Goal: Task Accomplishment & Management: Manage account settings

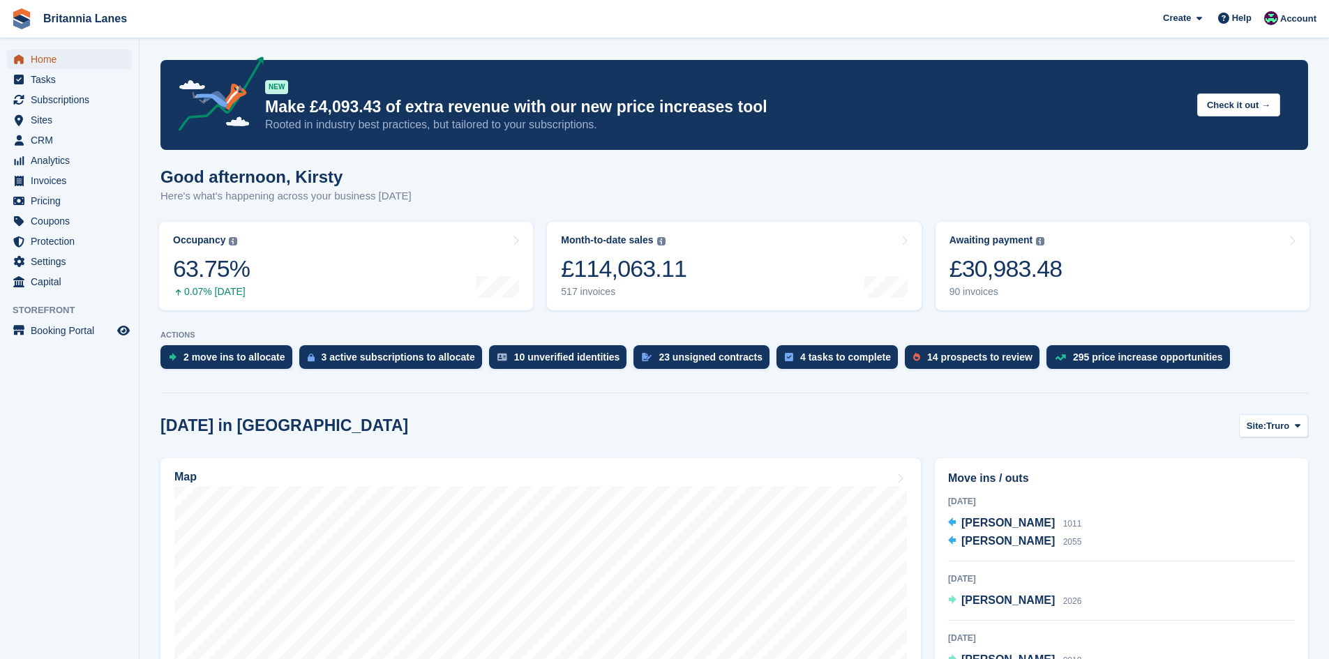
click at [70, 52] on span "Home" at bounding box center [73, 60] width 84 height 20
click at [991, 246] on div "Awaiting payment" at bounding box center [992, 240] width 84 height 12
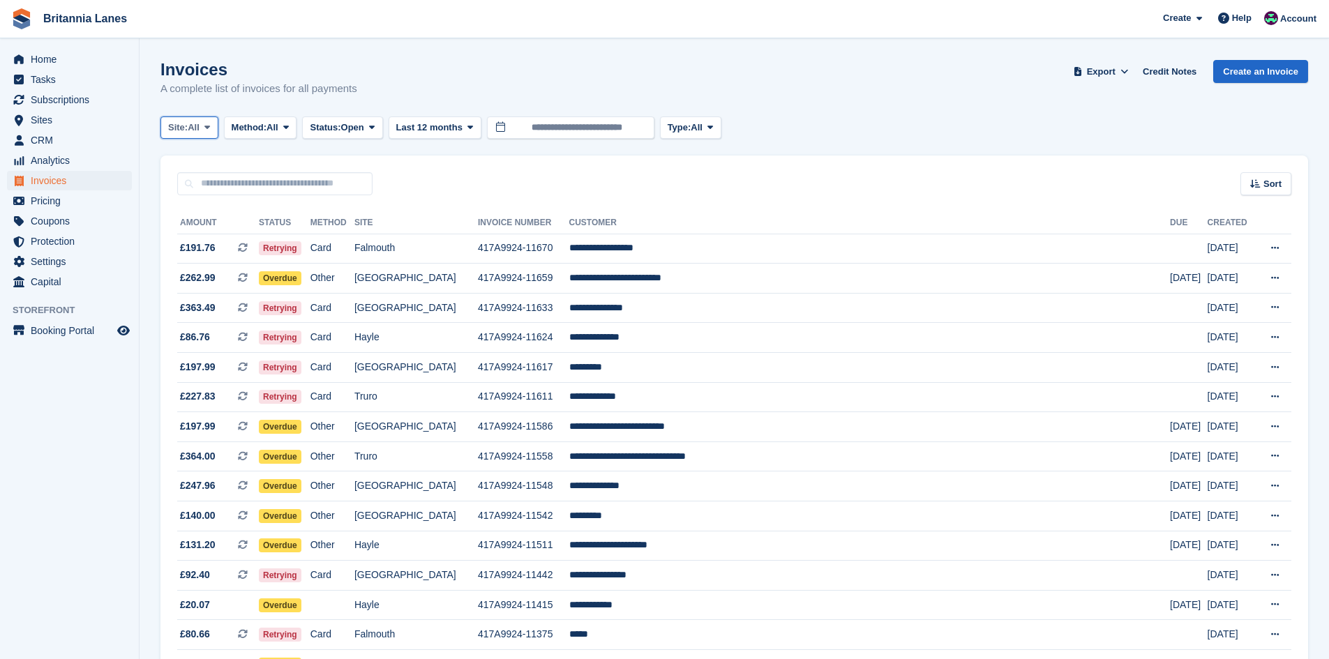
click at [200, 129] on span "All" at bounding box center [194, 128] width 12 height 14
click at [209, 212] on link "Falmouth" at bounding box center [230, 210] width 126 height 25
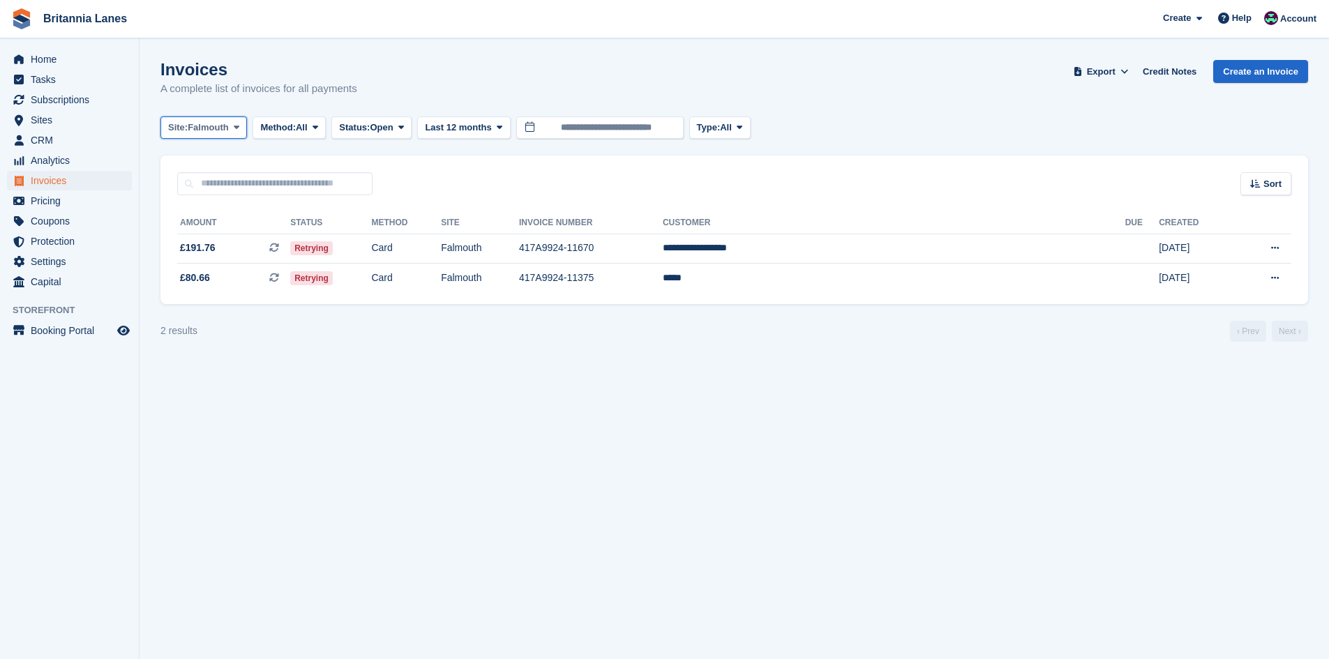
click at [209, 121] on span "Falmouth" at bounding box center [208, 128] width 41 height 14
click at [211, 250] on link "Hayle" at bounding box center [230, 260] width 126 height 25
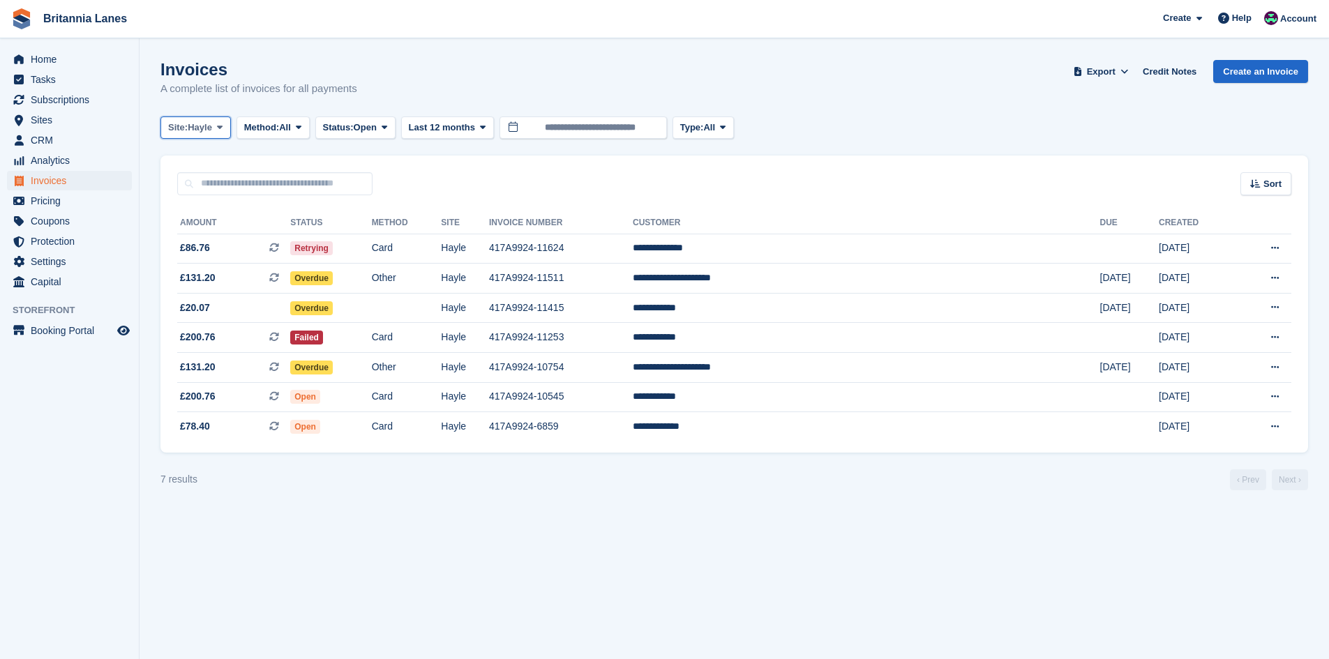
click at [198, 126] on span "Hayle" at bounding box center [200, 128] width 24 height 14
click at [202, 178] on link "Truro" at bounding box center [230, 185] width 126 height 25
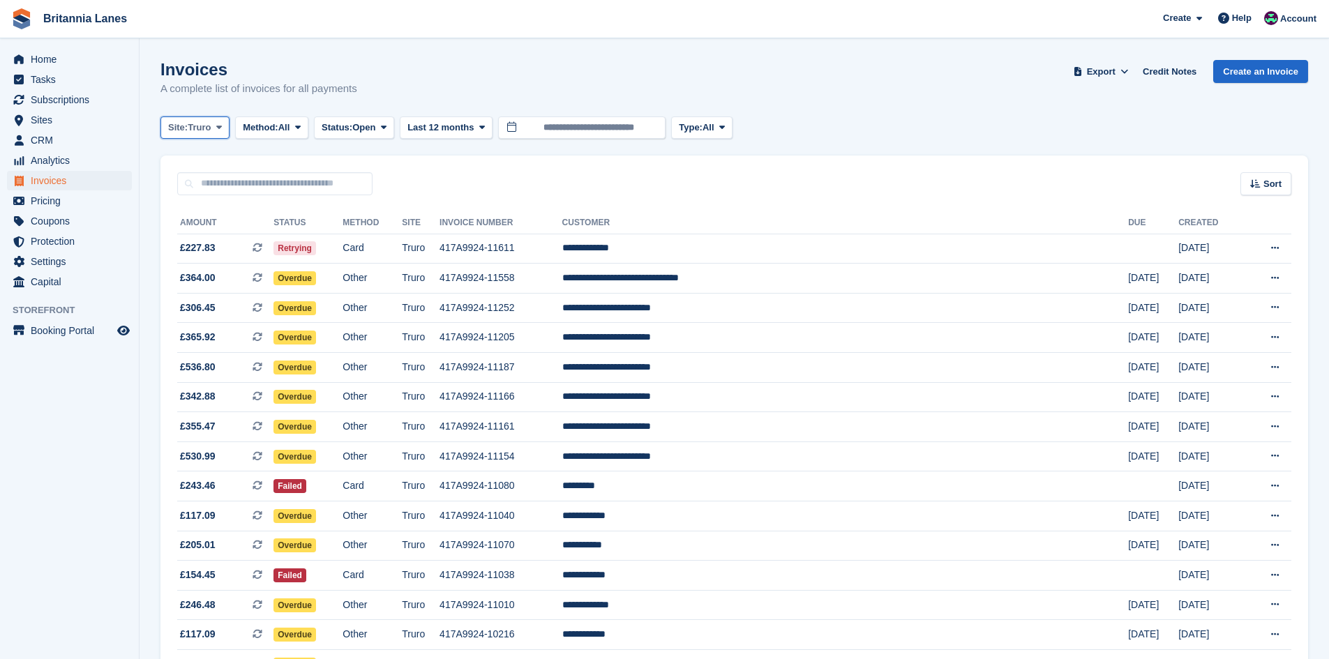
click at [181, 129] on span "Site:" at bounding box center [178, 128] width 20 height 14
click at [206, 234] on link "[GEOGRAPHIC_DATA]" at bounding box center [230, 235] width 126 height 25
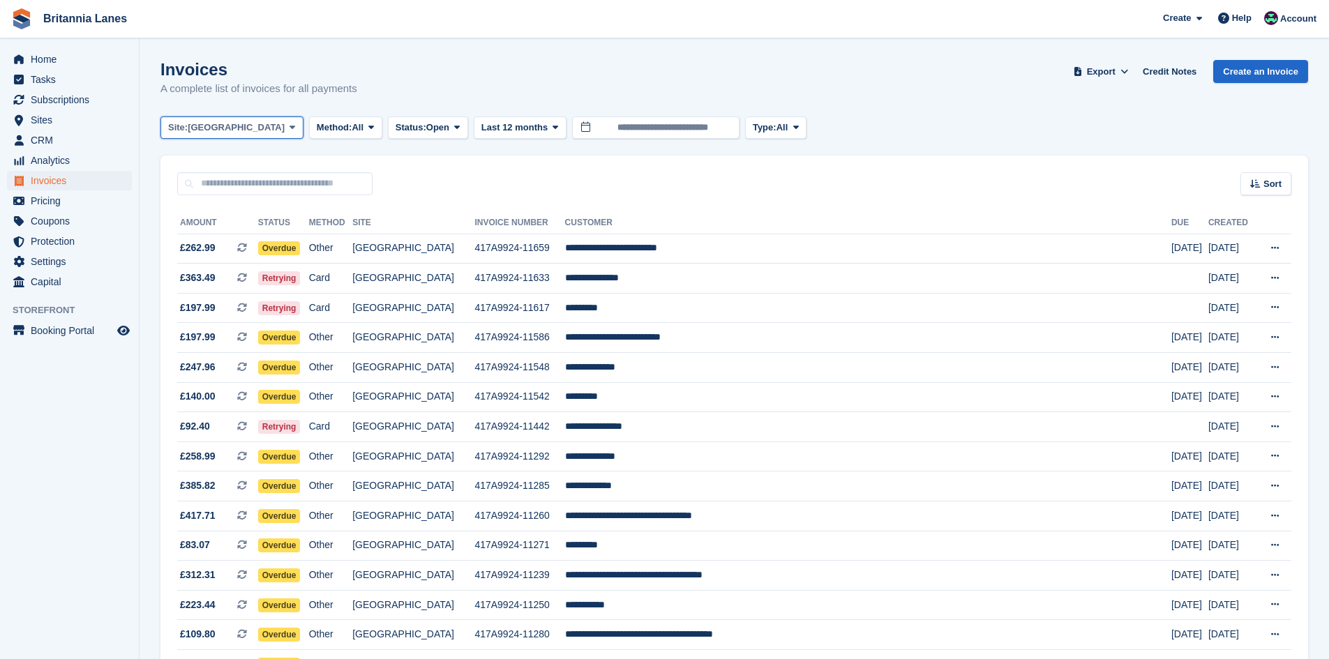
click at [196, 128] on span "[GEOGRAPHIC_DATA]" at bounding box center [236, 128] width 97 height 14
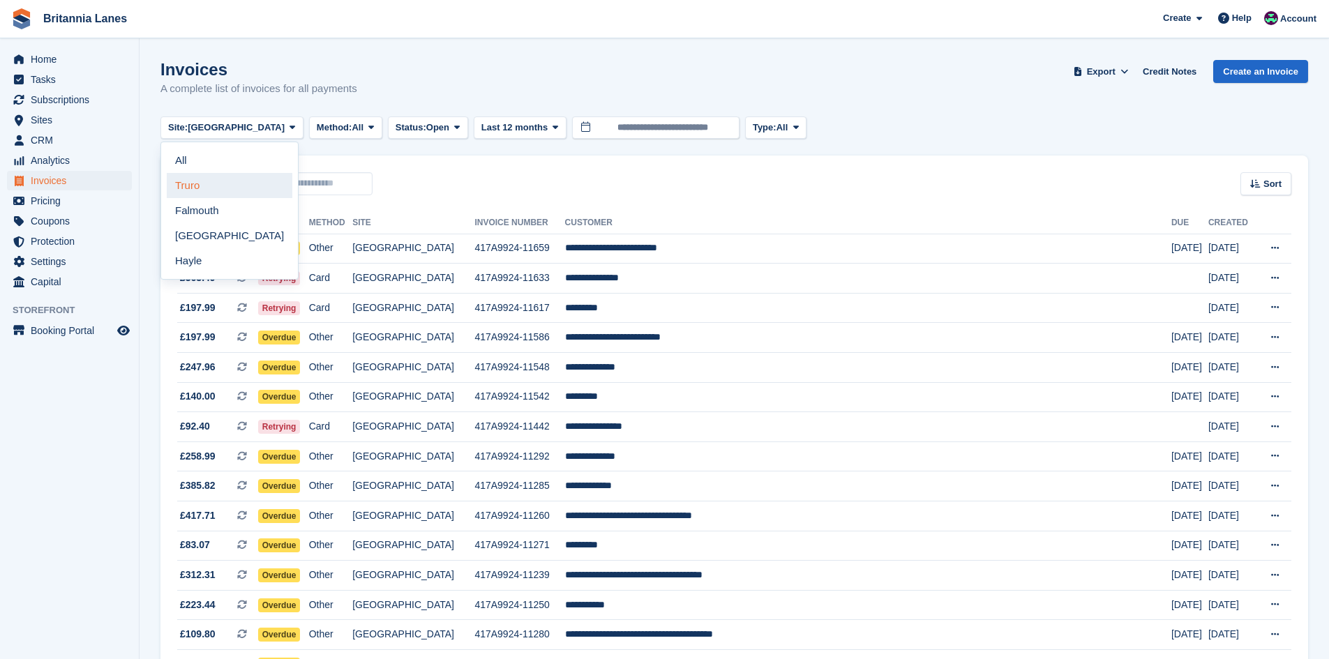
click at [186, 176] on link "Truro" at bounding box center [230, 185] width 126 height 25
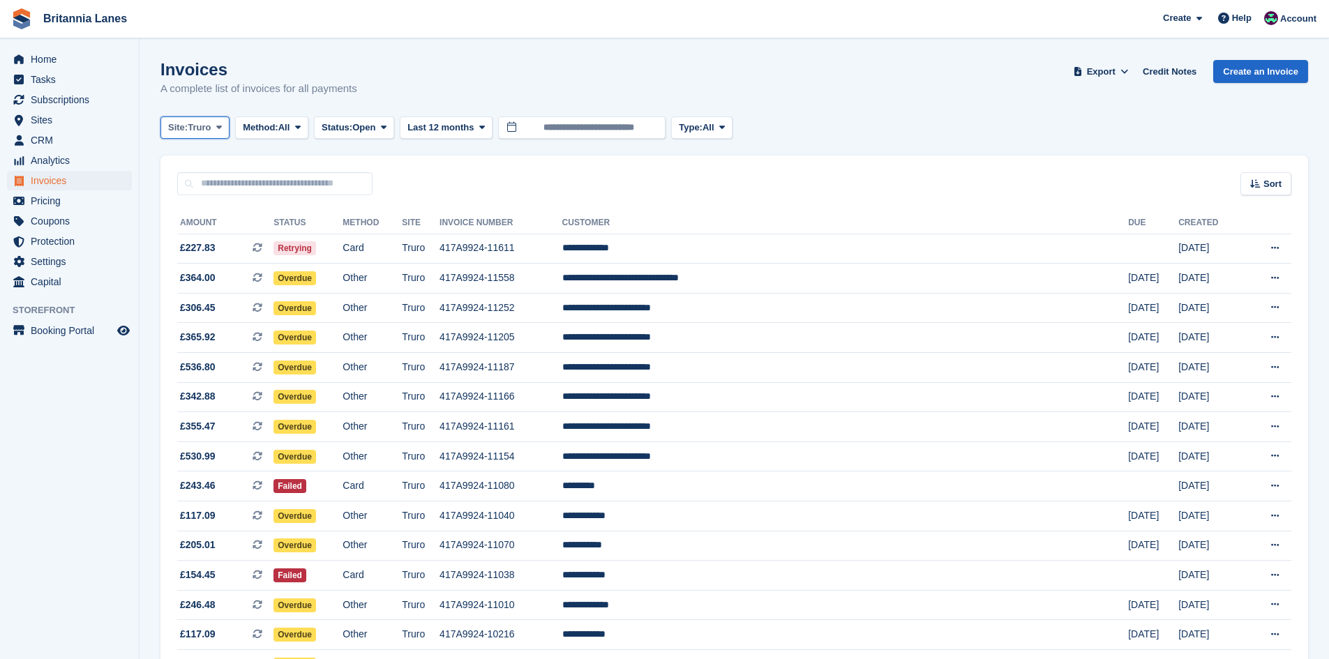
click at [173, 127] on span "Site:" at bounding box center [178, 128] width 20 height 14
click at [211, 253] on link "Hayle" at bounding box center [230, 260] width 126 height 25
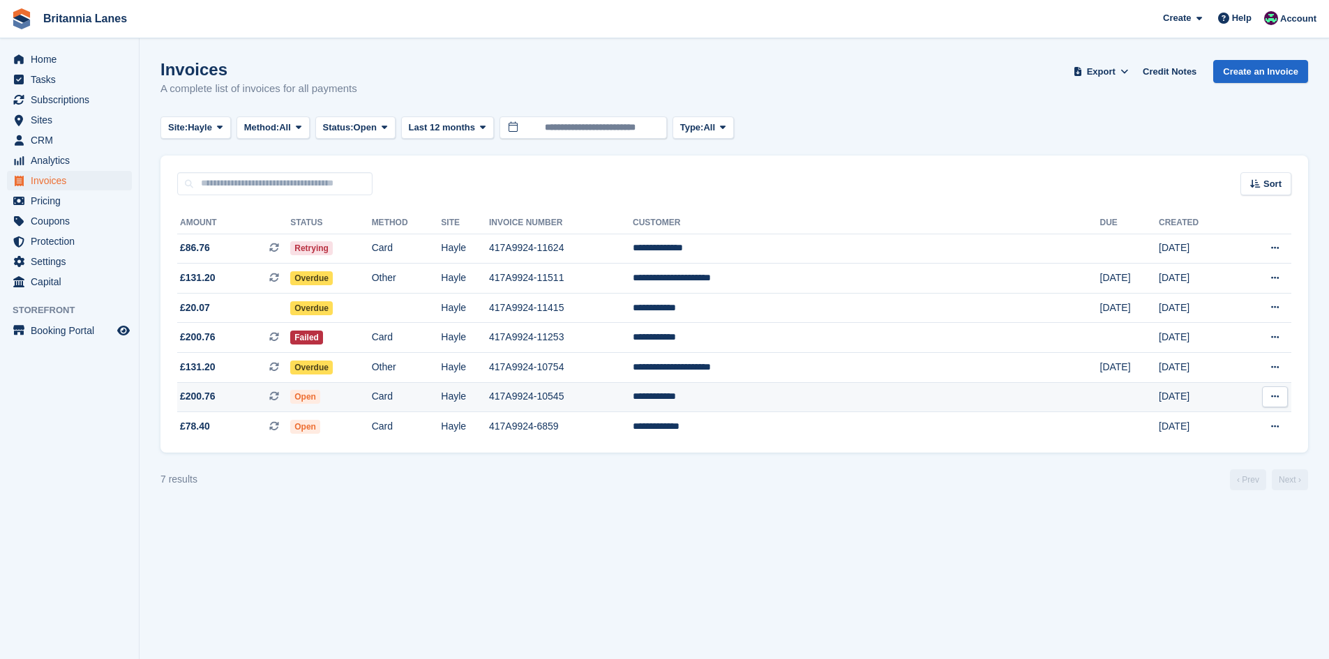
click at [837, 403] on td "**********" at bounding box center [866, 397] width 467 height 30
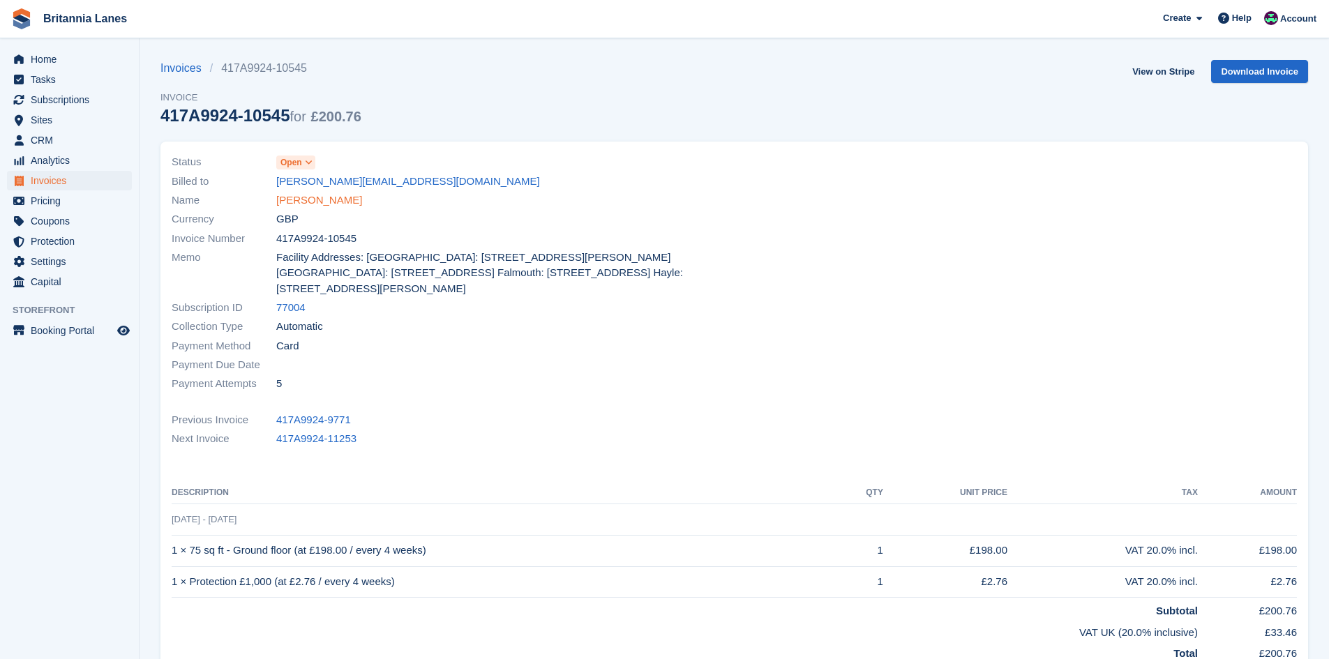
click at [331, 207] on link "[PERSON_NAME]" at bounding box center [319, 201] width 86 height 16
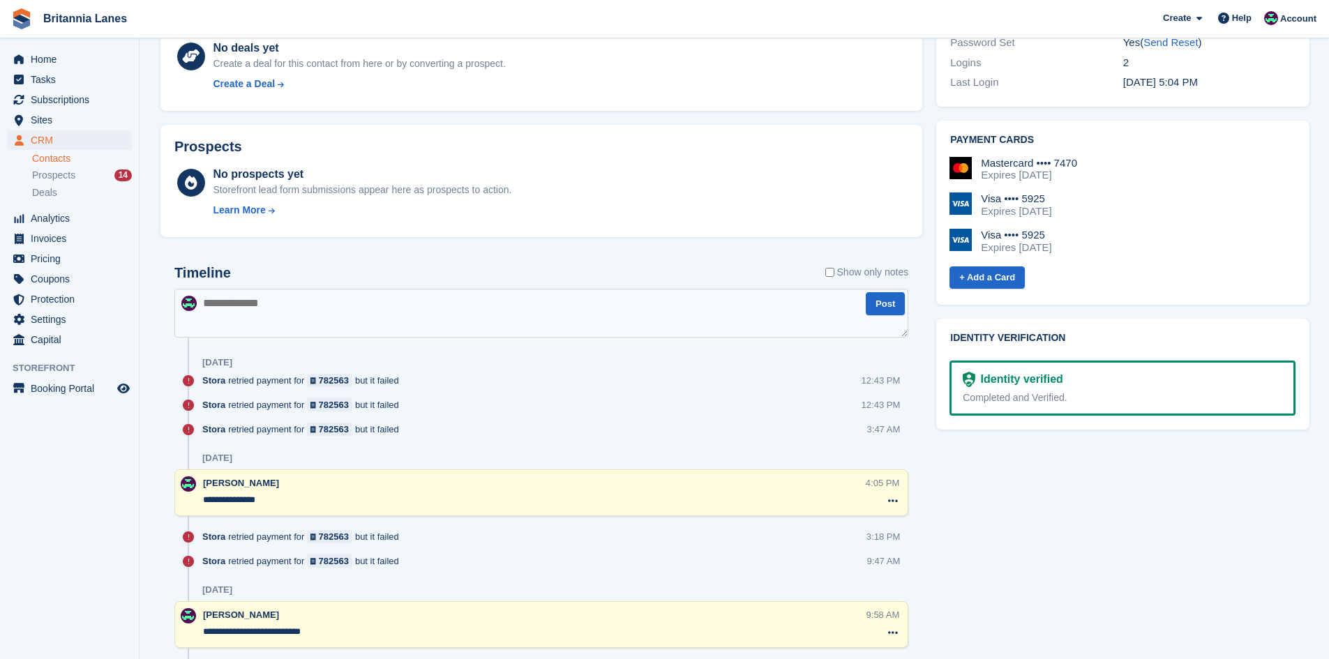
scroll to position [558, 0]
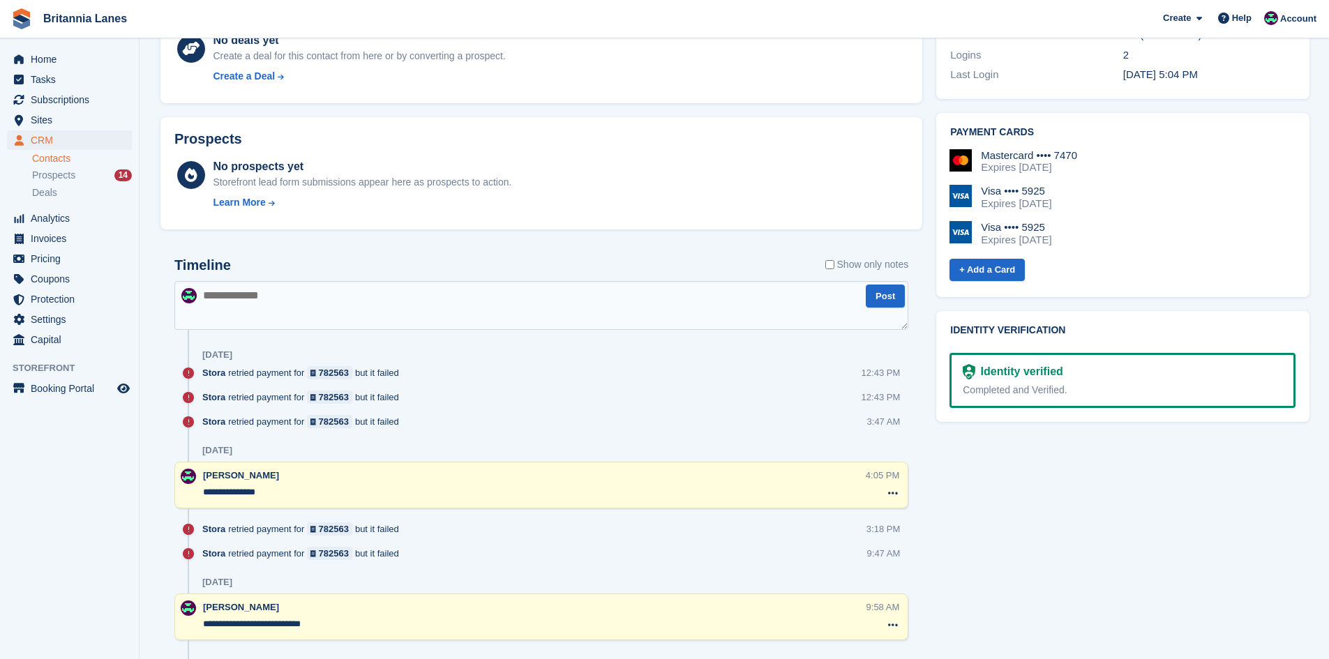
click at [209, 304] on textarea at bounding box center [541, 305] width 734 height 49
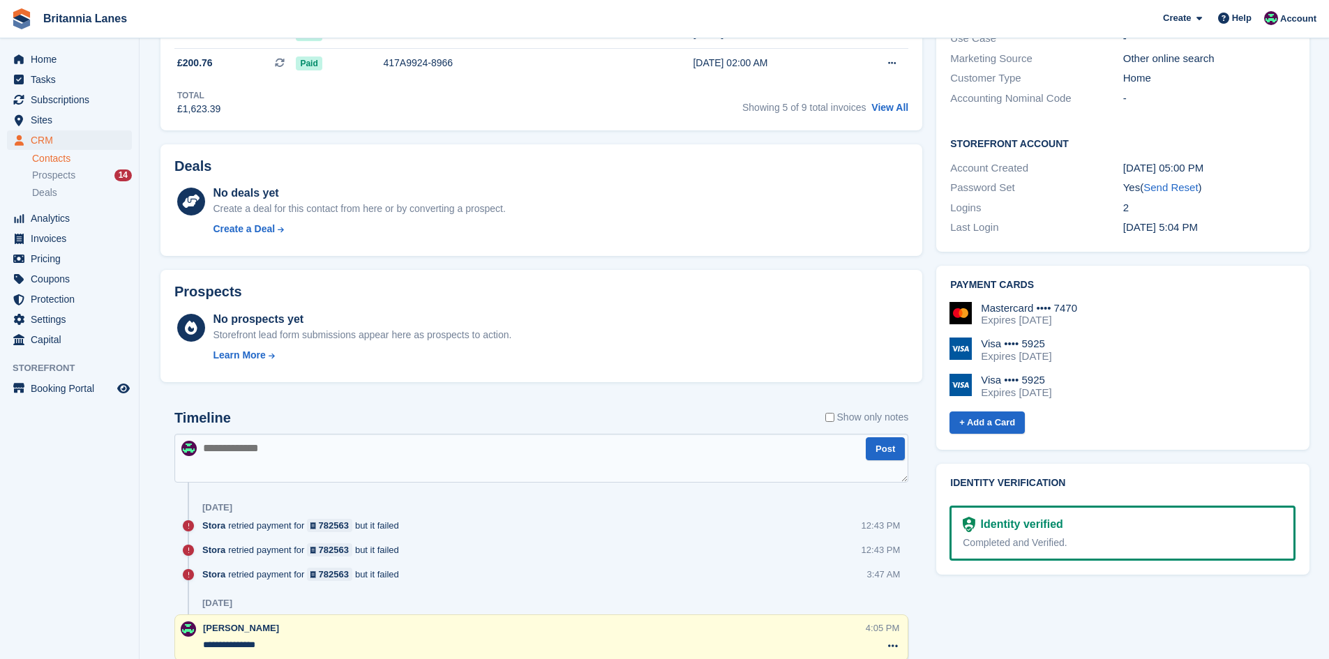
scroll to position [279, 0]
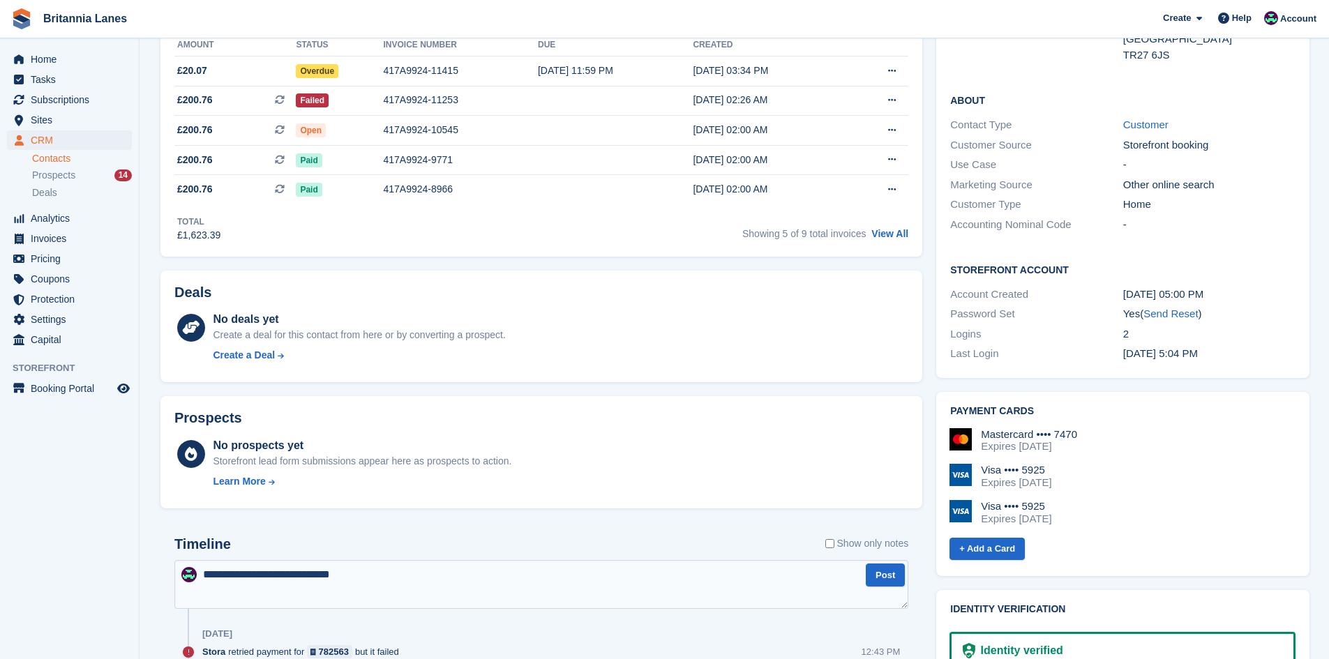
click at [324, 583] on textarea "**********" at bounding box center [541, 584] width 734 height 49
drag, startPoint x: 324, startPoint y: 583, endPoint x: 584, endPoint y: 567, distance: 260.1
click at [584, 567] on textarea "**********" at bounding box center [541, 584] width 734 height 49
click at [336, 568] on textarea "**********" at bounding box center [541, 584] width 734 height 49
drag, startPoint x: 336, startPoint y: 568, endPoint x: 419, endPoint y: 588, distance: 85.3
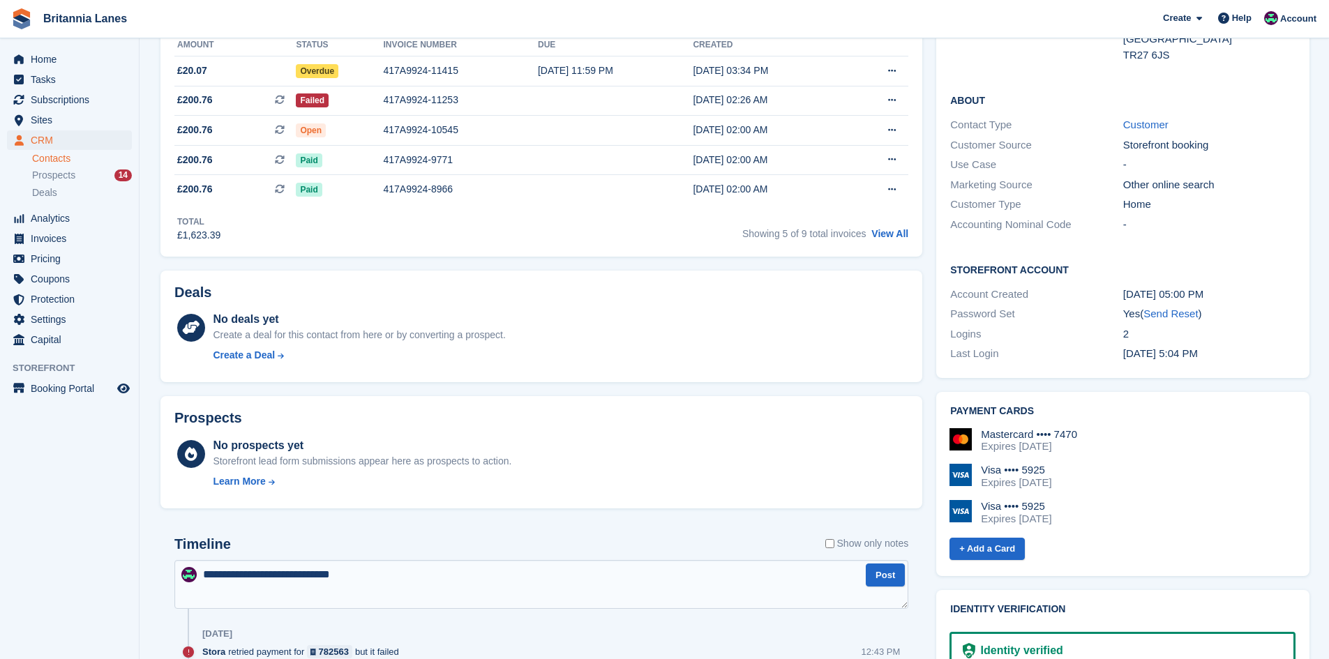
click at [419, 588] on textarea "**********" at bounding box center [541, 584] width 734 height 49
type textarea "**********"
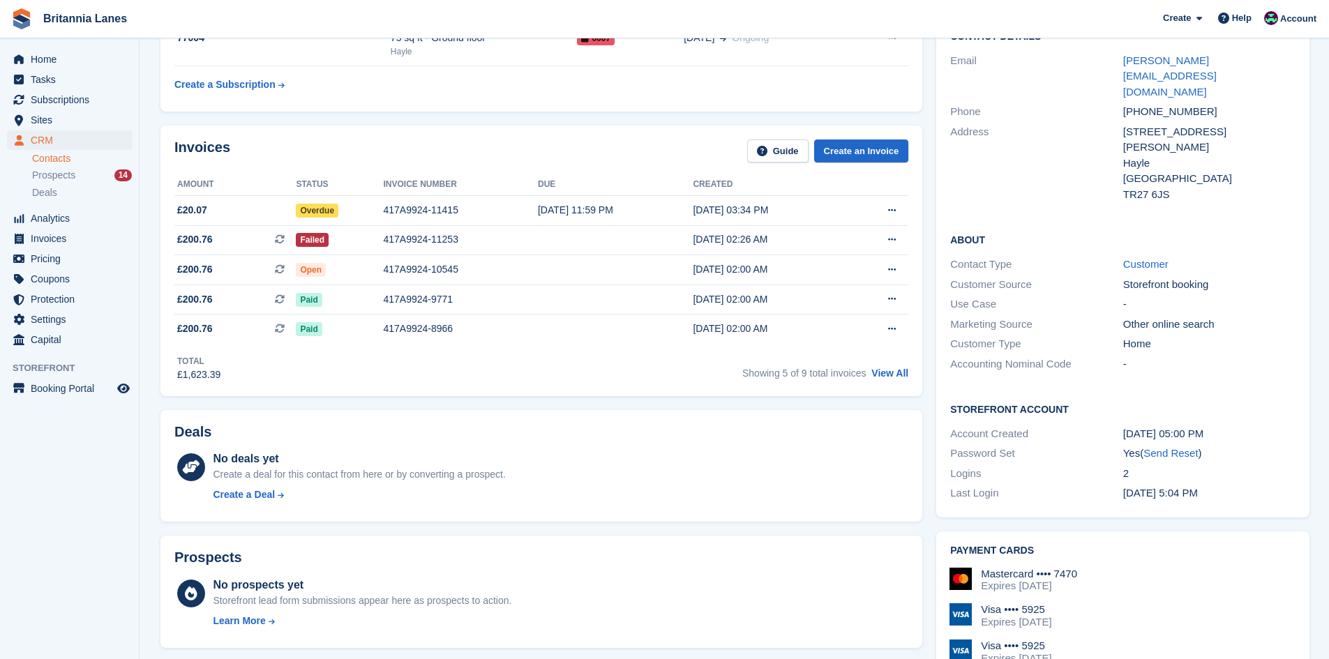
scroll to position [0, 0]
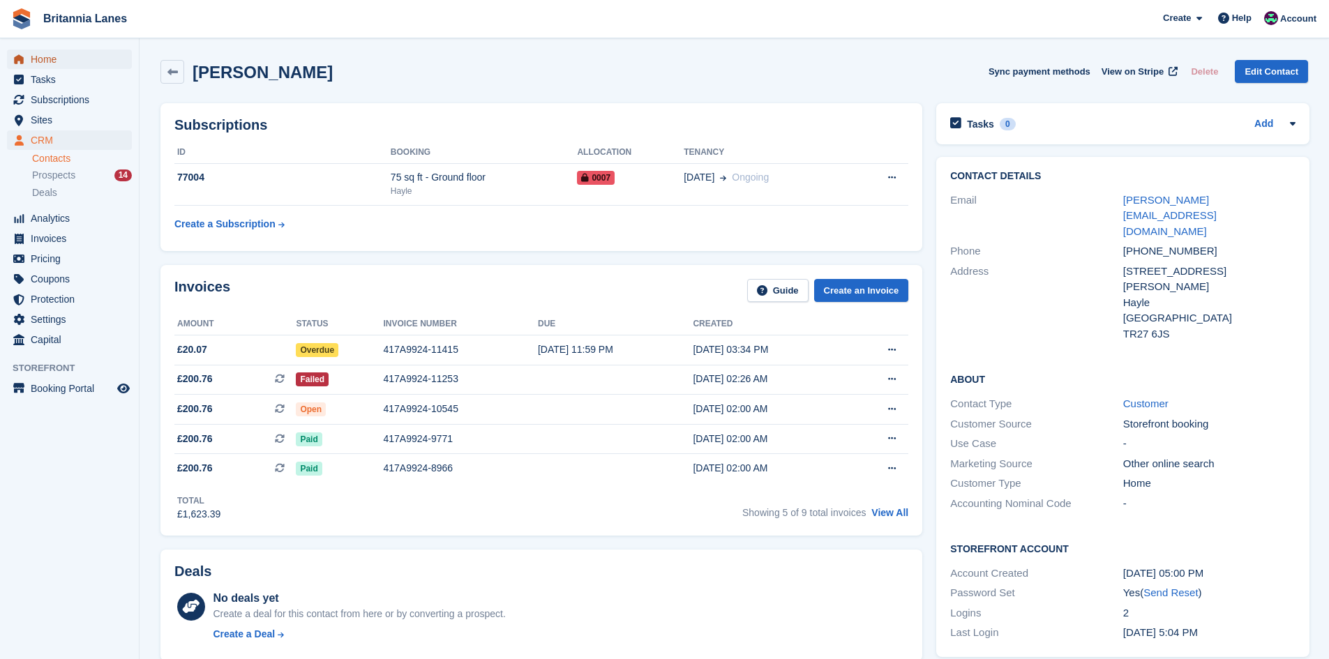
click at [46, 54] on span "Home" at bounding box center [73, 60] width 84 height 20
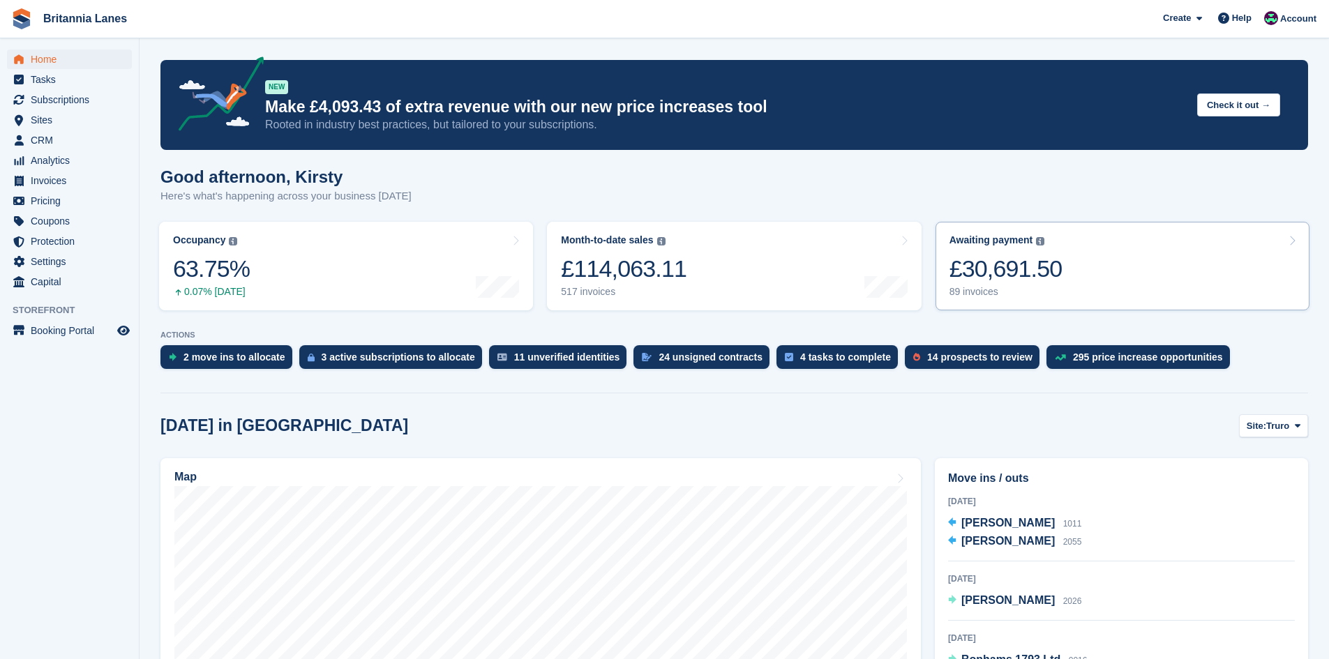
click at [994, 267] on div "£30,691.50" at bounding box center [1006, 269] width 113 height 29
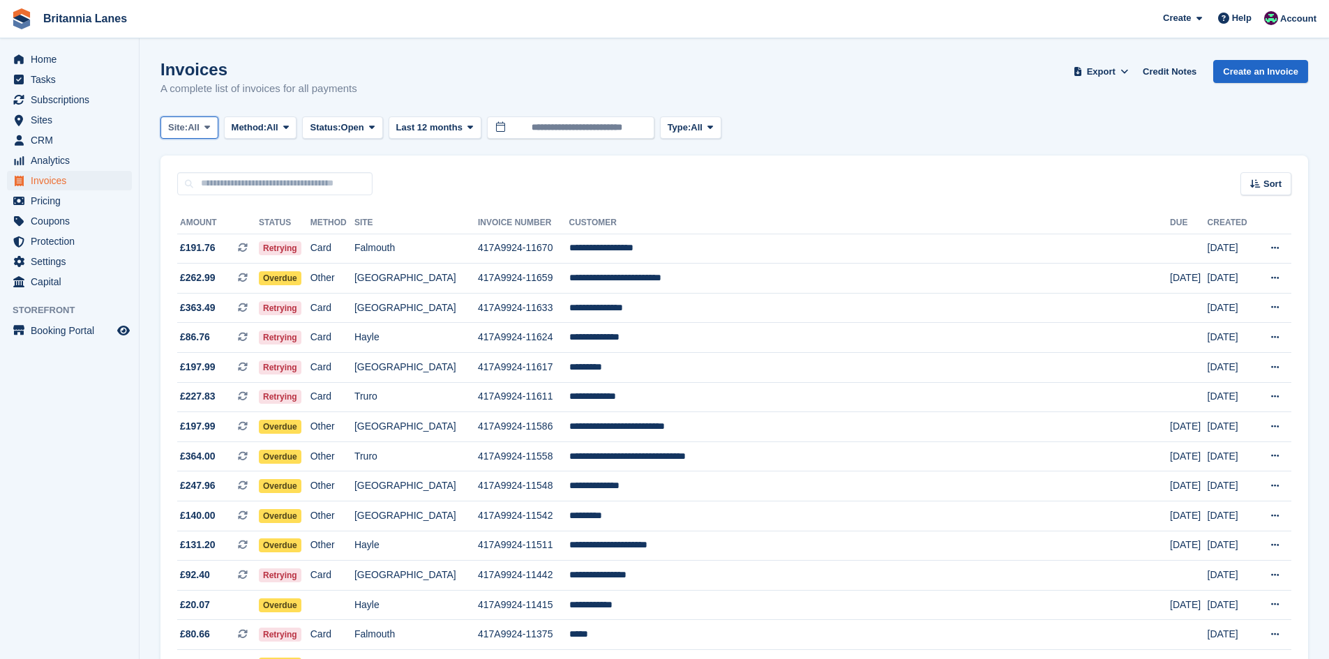
click at [179, 119] on button "Site: All" at bounding box center [189, 128] width 58 height 23
click at [195, 210] on link "Falmouth" at bounding box center [230, 210] width 126 height 25
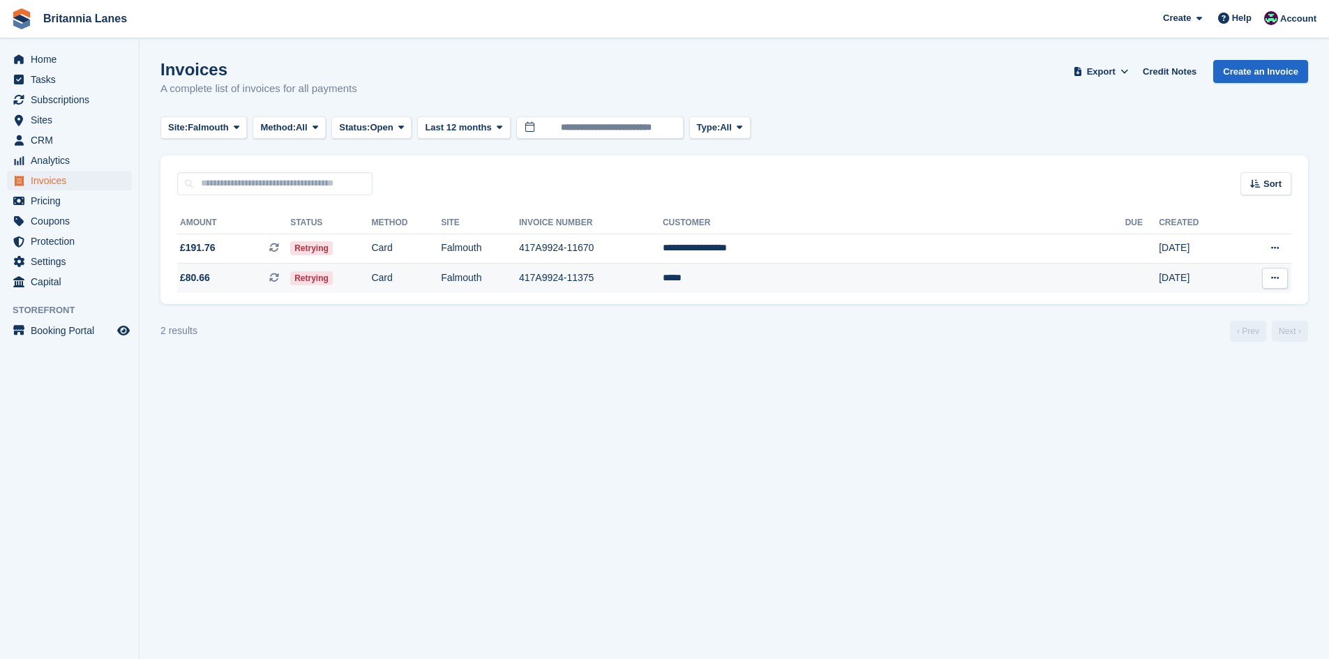
click at [849, 283] on td "*****" at bounding box center [894, 278] width 463 height 29
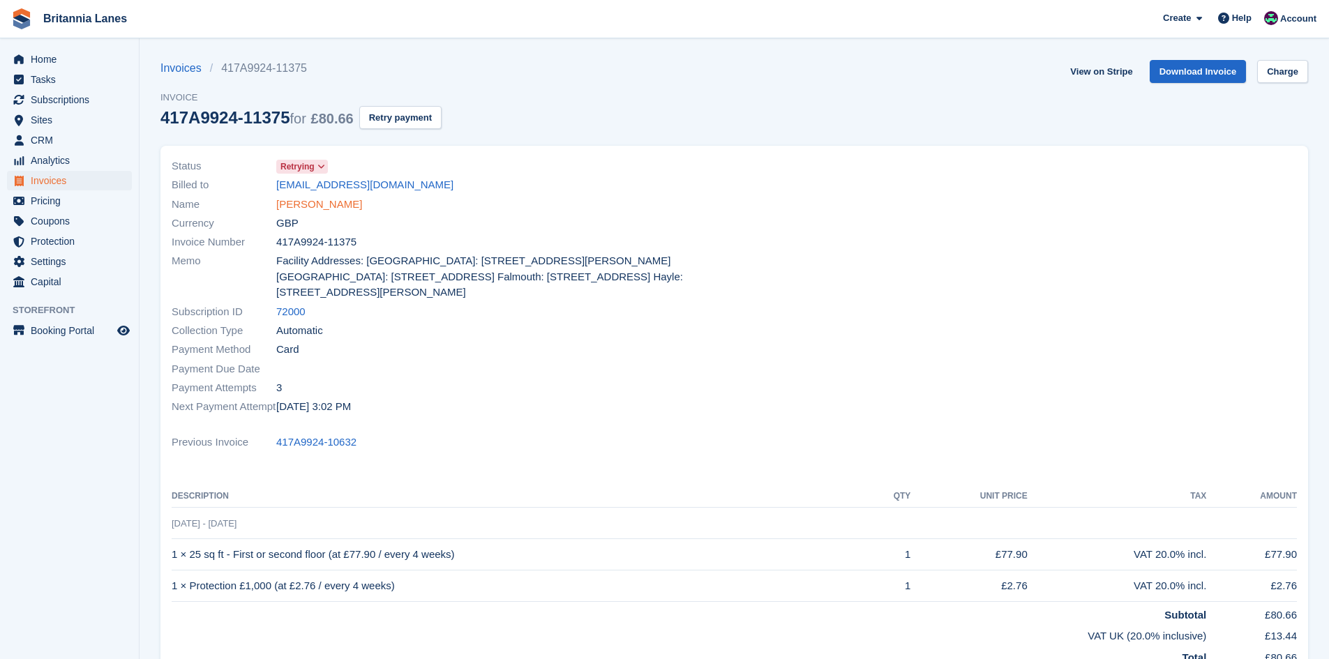
click at [285, 202] on link "[PERSON_NAME]" at bounding box center [319, 205] width 86 height 16
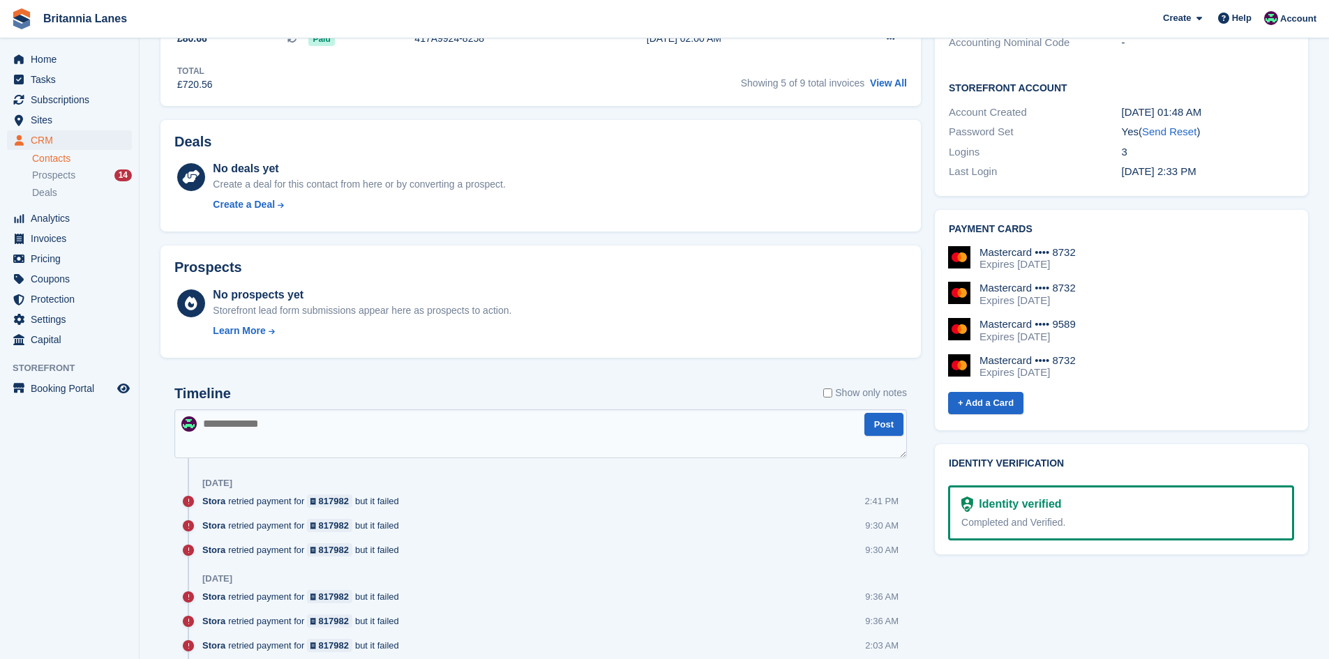
scroll to position [488, 0]
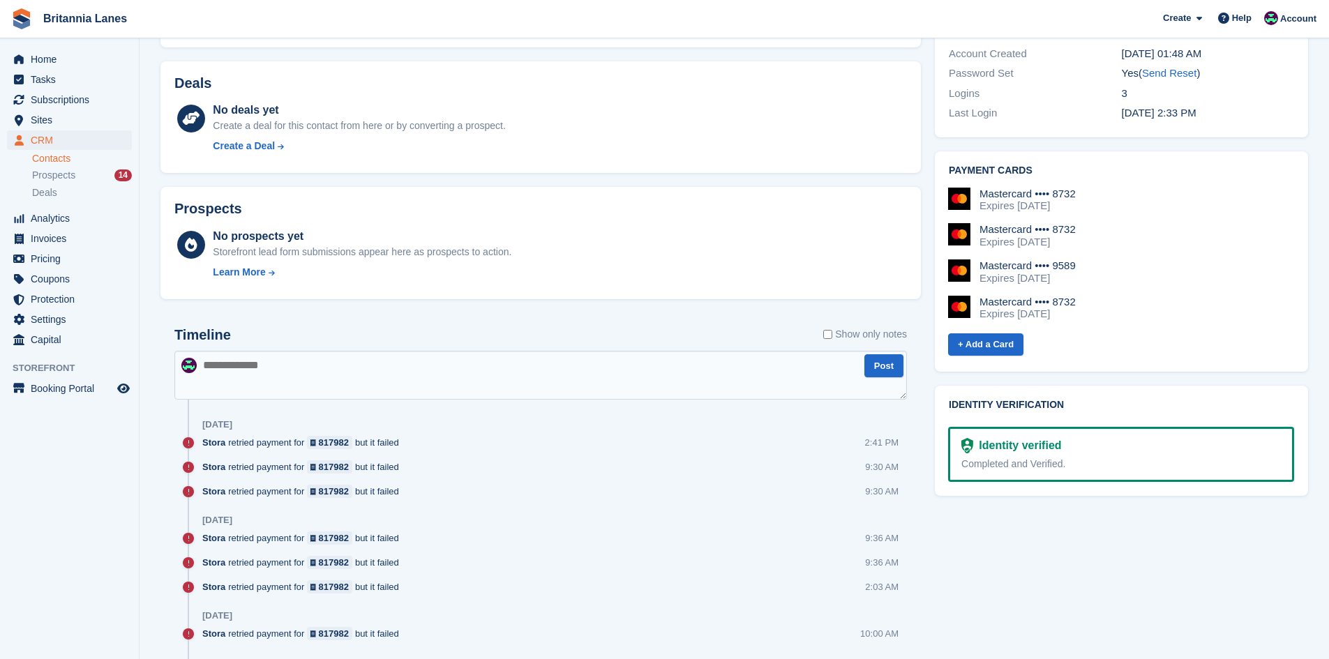
click at [239, 375] on textarea at bounding box center [540, 375] width 733 height 49
type textarea "**********"
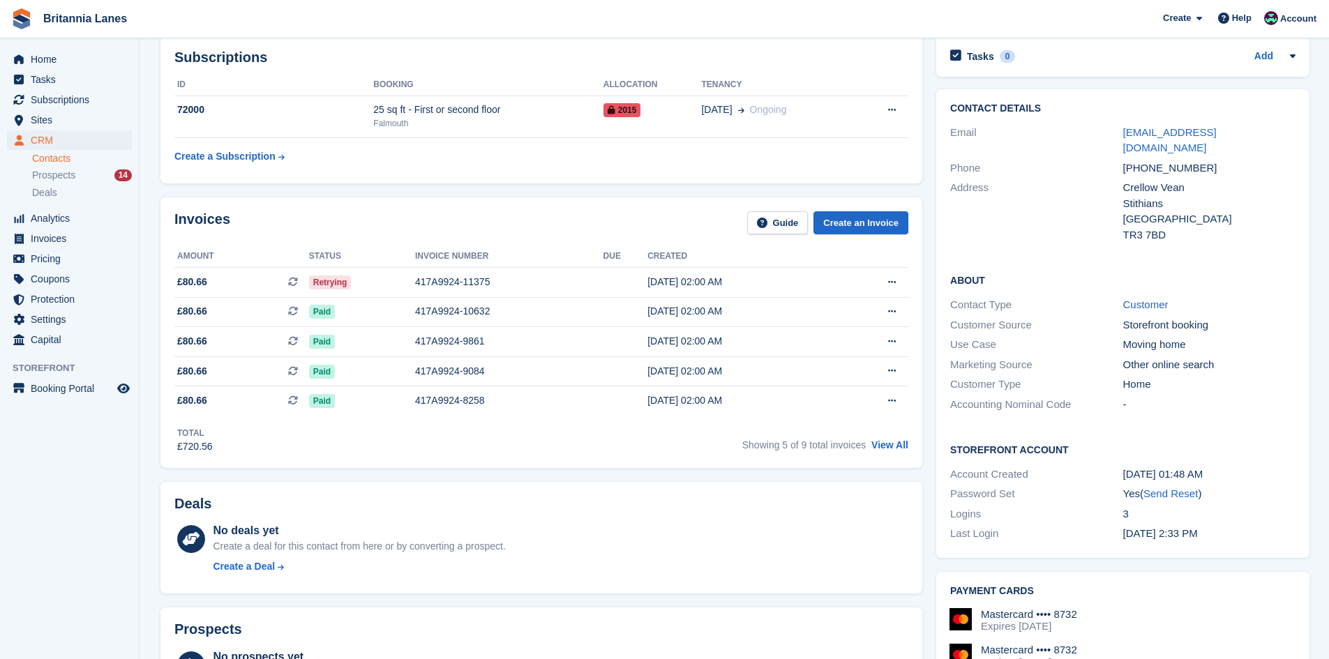
scroll to position [0, 0]
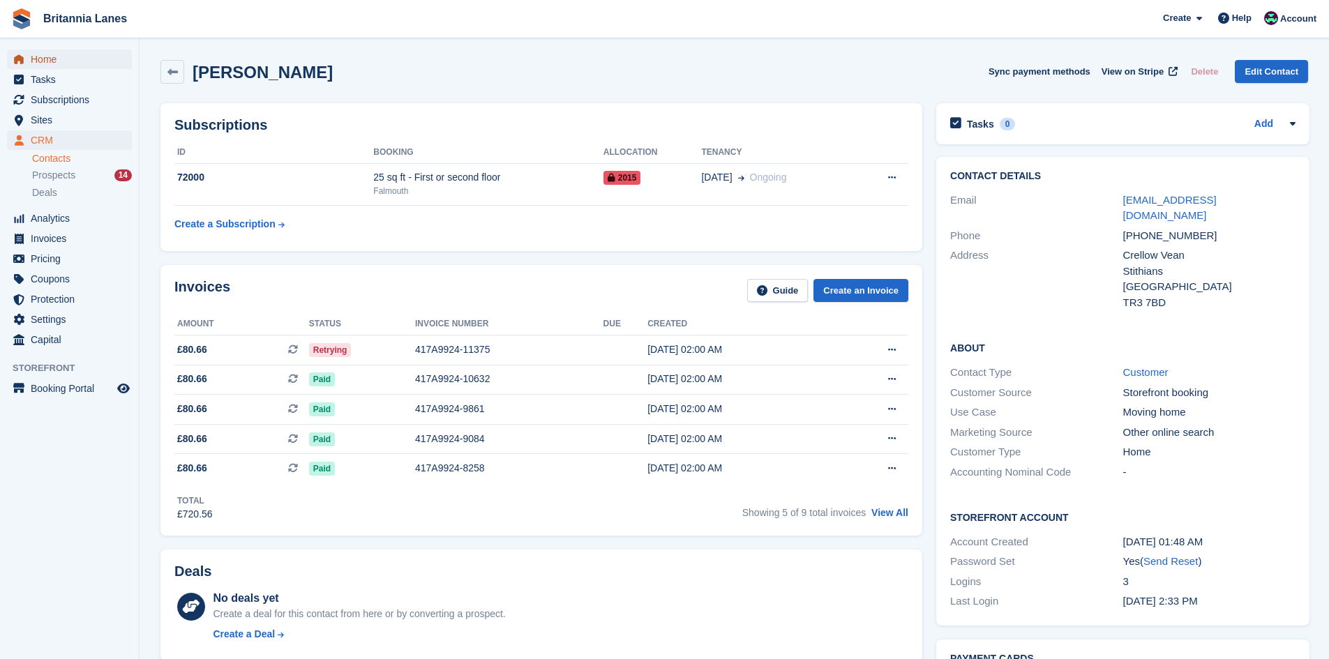
click at [47, 56] on span "Home" at bounding box center [73, 60] width 84 height 20
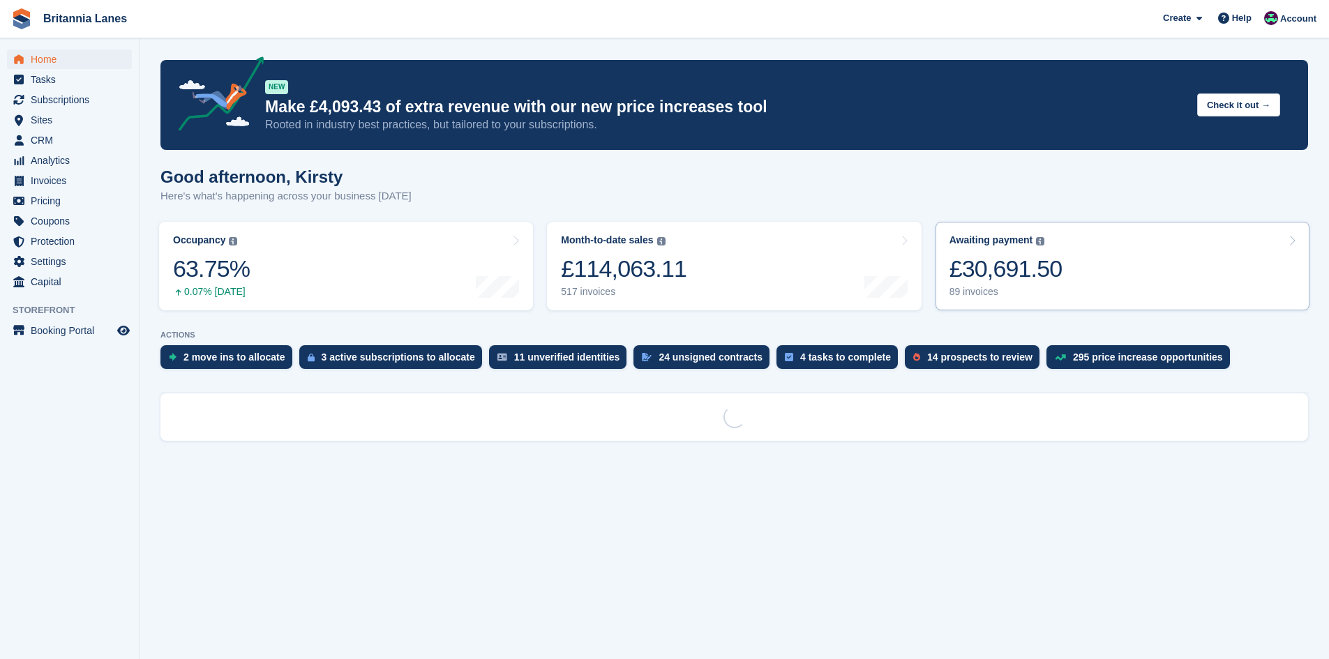
click at [1118, 273] on link "Awaiting payment The total outstanding balance on all open invoices. £30,691.50…" at bounding box center [1123, 266] width 374 height 89
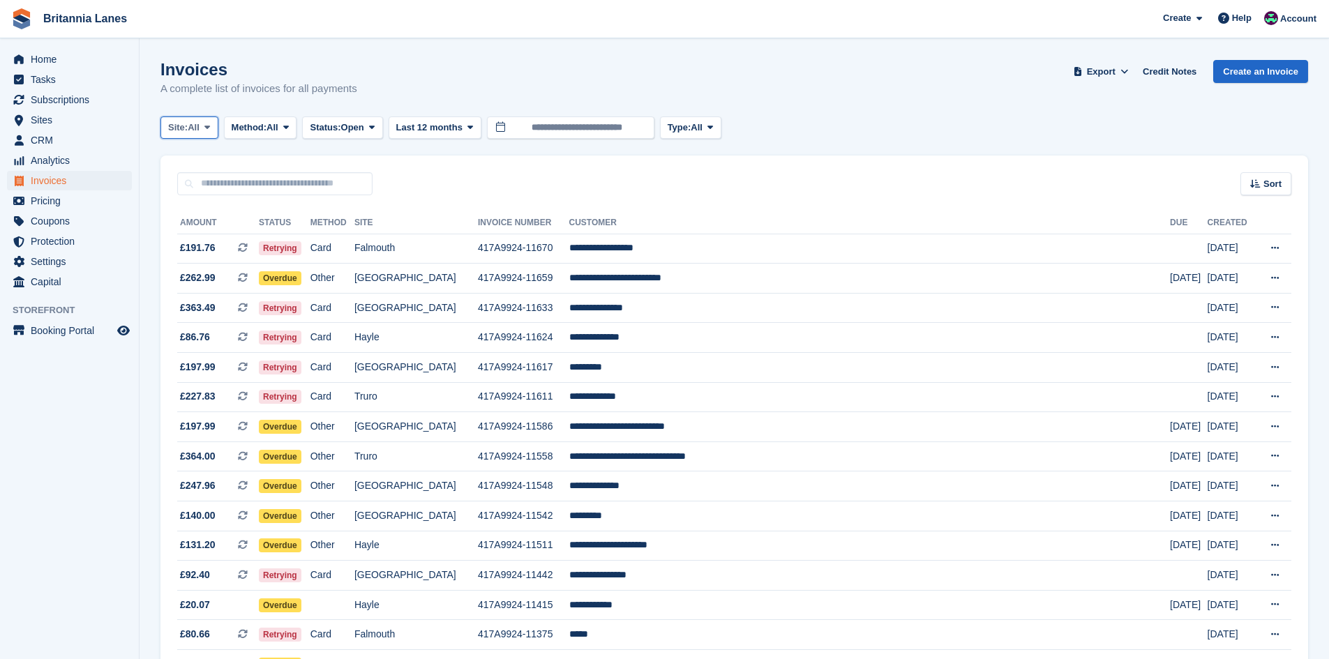
click at [185, 131] on span "Site:" at bounding box center [178, 128] width 20 height 14
click at [189, 199] on link "Falmouth" at bounding box center [230, 210] width 126 height 25
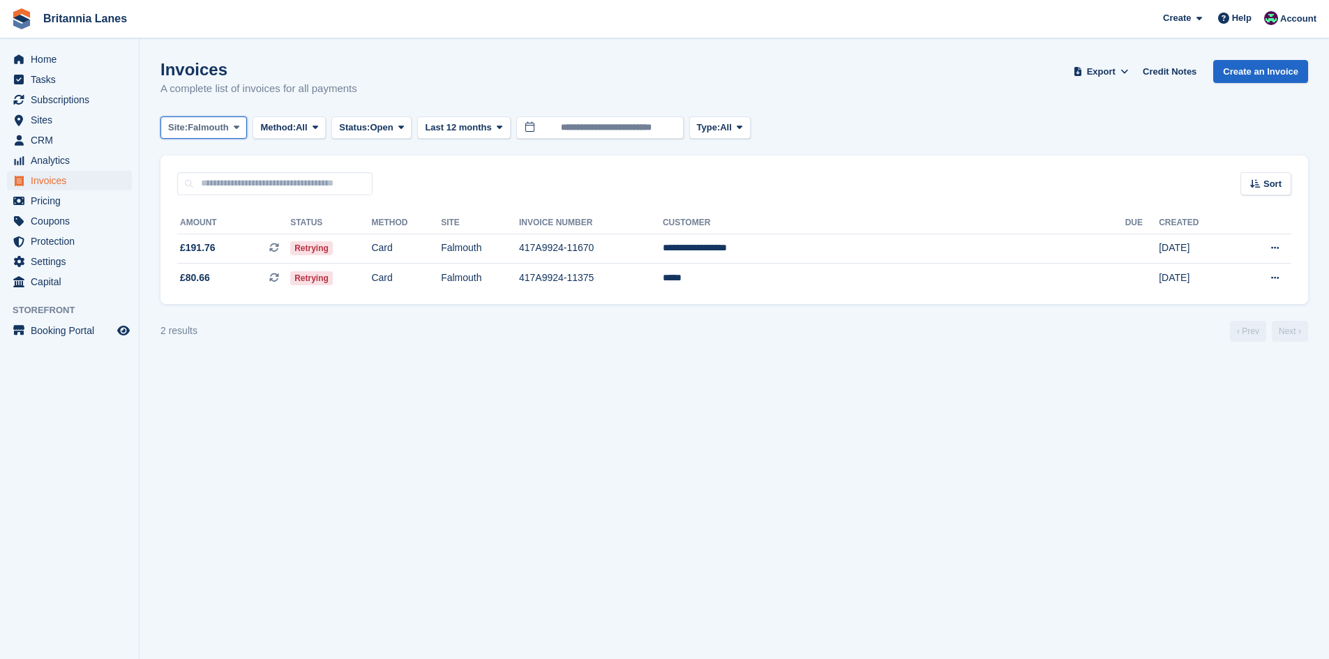
click at [212, 137] on button "Site: Falmouth" at bounding box center [203, 128] width 87 height 23
click at [207, 260] on link "Hayle" at bounding box center [230, 260] width 126 height 25
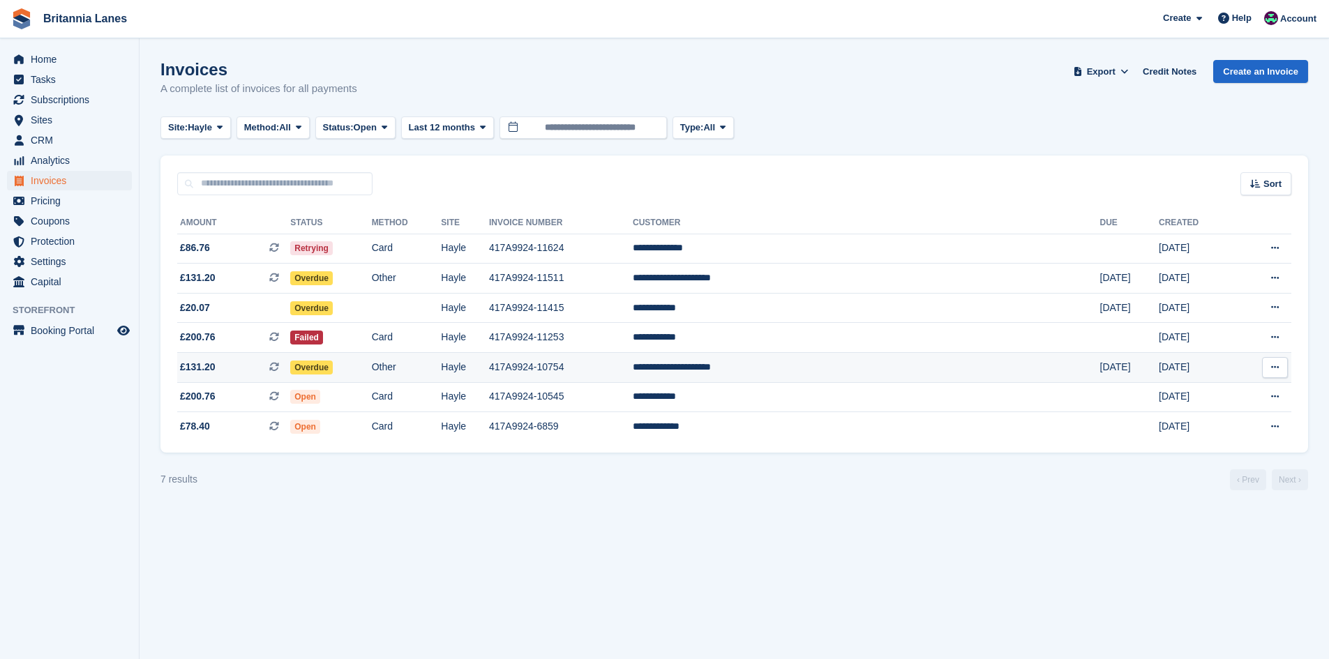
click at [827, 378] on td "**********" at bounding box center [866, 368] width 467 height 30
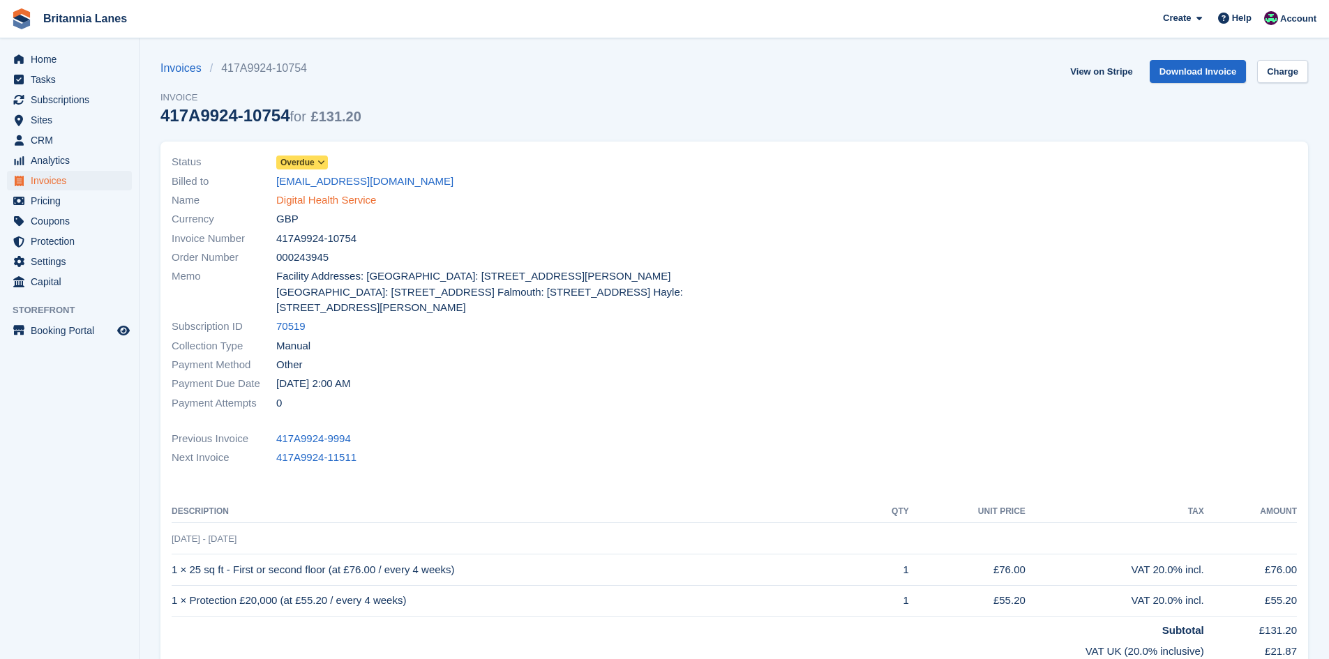
click at [338, 199] on link "Digital Health Service" at bounding box center [326, 201] width 100 height 16
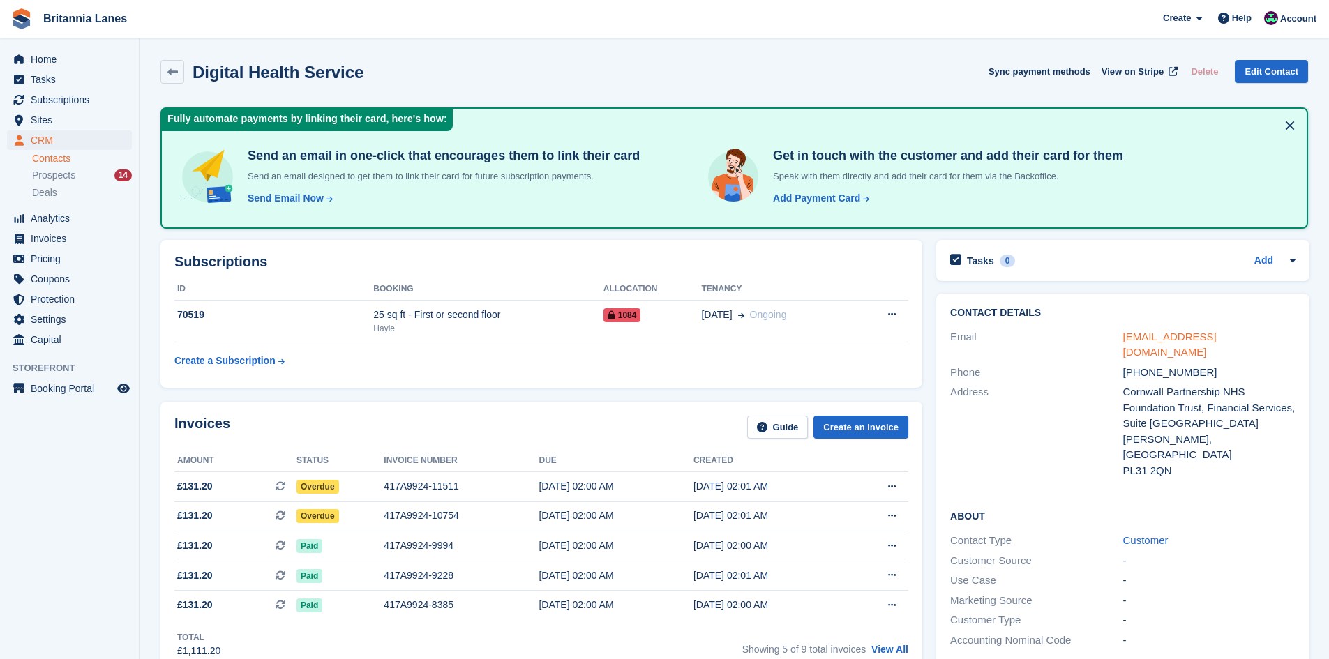
drag, startPoint x: 1202, startPoint y: 338, endPoint x: 1195, endPoint y: 340, distance: 8.0
click at [1202, 338] on link "[EMAIL_ADDRESS][DOMAIN_NAME]" at bounding box center [1169, 345] width 93 height 28
click at [77, 58] on span "Home" at bounding box center [73, 60] width 84 height 20
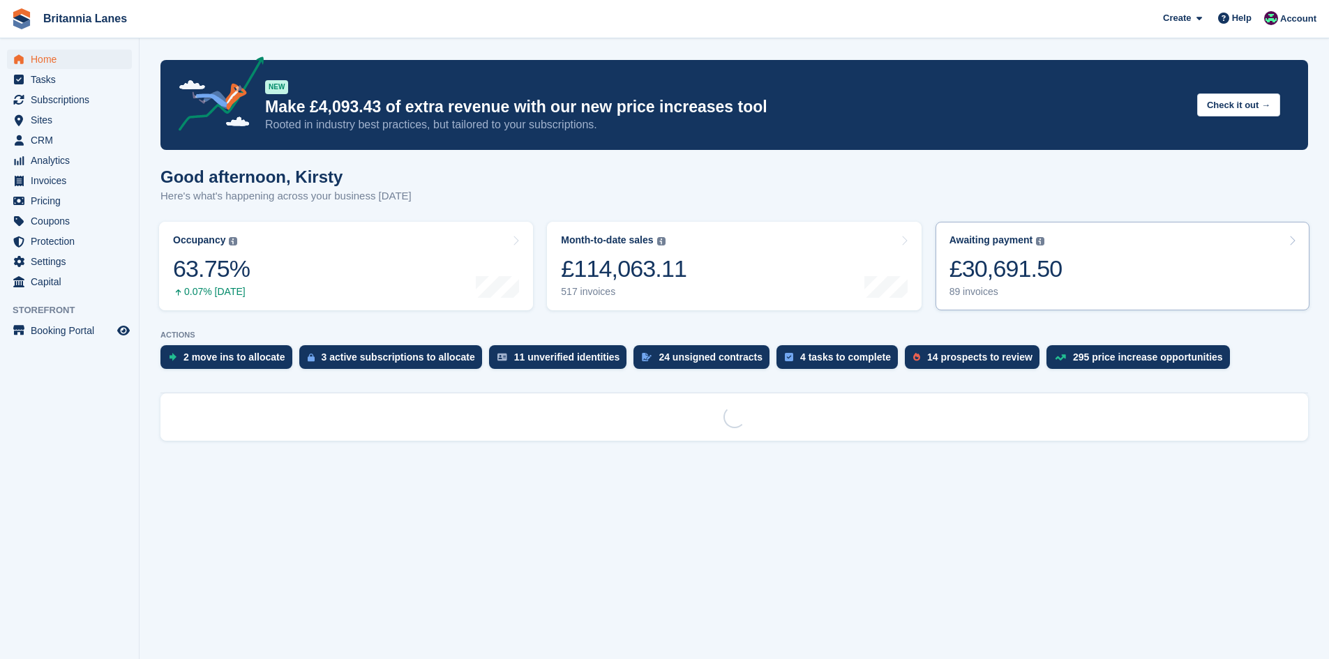
click at [1098, 274] on link "Awaiting payment The total outstanding balance on all open invoices. £30,691.50…" at bounding box center [1123, 266] width 374 height 89
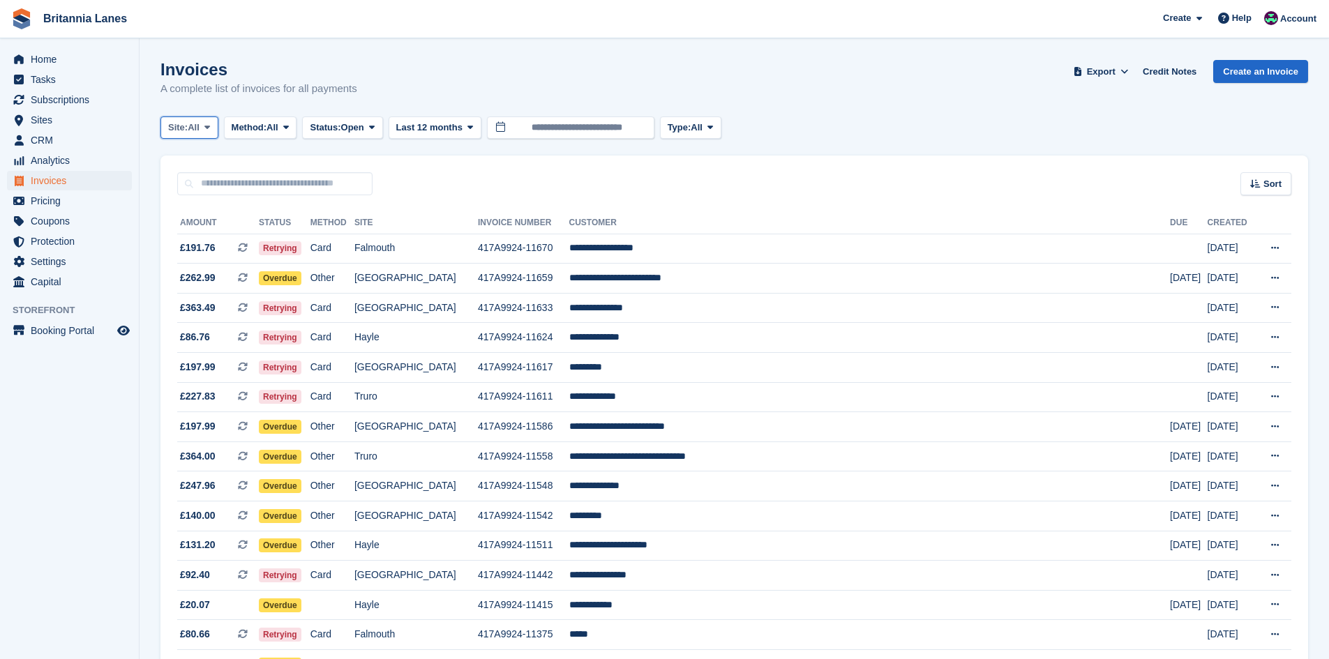
click at [205, 130] on span at bounding box center [207, 127] width 11 height 11
click at [203, 255] on link "Hayle" at bounding box center [230, 260] width 126 height 25
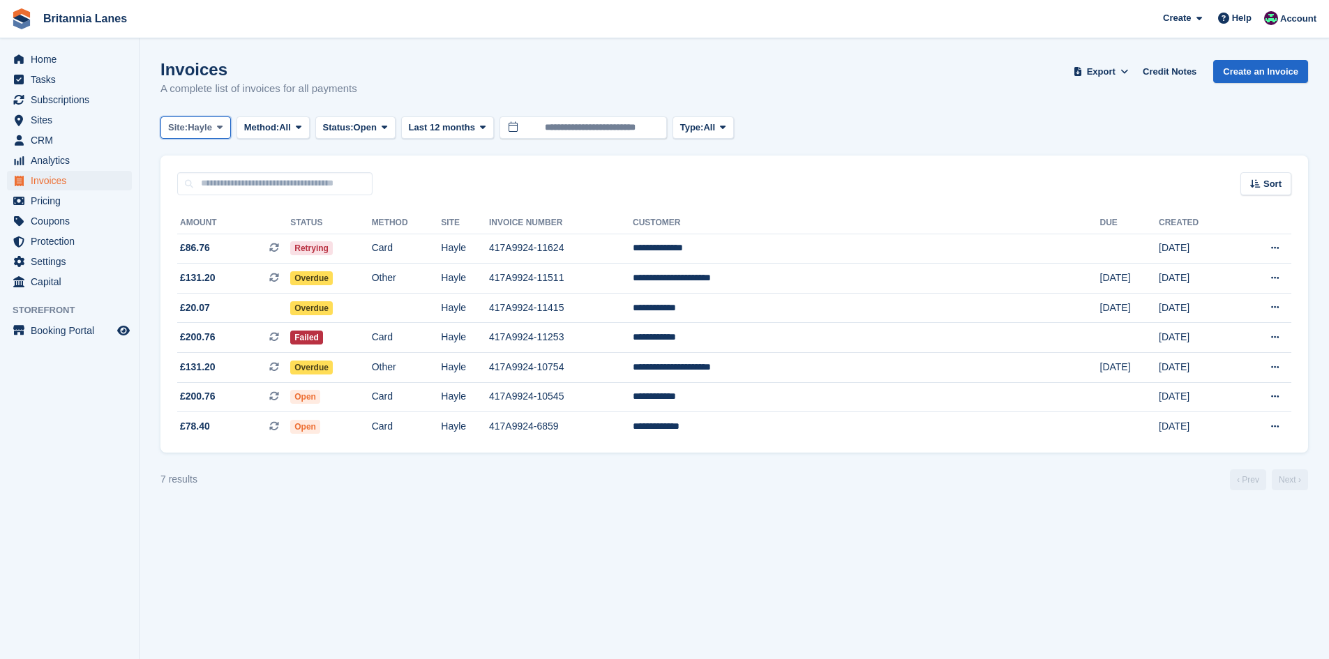
click at [188, 132] on span "Site:" at bounding box center [178, 128] width 20 height 14
click at [181, 194] on link "Truro" at bounding box center [230, 185] width 126 height 25
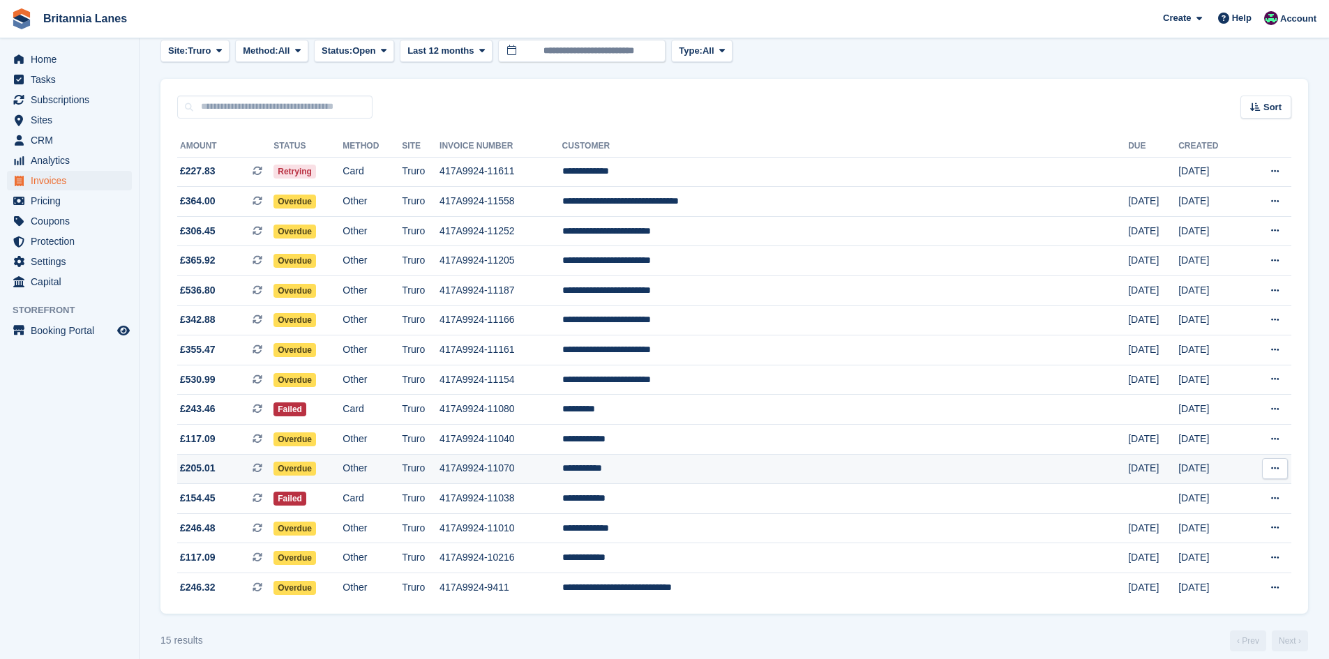
scroll to position [90, 0]
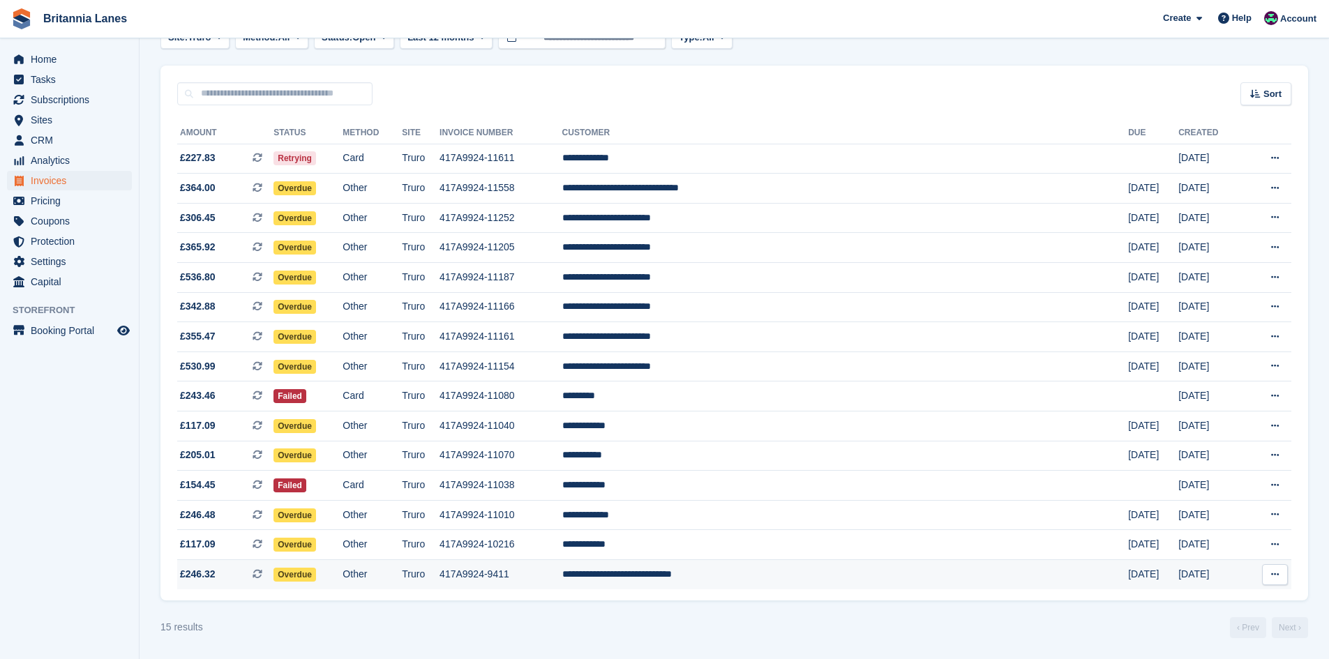
click at [796, 572] on td "**********" at bounding box center [845, 574] width 567 height 29
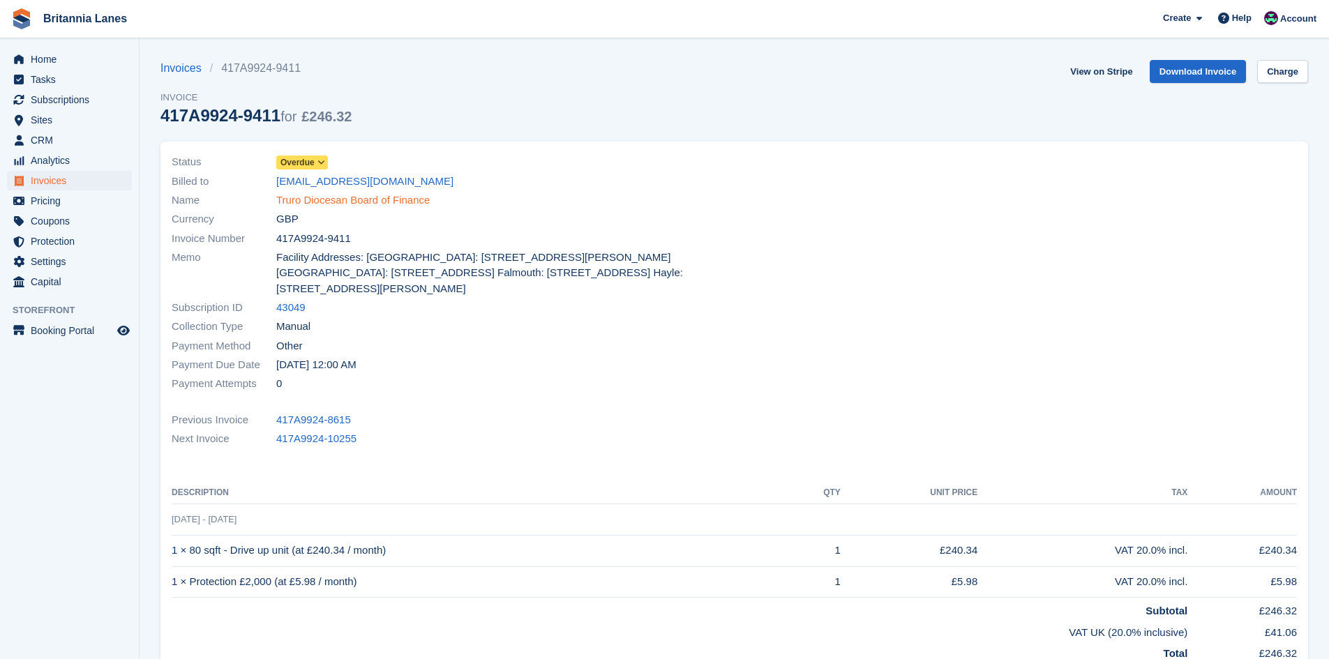
click at [299, 199] on link "Truro Diocesan Board of Finance" at bounding box center [353, 201] width 154 height 16
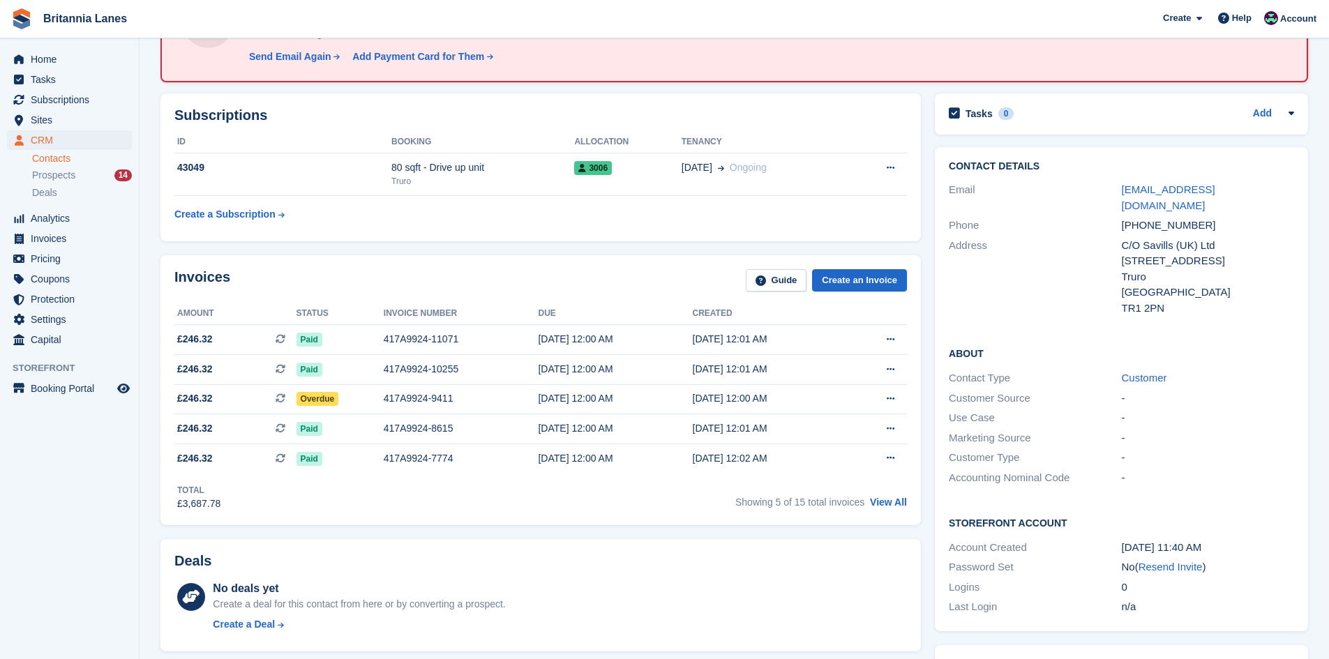
scroll to position [70, 0]
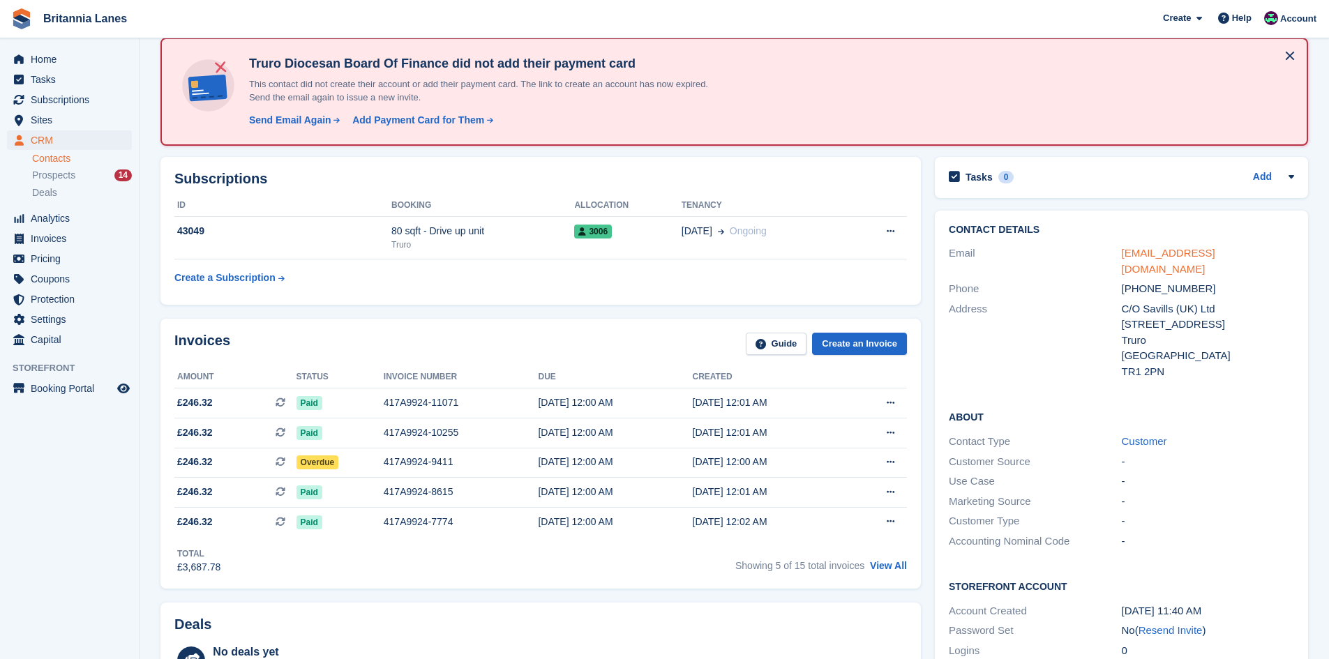
click at [1162, 254] on link "afoster@savills.com" at bounding box center [1168, 261] width 93 height 28
click at [64, 55] on span "Home" at bounding box center [73, 60] width 84 height 20
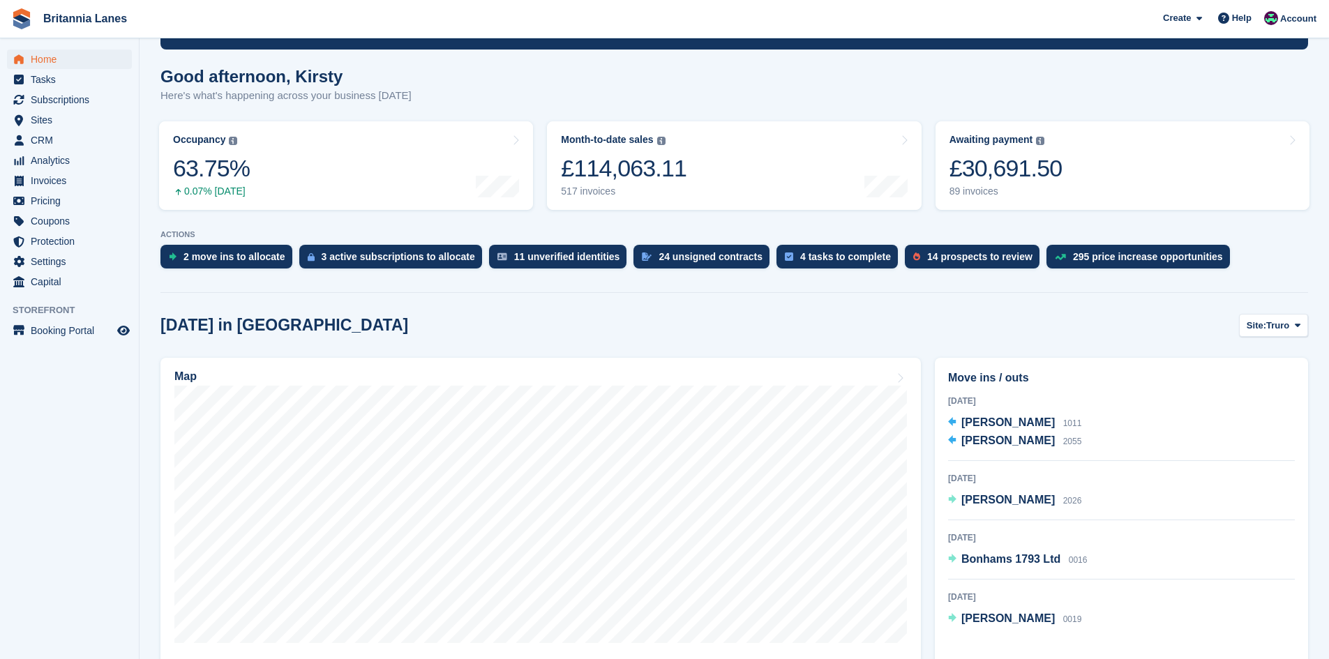
scroll to position [209, 0]
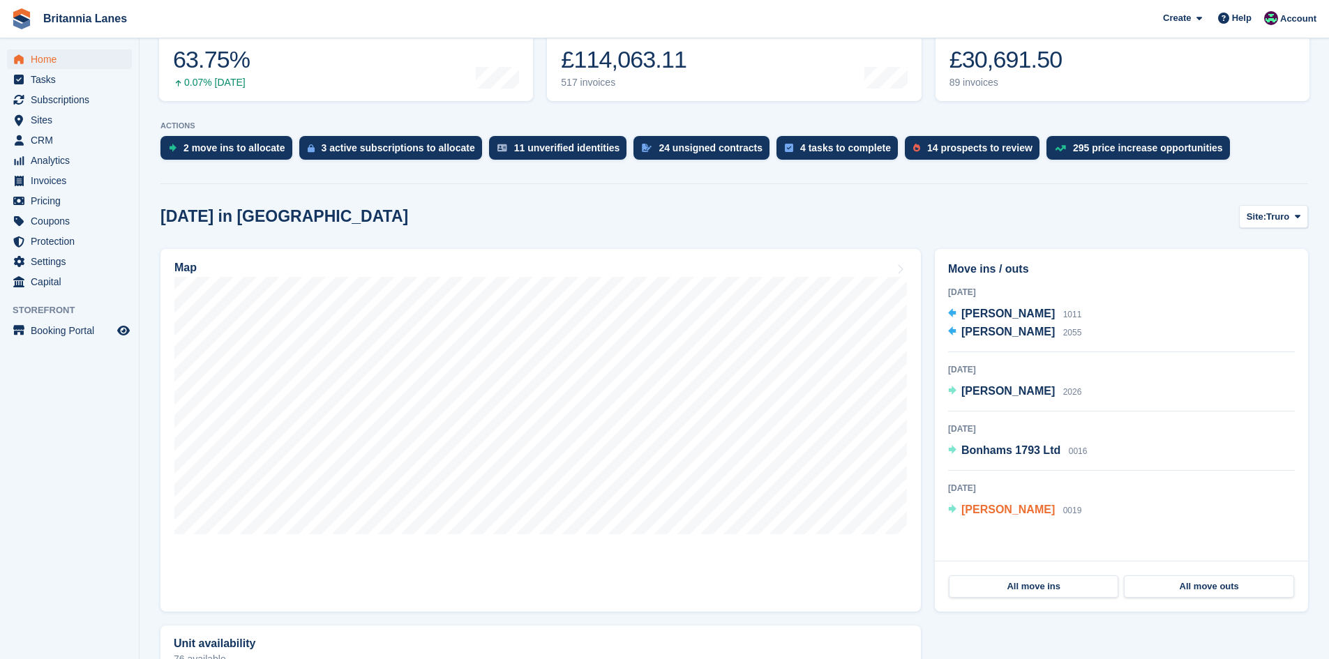
click at [1063, 510] on span "0019" at bounding box center [1072, 511] width 19 height 10
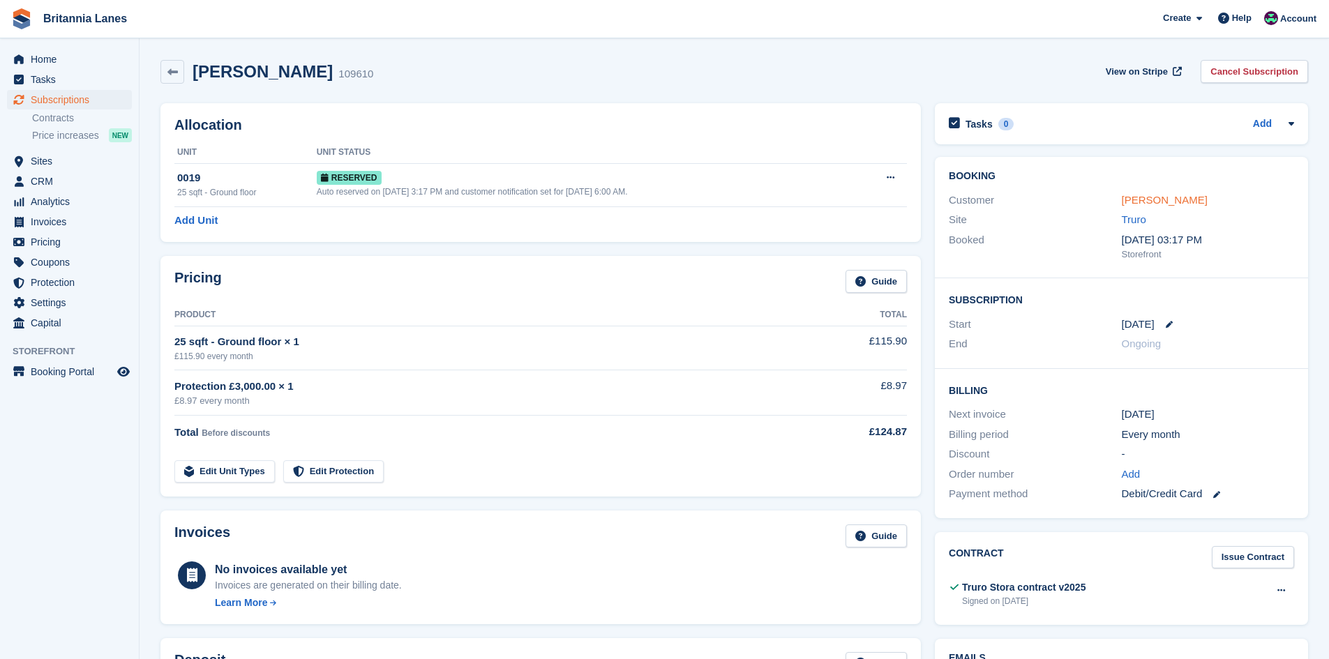
click at [1135, 203] on link "[PERSON_NAME]" at bounding box center [1165, 200] width 86 height 12
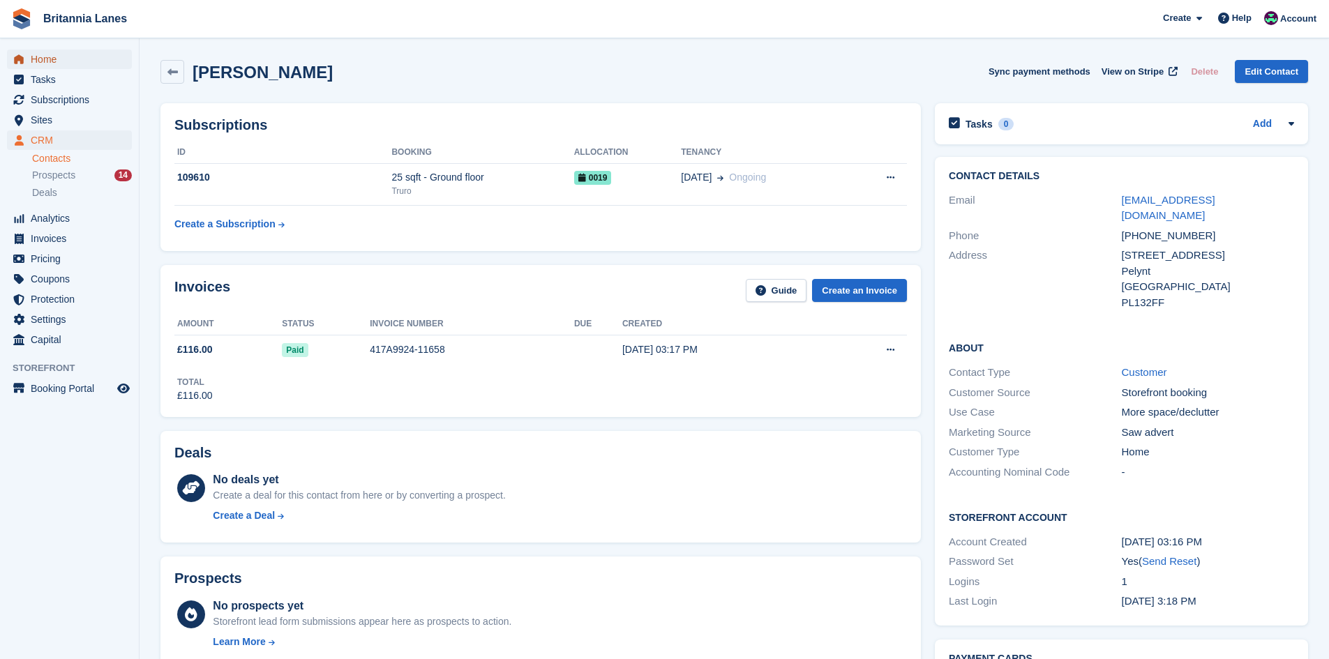
click at [31, 55] on span "Home" at bounding box center [73, 60] width 84 height 20
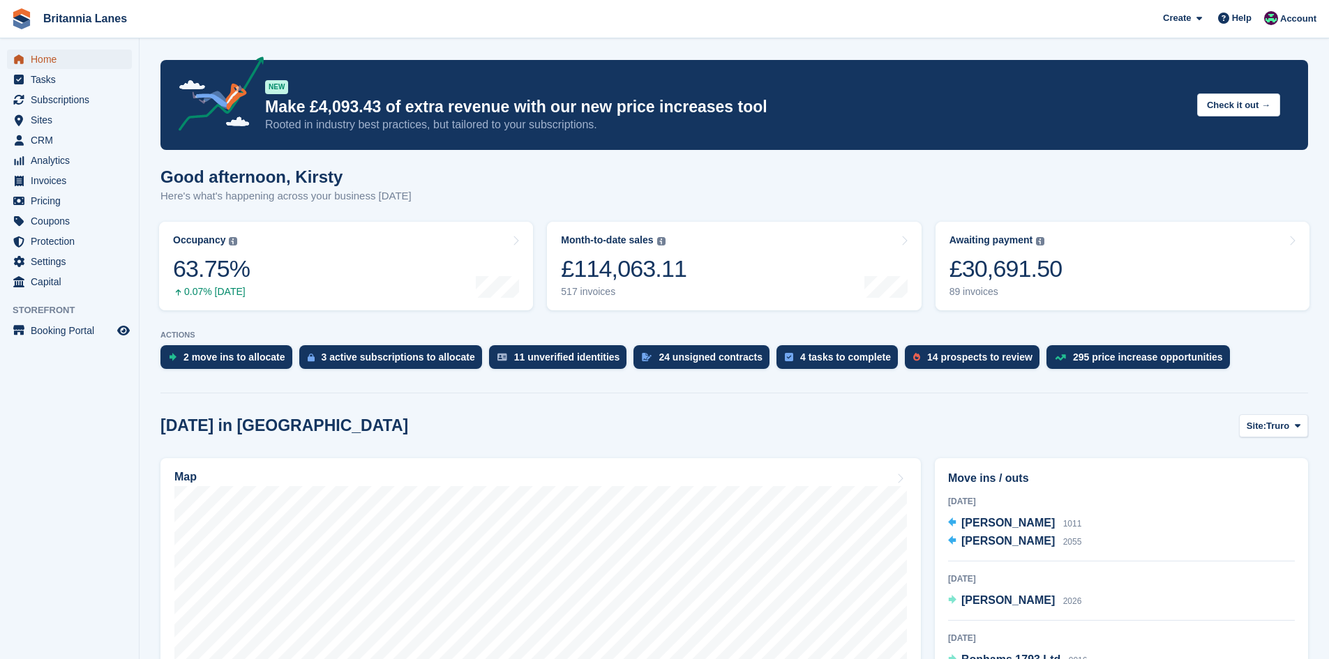
click at [44, 53] on span "Home" at bounding box center [73, 60] width 84 height 20
click at [36, 51] on span "Home" at bounding box center [73, 60] width 84 height 20
click at [74, 58] on span "Home" at bounding box center [73, 60] width 84 height 20
click at [1005, 255] on div "£31,050.20" at bounding box center [1006, 269] width 113 height 29
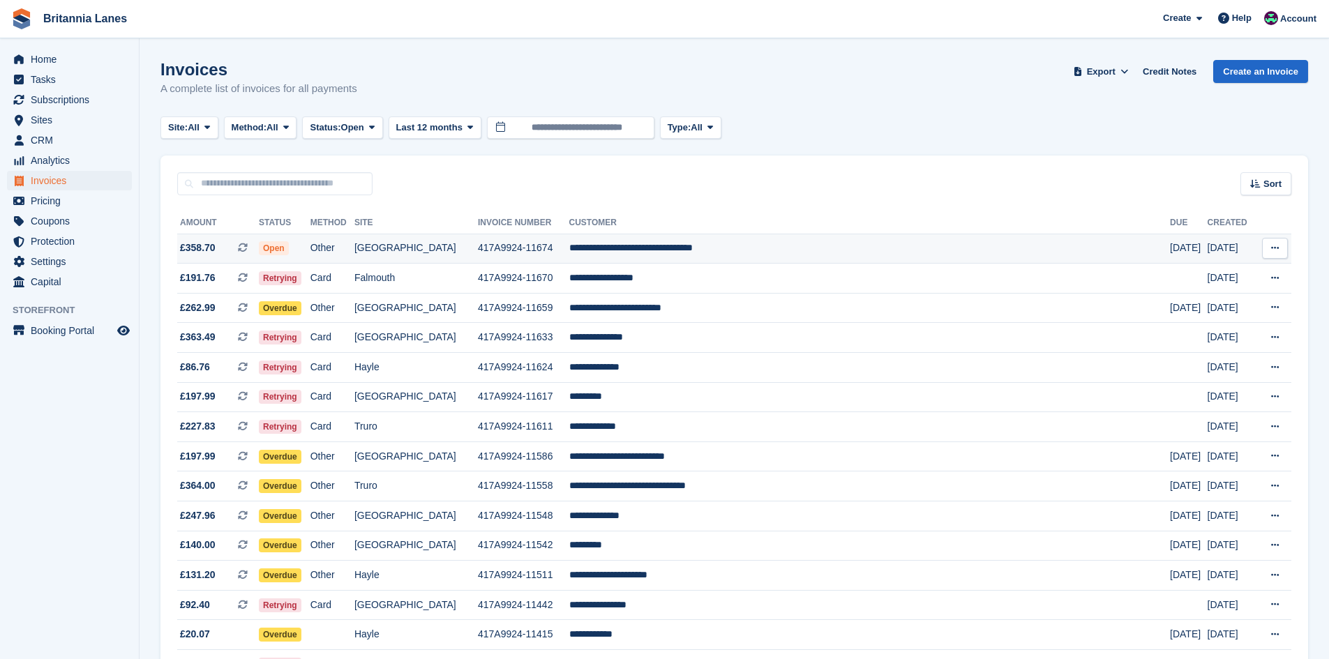
click at [354, 244] on td "Other" at bounding box center [332, 249] width 44 height 30
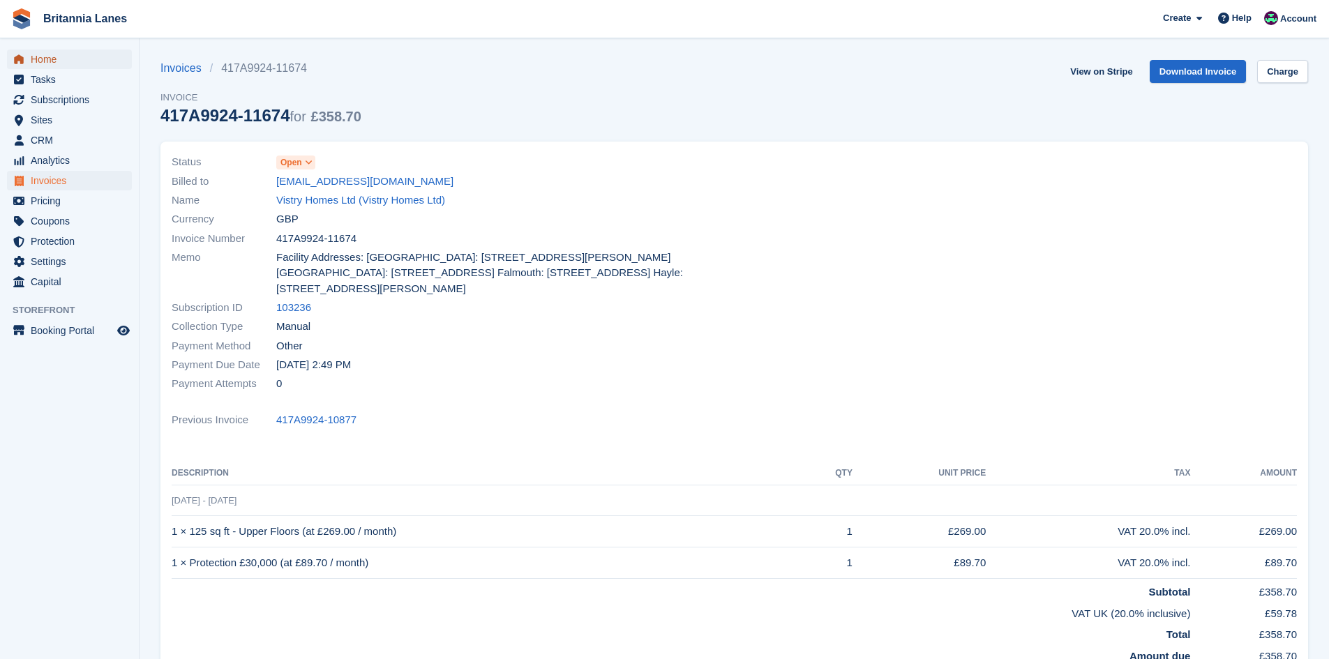
click at [60, 53] on span "Home" at bounding box center [73, 60] width 84 height 20
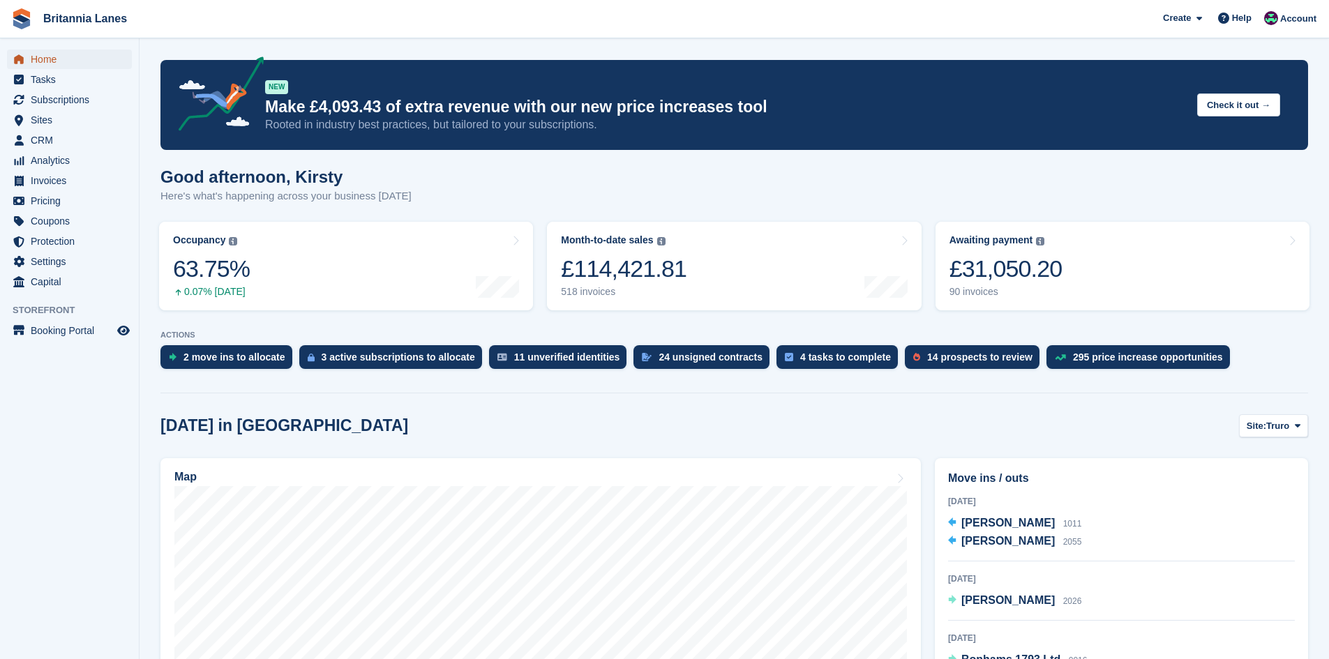
drag, startPoint x: 56, startPoint y: 55, endPoint x: 83, endPoint y: 67, distance: 29.7
click at [56, 55] on span "Home" at bounding box center [73, 60] width 84 height 20
click at [1073, 284] on link "Awaiting payment The total outstanding balance on all open invoices. £31,050.20…" at bounding box center [1123, 266] width 374 height 89
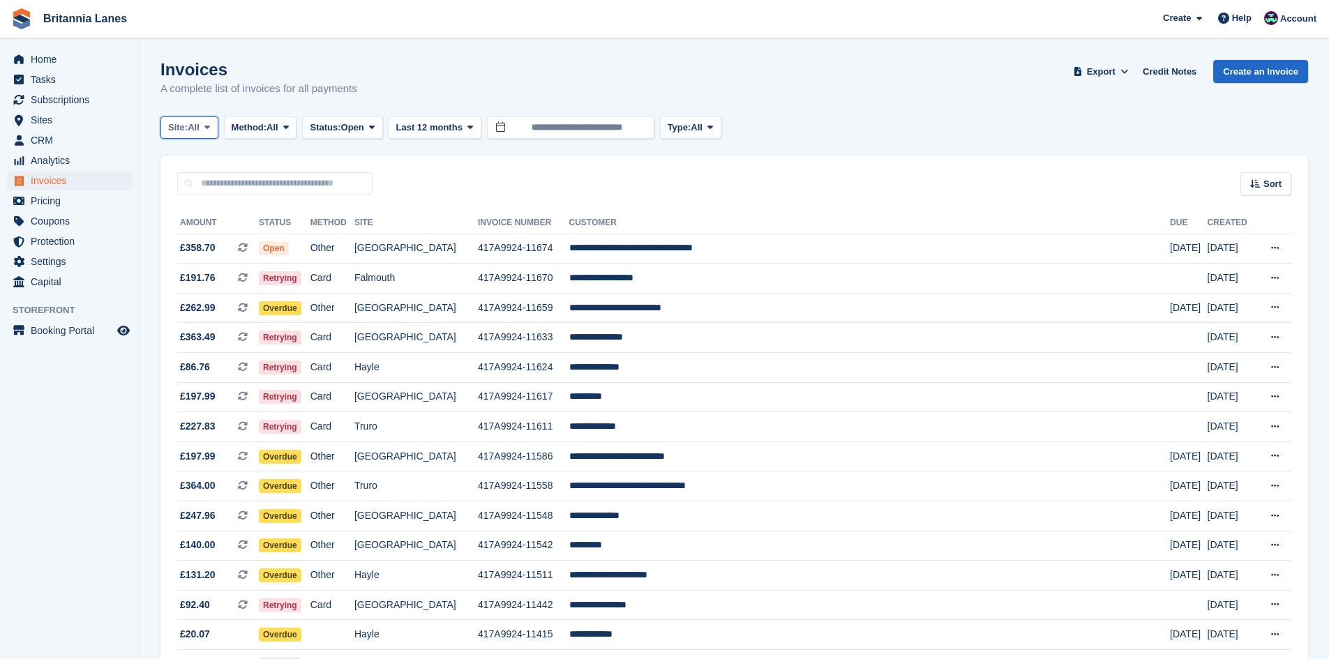
click at [205, 124] on span at bounding box center [207, 127] width 11 height 11
click at [204, 218] on link "Falmouth" at bounding box center [230, 210] width 126 height 25
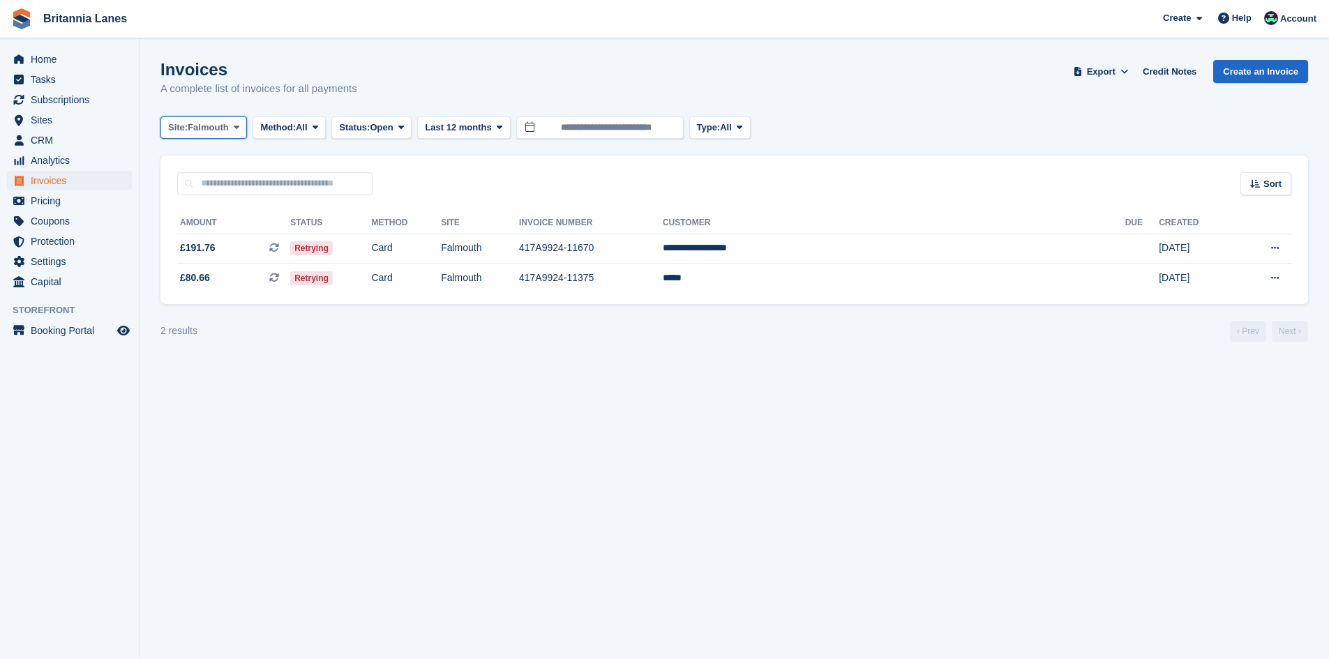
click at [206, 133] on span "Falmouth" at bounding box center [208, 128] width 41 height 14
click at [197, 273] on link "Hayle" at bounding box center [230, 260] width 126 height 25
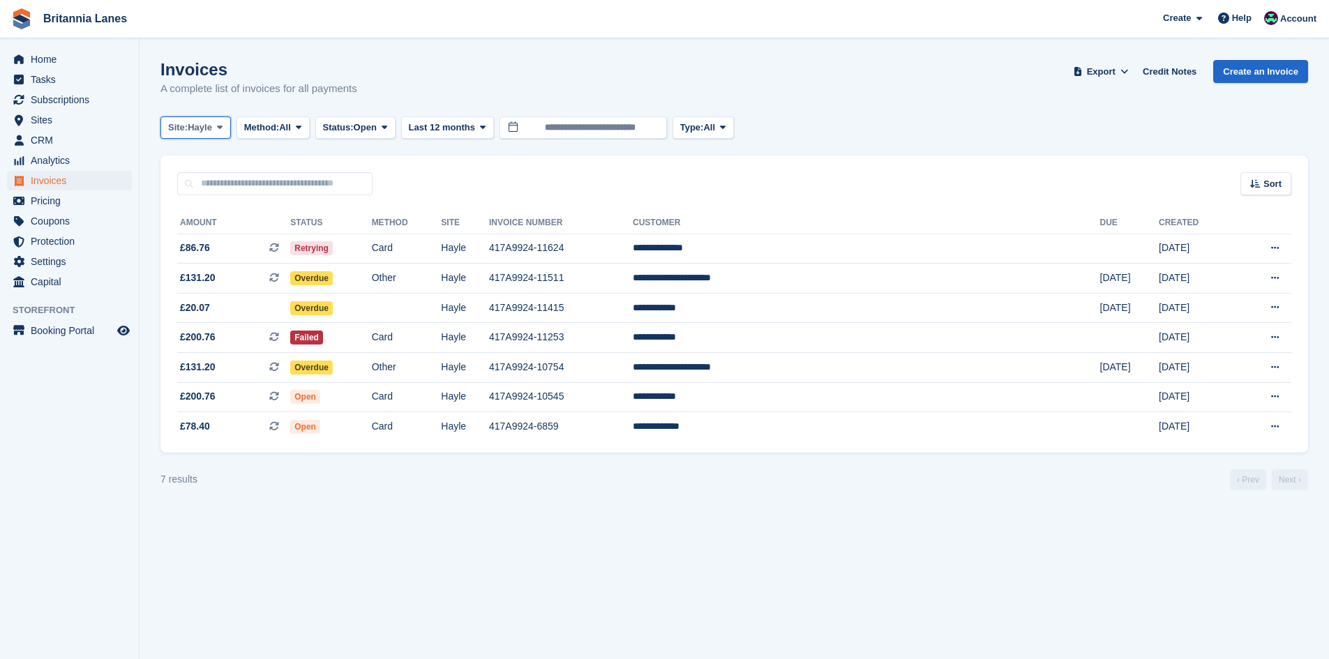
click at [197, 119] on button "Site: Hayle" at bounding box center [195, 128] width 70 height 23
click at [195, 184] on link "Truro" at bounding box center [230, 185] width 126 height 25
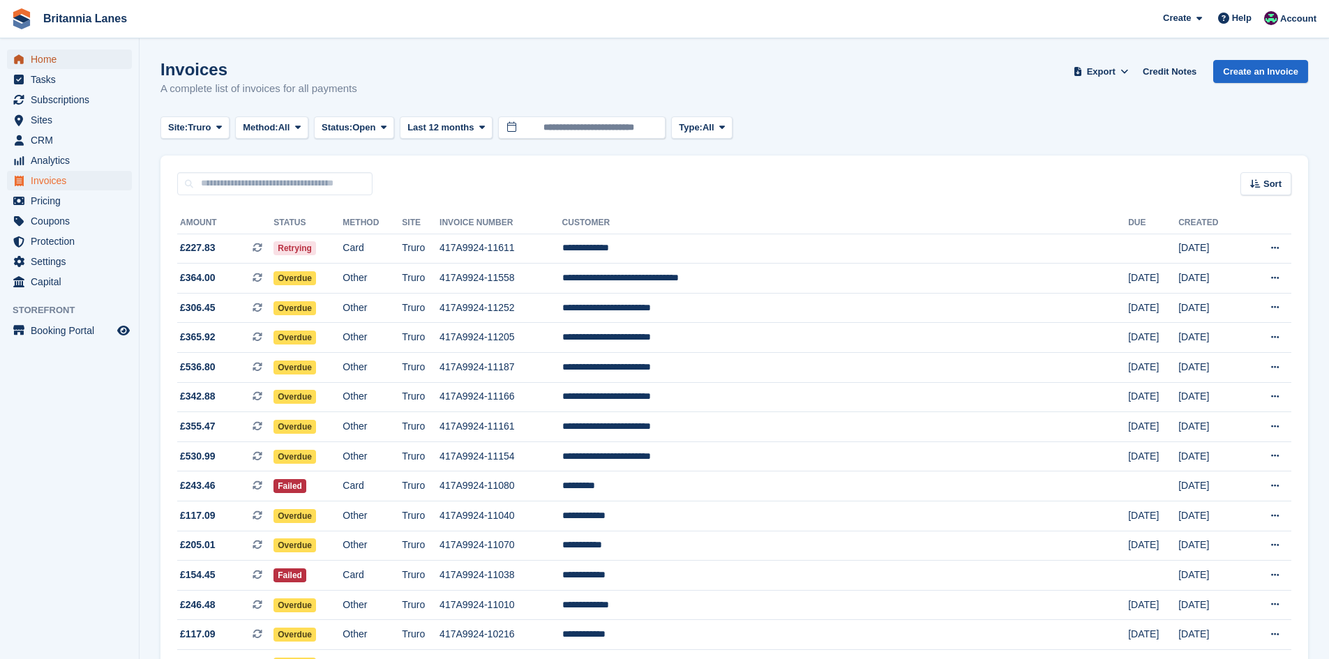
click at [25, 63] on span "menu" at bounding box center [18, 59] width 17 height 17
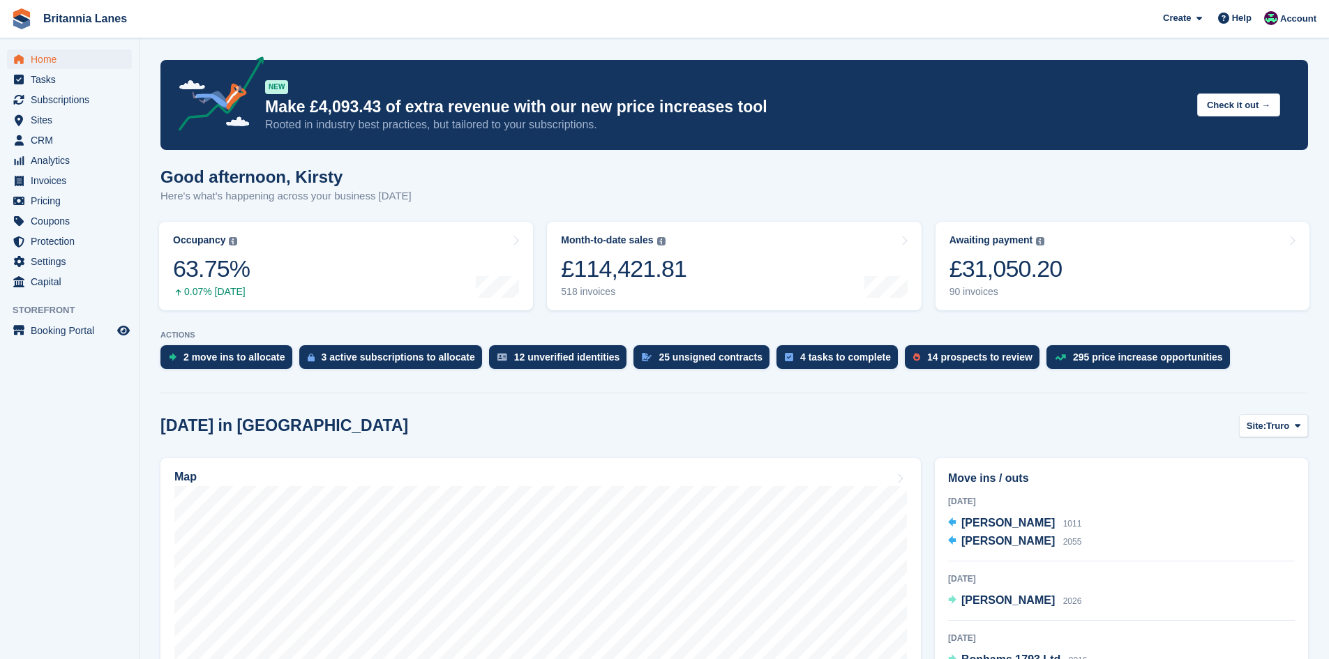
scroll to position [279, 0]
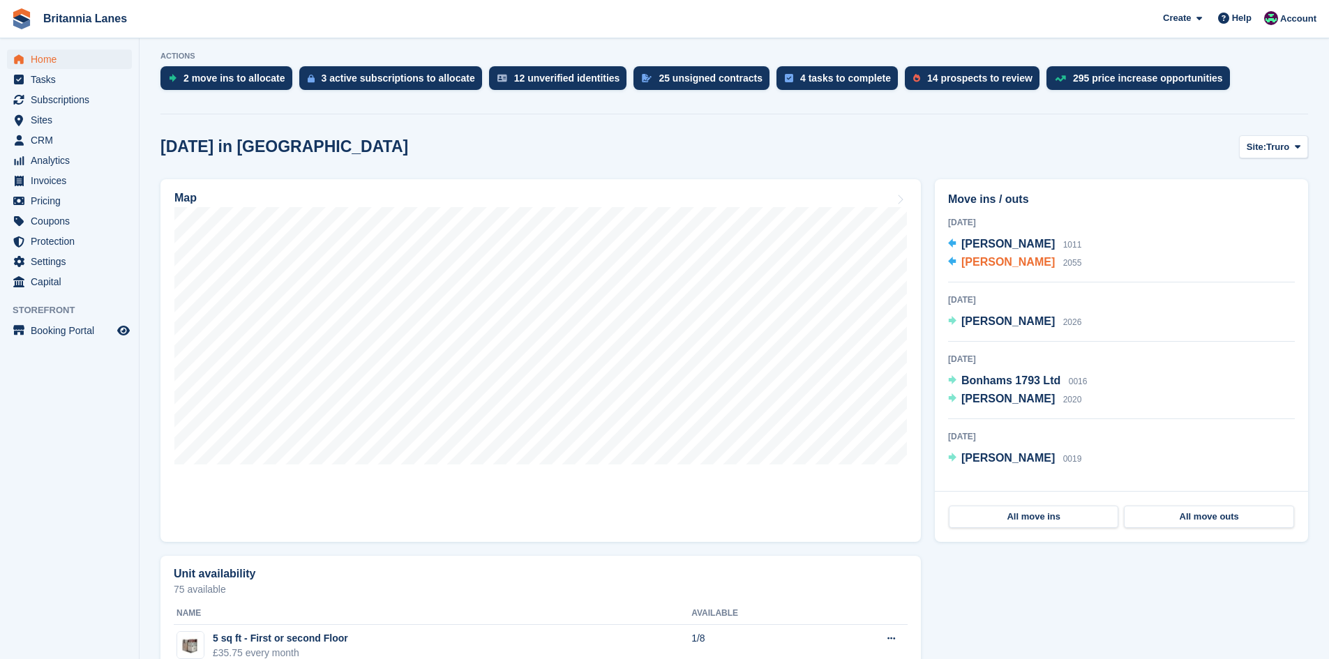
click at [1039, 268] on span "[PERSON_NAME]" at bounding box center [1008, 262] width 93 height 12
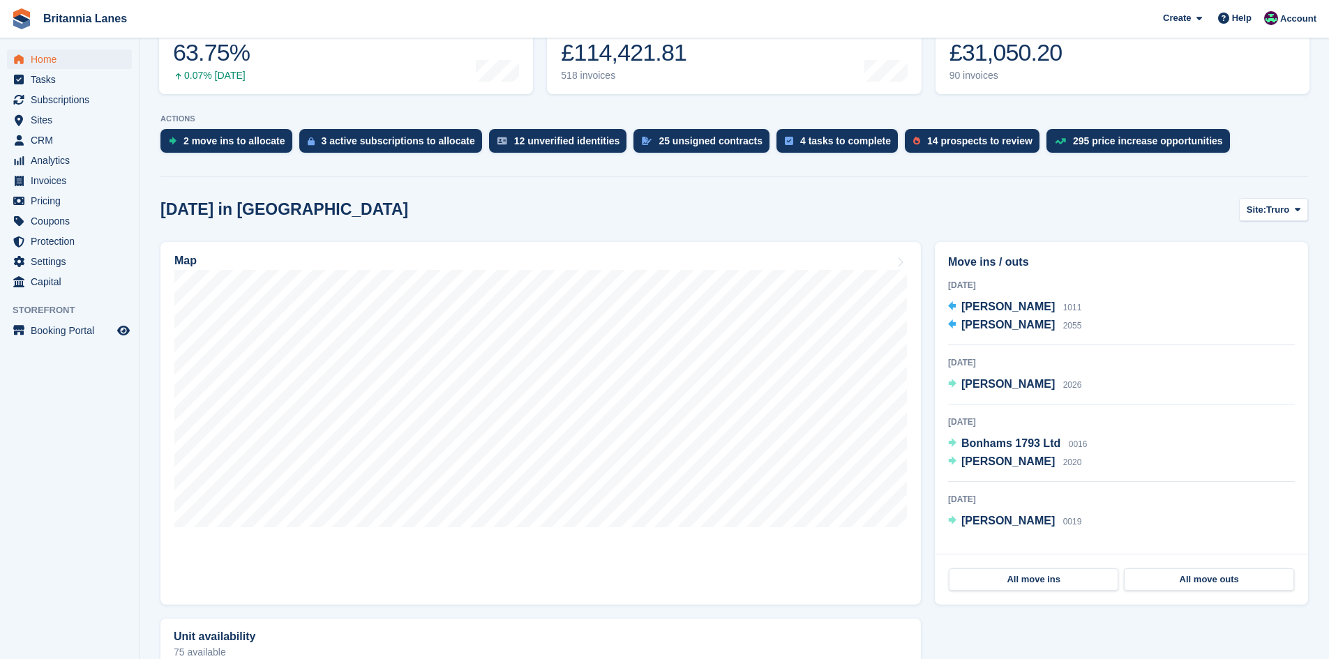
scroll to position [279, 0]
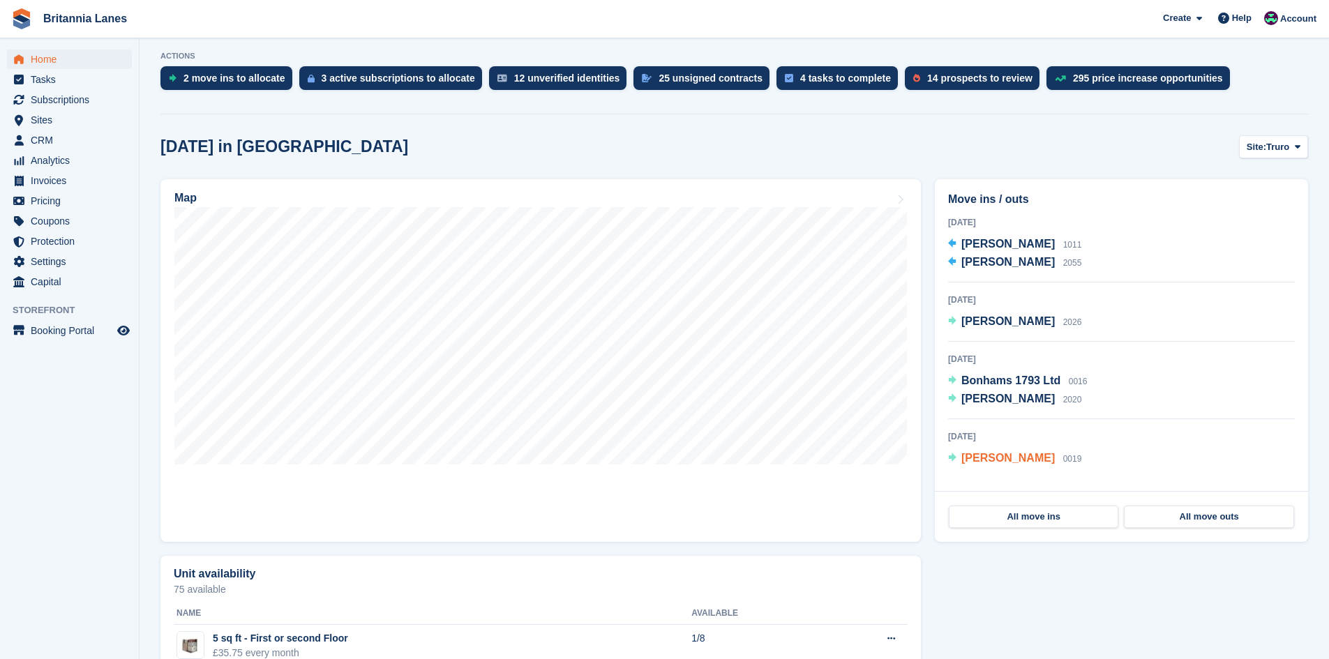
click at [971, 459] on span "[PERSON_NAME]" at bounding box center [1008, 458] width 93 height 12
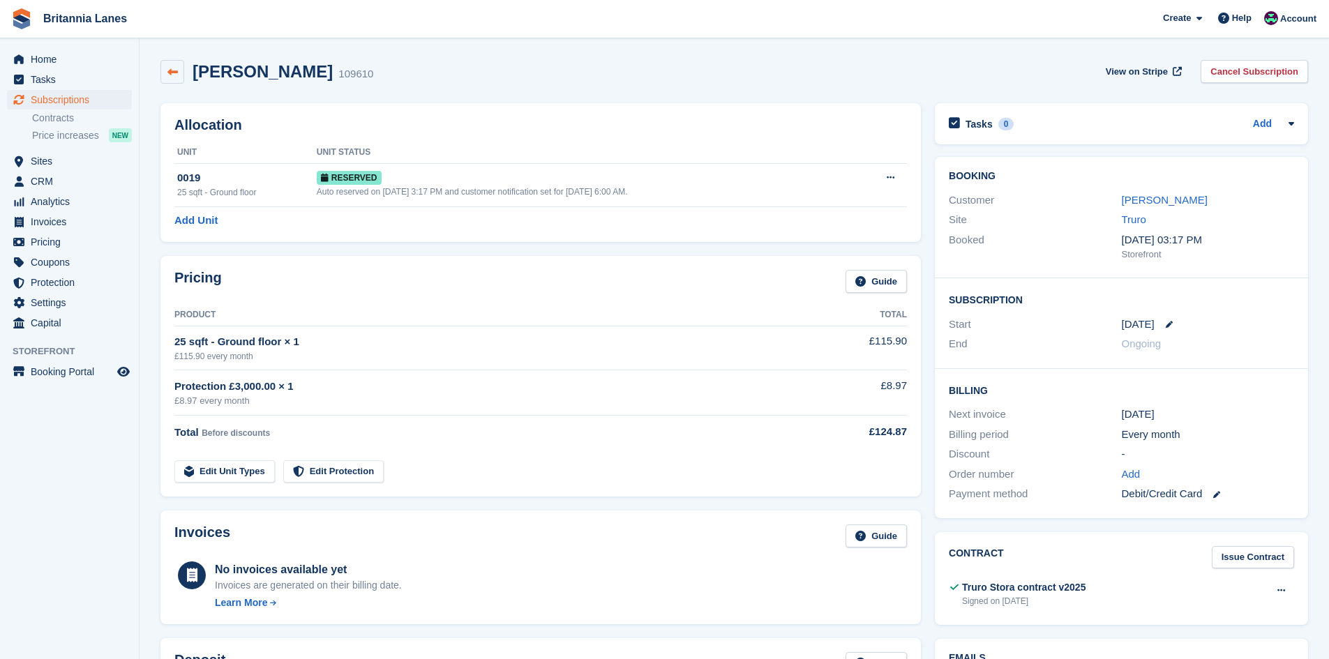
click at [178, 67] on link at bounding box center [172, 72] width 24 height 24
click at [1131, 201] on link "[PERSON_NAME]" at bounding box center [1165, 200] width 86 height 12
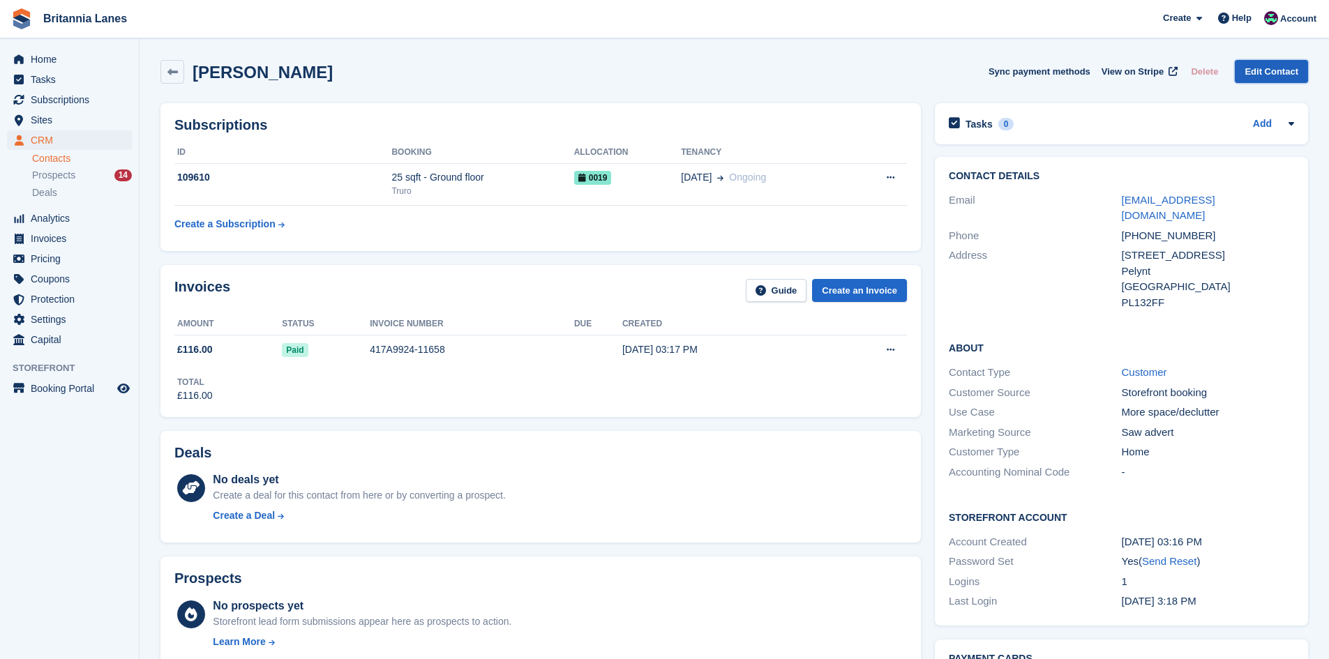
click at [1275, 72] on link "Edit Contact" at bounding box center [1271, 71] width 73 height 23
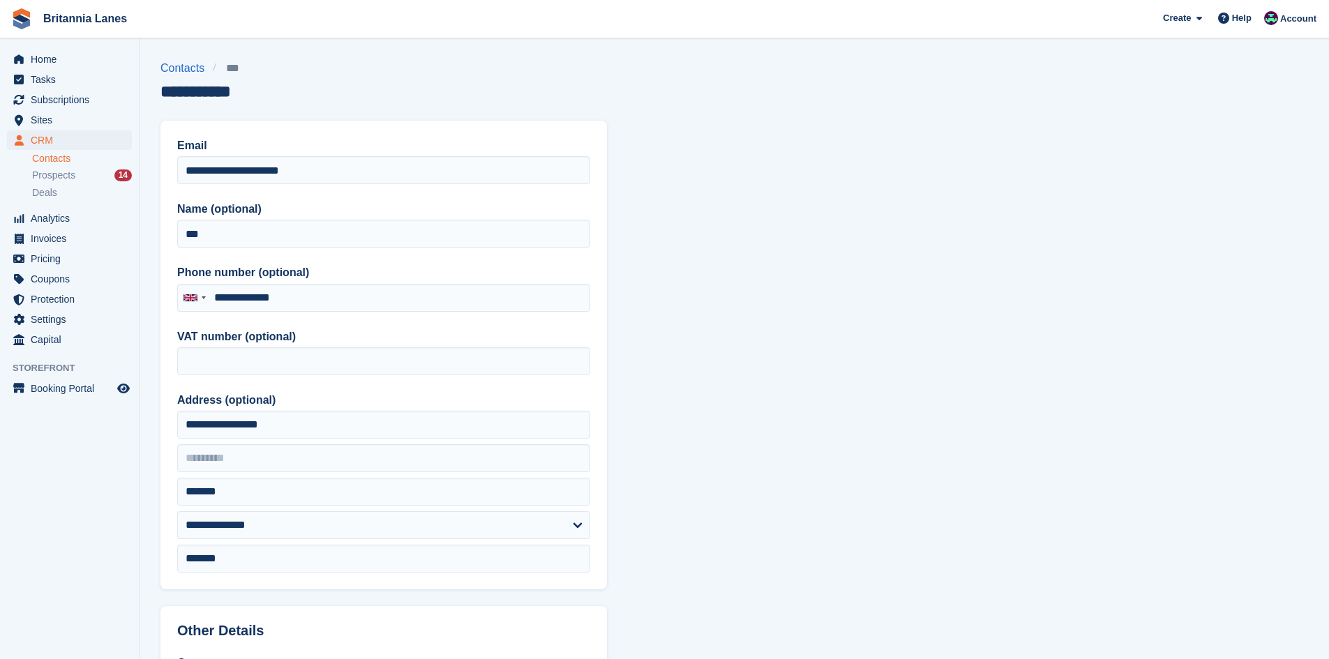
type input "**********"
click at [260, 232] on input "***" at bounding box center [383, 234] width 413 height 28
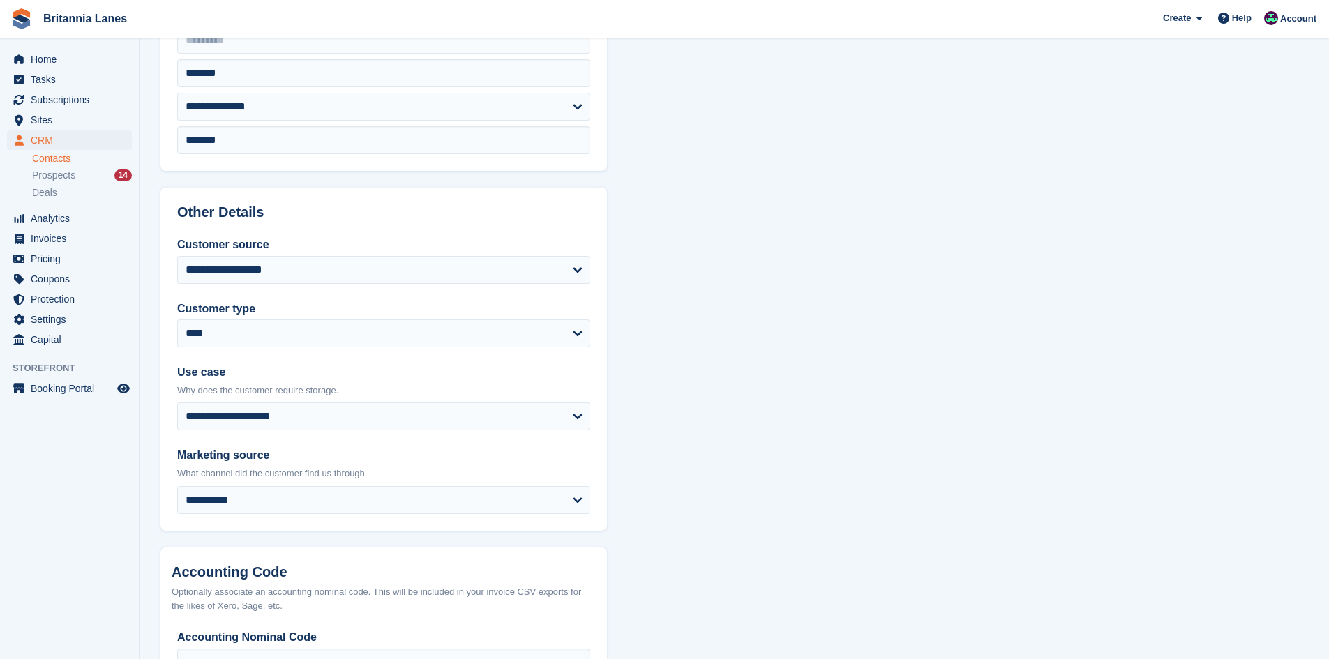
scroll to position [530, 0]
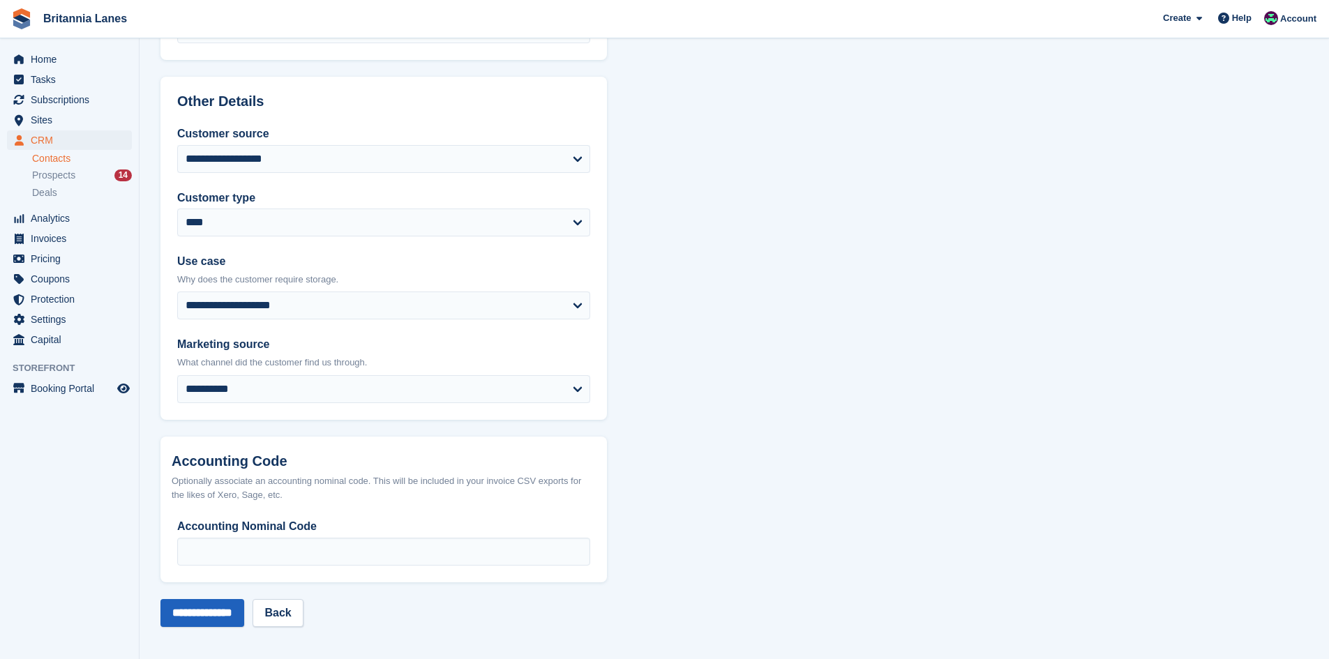
type input "**********"
click at [193, 616] on input "**********" at bounding box center [202, 613] width 84 height 28
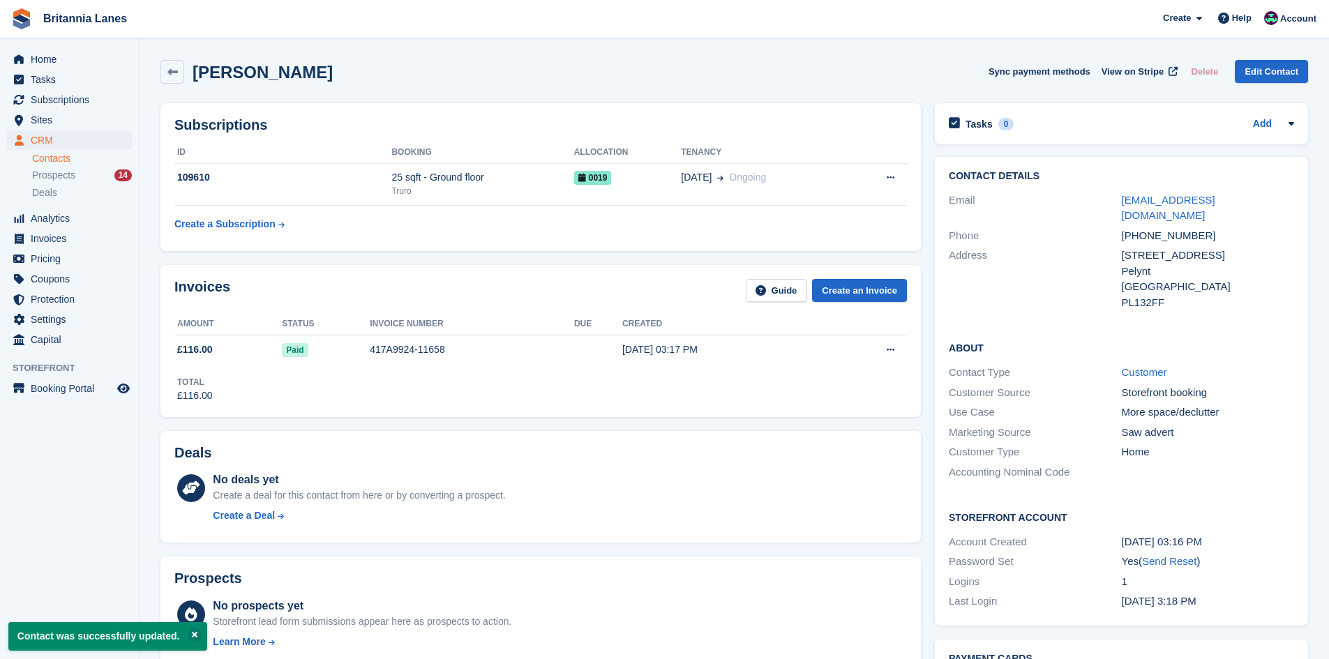
click at [60, 48] on div "Home Tasks Subscriptions Subscriptions Subscriptions Contracts Price increases …" at bounding box center [69, 197] width 139 height 306
click at [57, 53] on span "Home" at bounding box center [73, 60] width 84 height 20
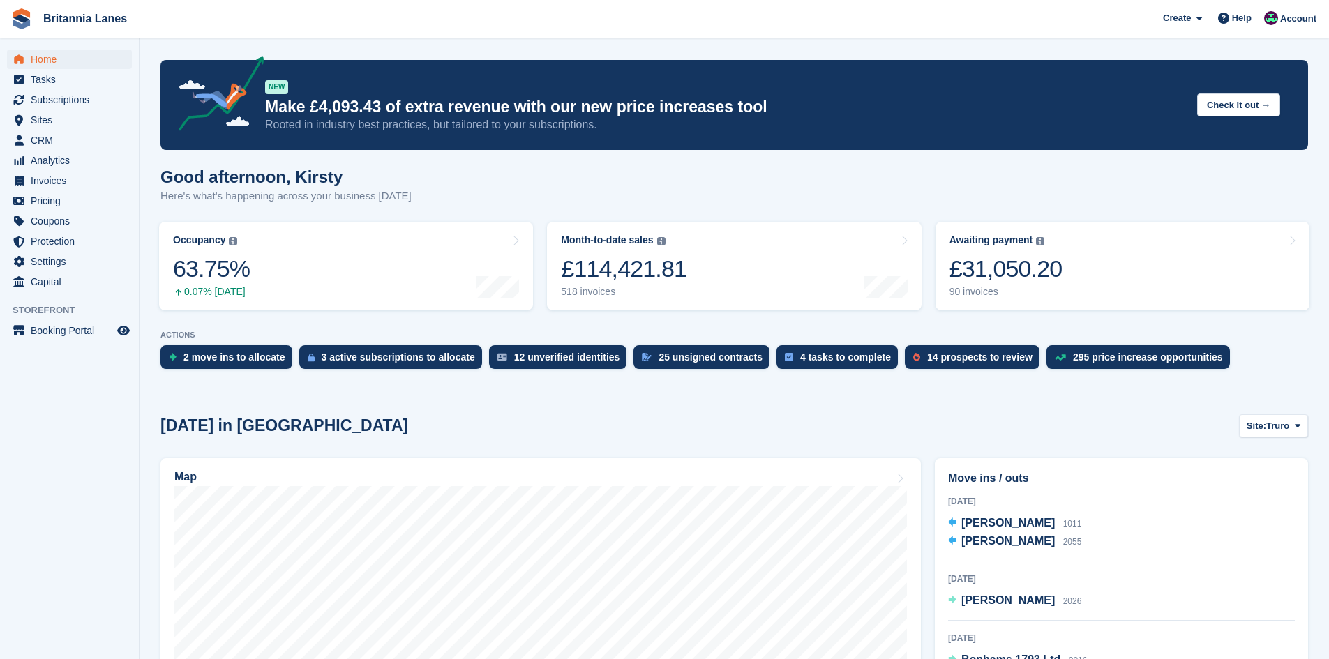
scroll to position [209, 0]
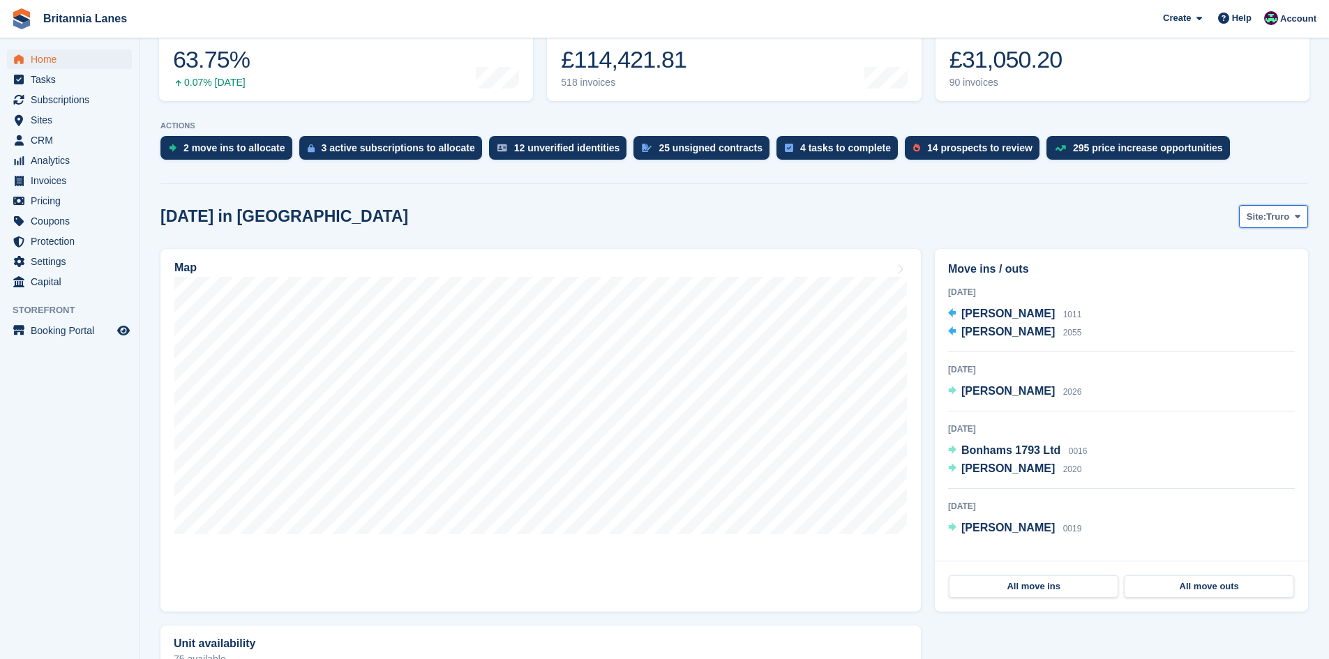
click at [1292, 218] on span at bounding box center [1297, 216] width 11 height 11
click at [1255, 285] on link "Falmouth" at bounding box center [1239, 274] width 126 height 25
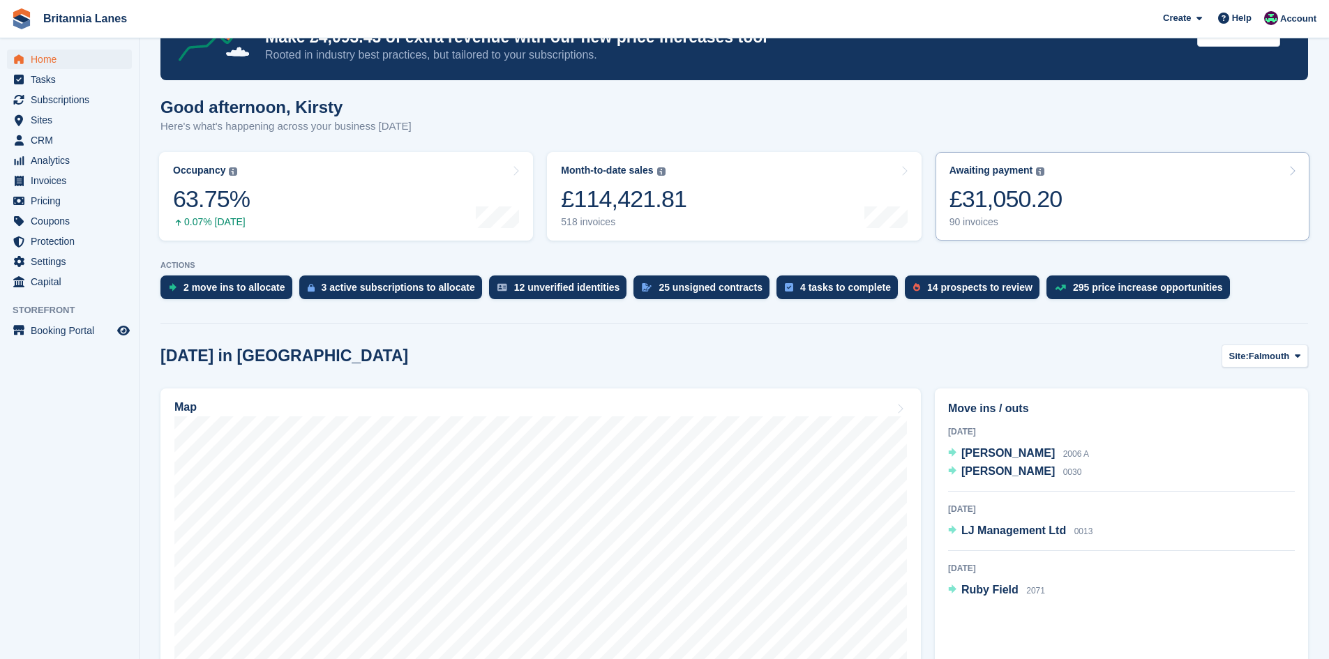
click at [1105, 207] on link "Awaiting payment The total outstanding balance on all open invoices. £31,050.20…" at bounding box center [1123, 196] width 374 height 89
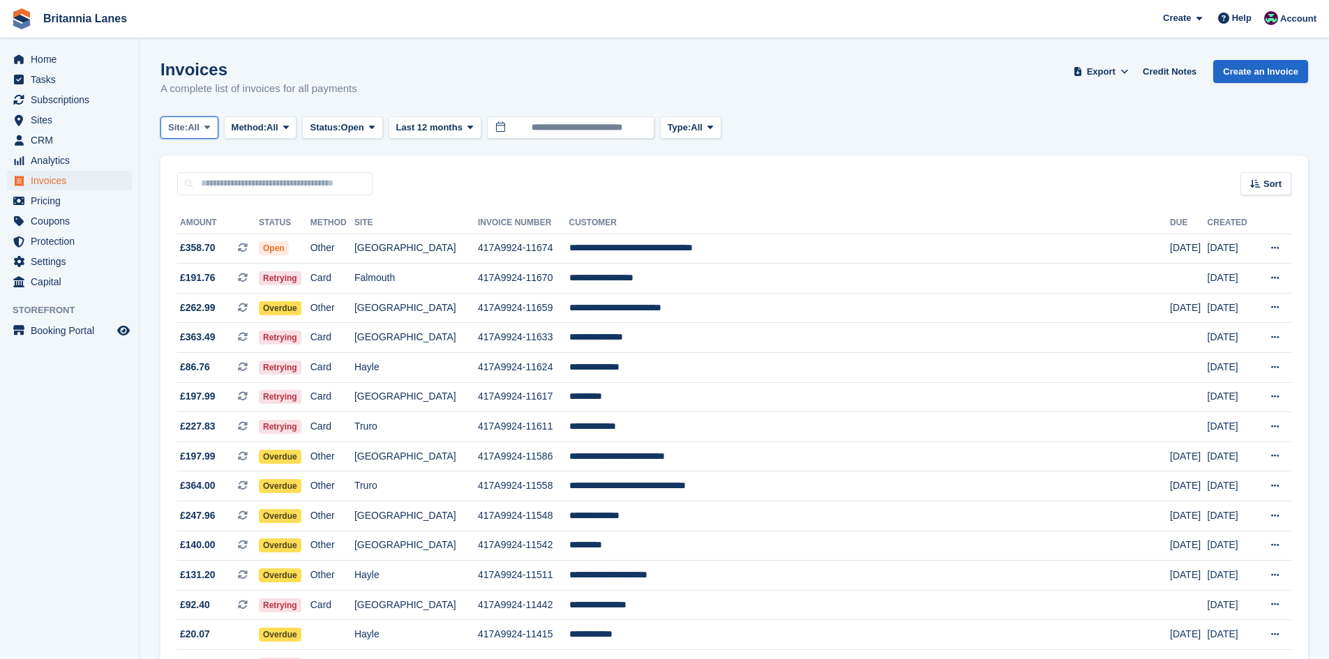
click at [193, 133] on span "All" at bounding box center [194, 128] width 12 height 14
click at [184, 218] on link "Falmouth" at bounding box center [230, 210] width 126 height 25
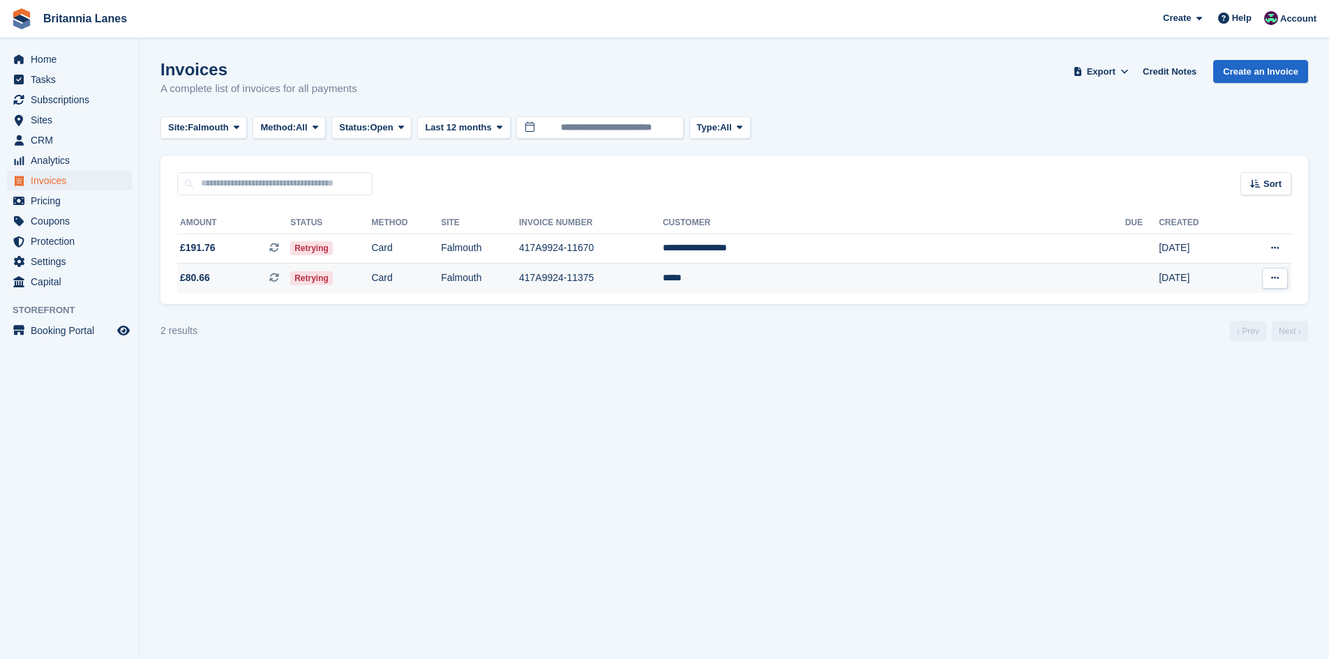
click at [860, 273] on td "*****" at bounding box center [894, 278] width 463 height 29
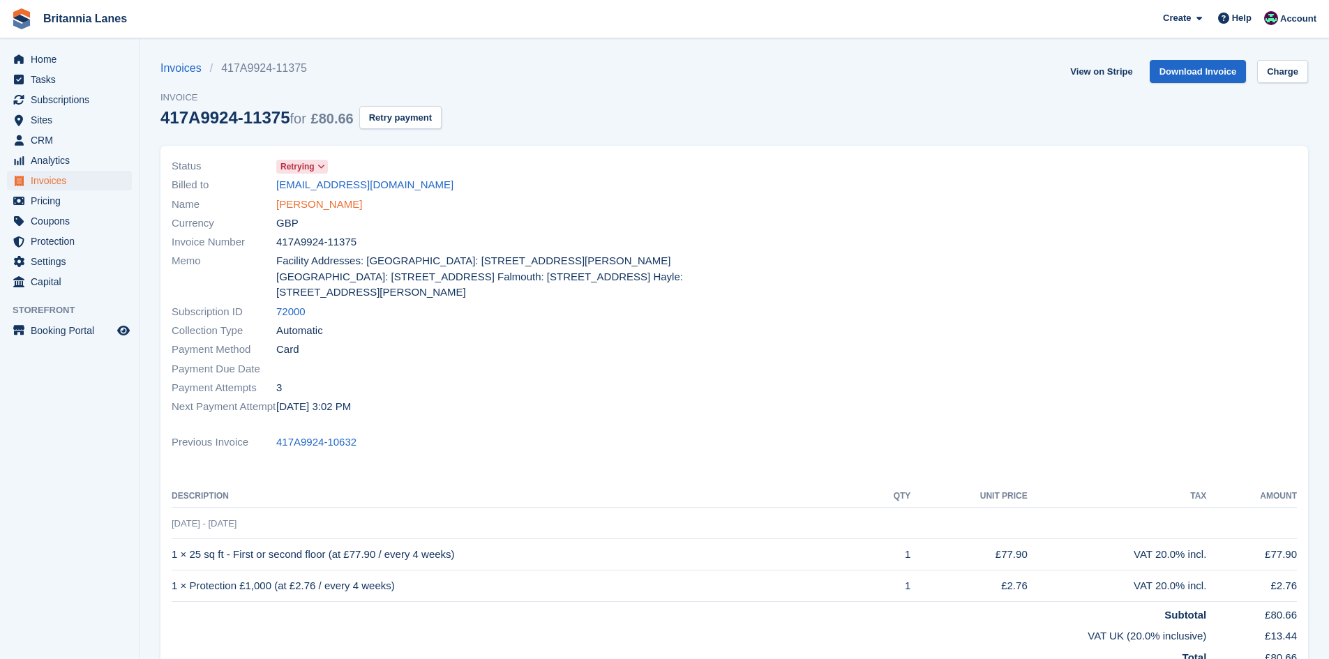
click at [285, 211] on link "Louis" at bounding box center [319, 205] width 86 height 16
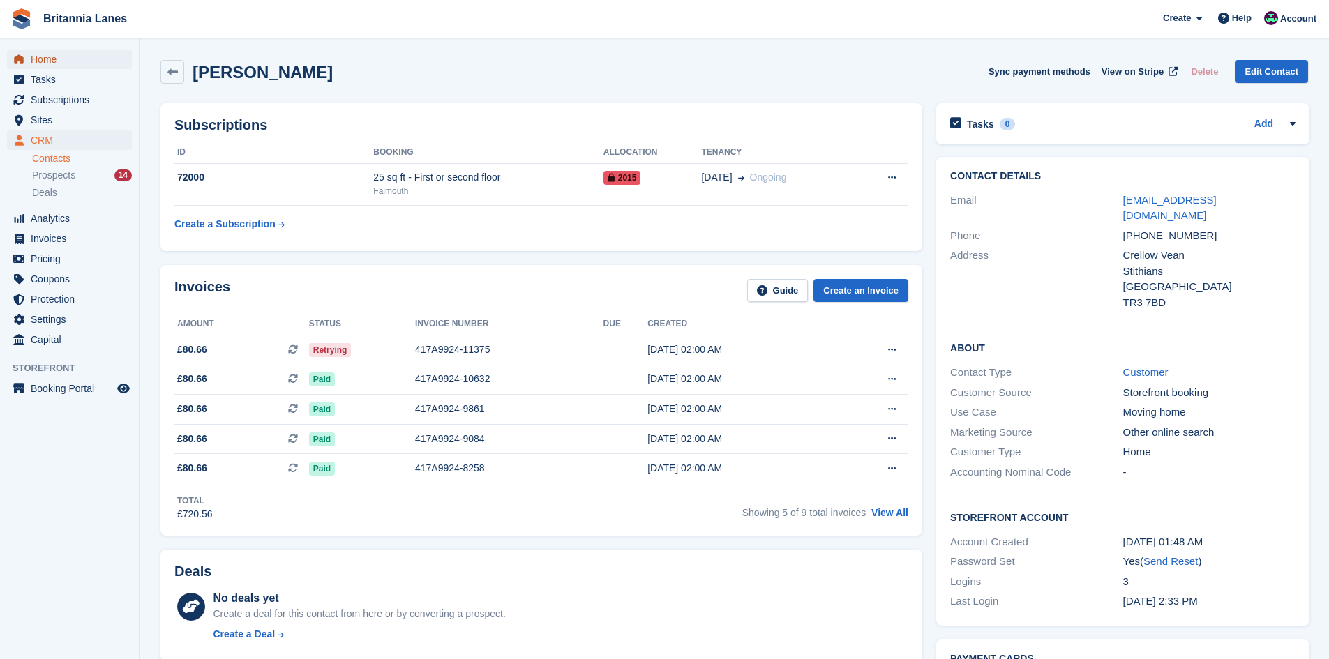
click at [41, 59] on span "Home" at bounding box center [73, 60] width 84 height 20
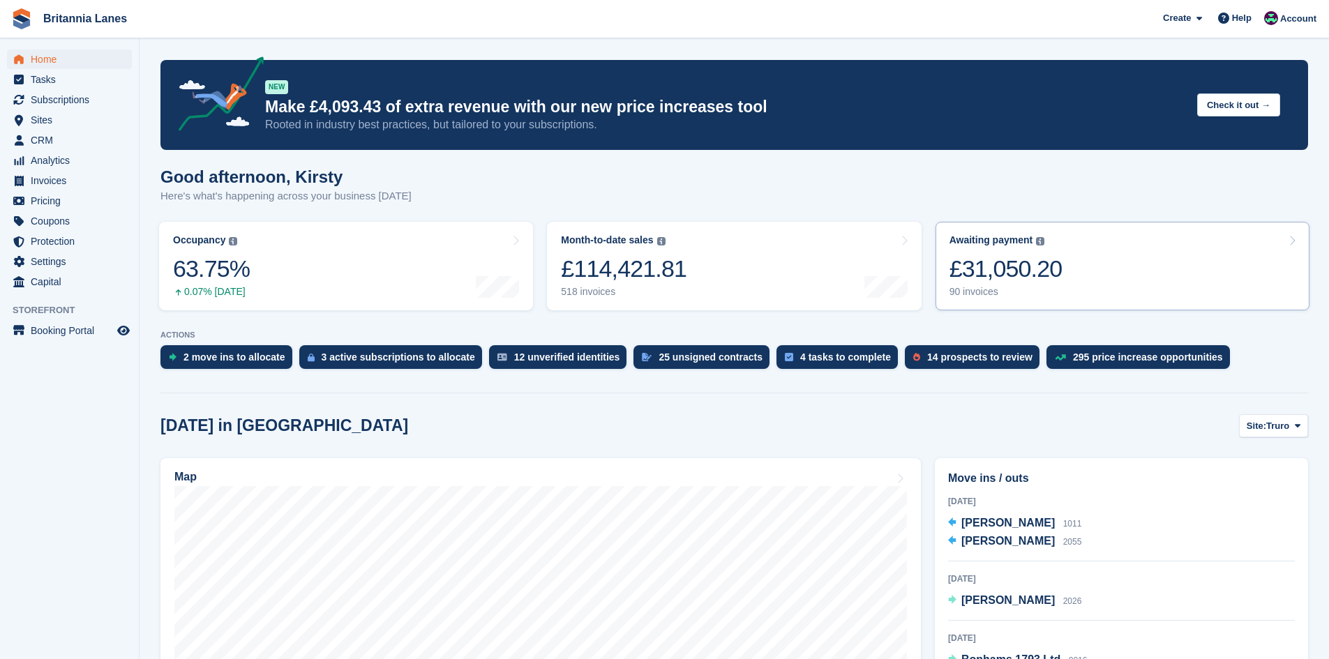
click at [1032, 281] on div "£31,050.20" at bounding box center [1006, 269] width 113 height 29
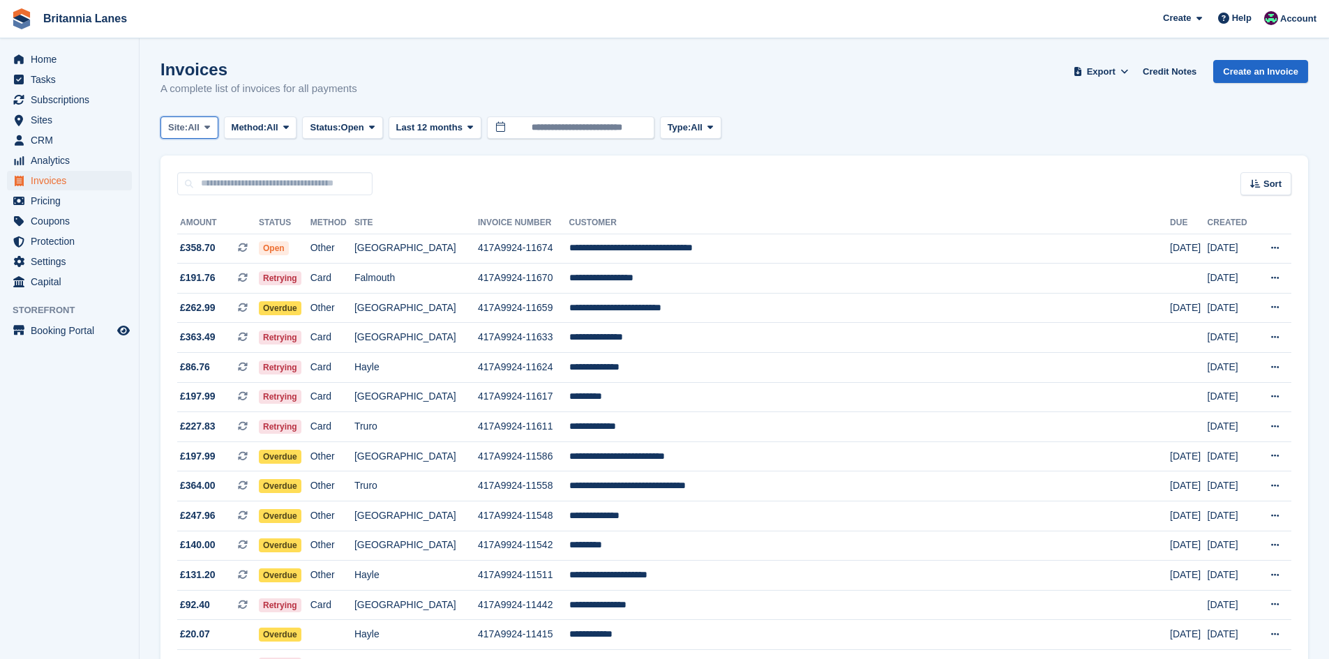
click at [207, 117] on button "Site: All" at bounding box center [189, 128] width 58 height 23
click at [185, 269] on link "Hayle" at bounding box center [230, 260] width 126 height 25
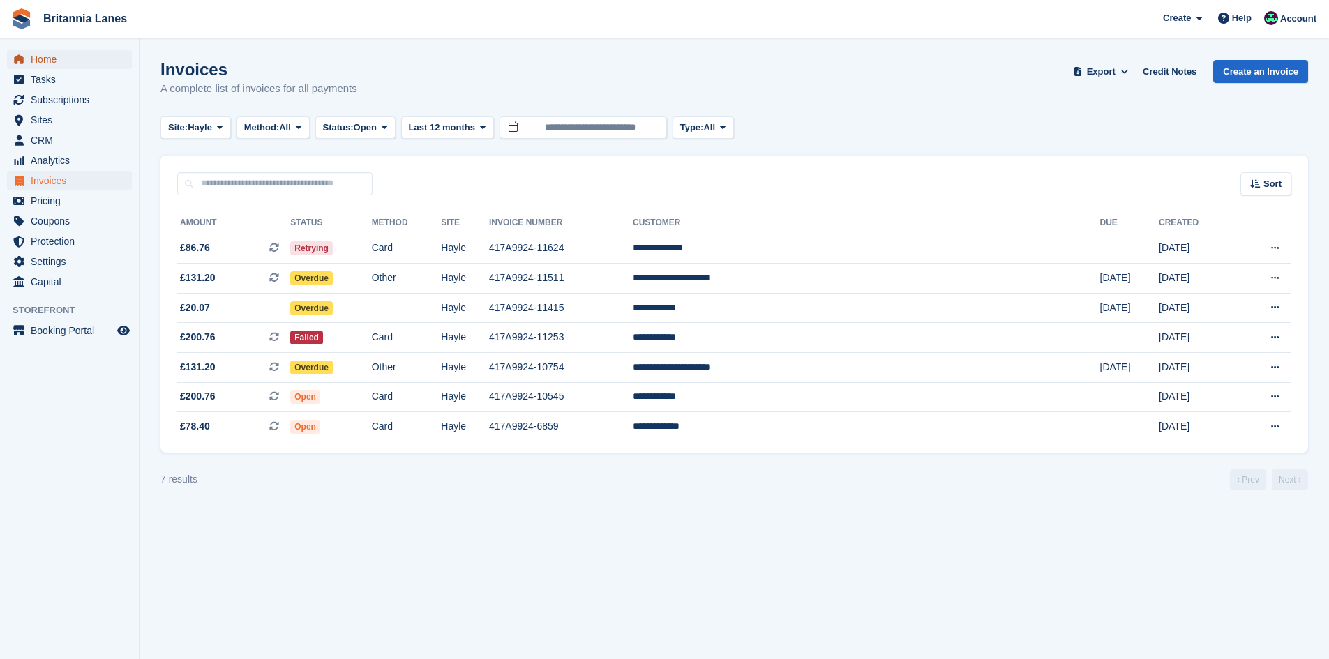
click at [17, 54] on span "menu" at bounding box center [18, 59] width 17 height 17
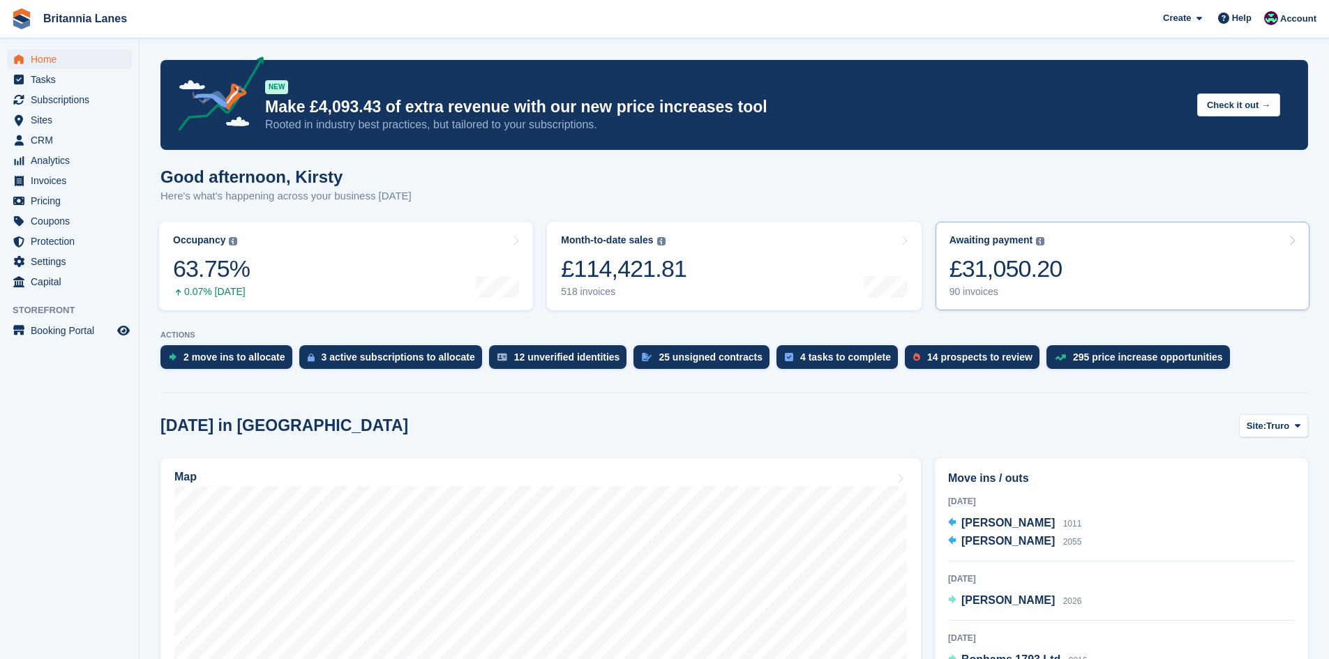
click at [1057, 257] on link "Awaiting payment The total outstanding balance on all open invoices. £31,050.20…" at bounding box center [1123, 266] width 374 height 89
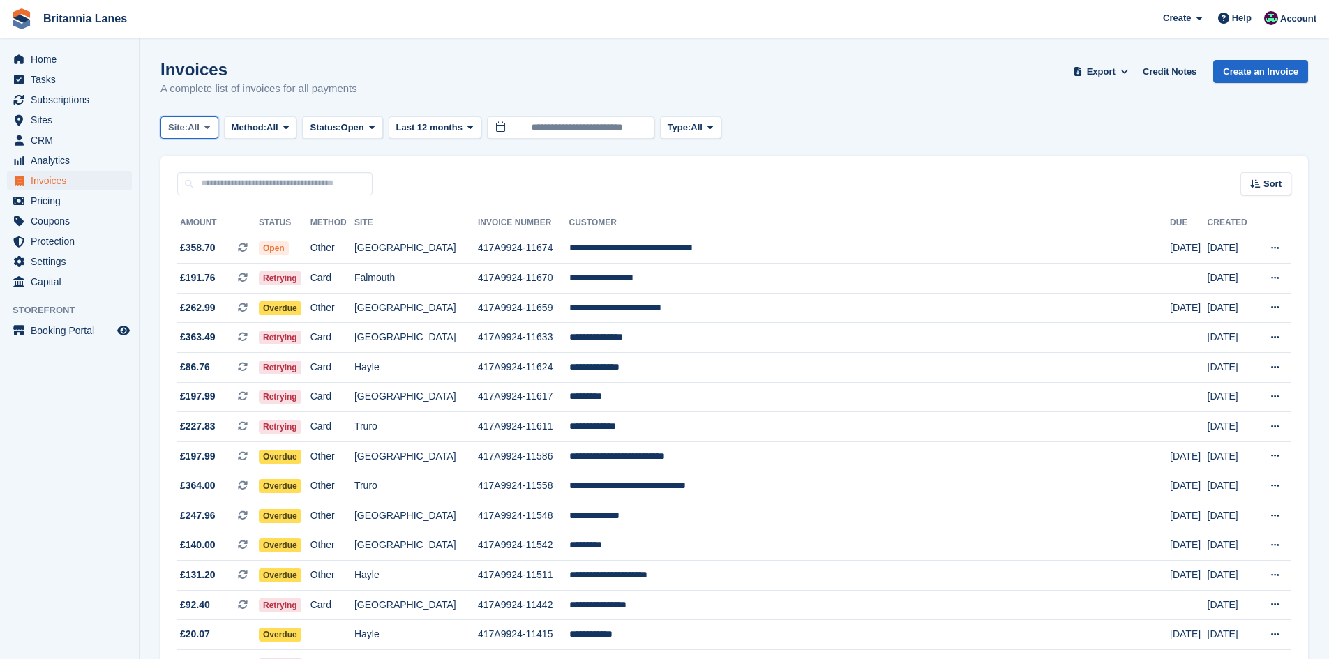
click at [200, 125] on span "All" at bounding box center [194, 128] width 12 height 14
click at [209, 202] on link "Falmouth" at bounding box center [230, 210] width 126 height 25
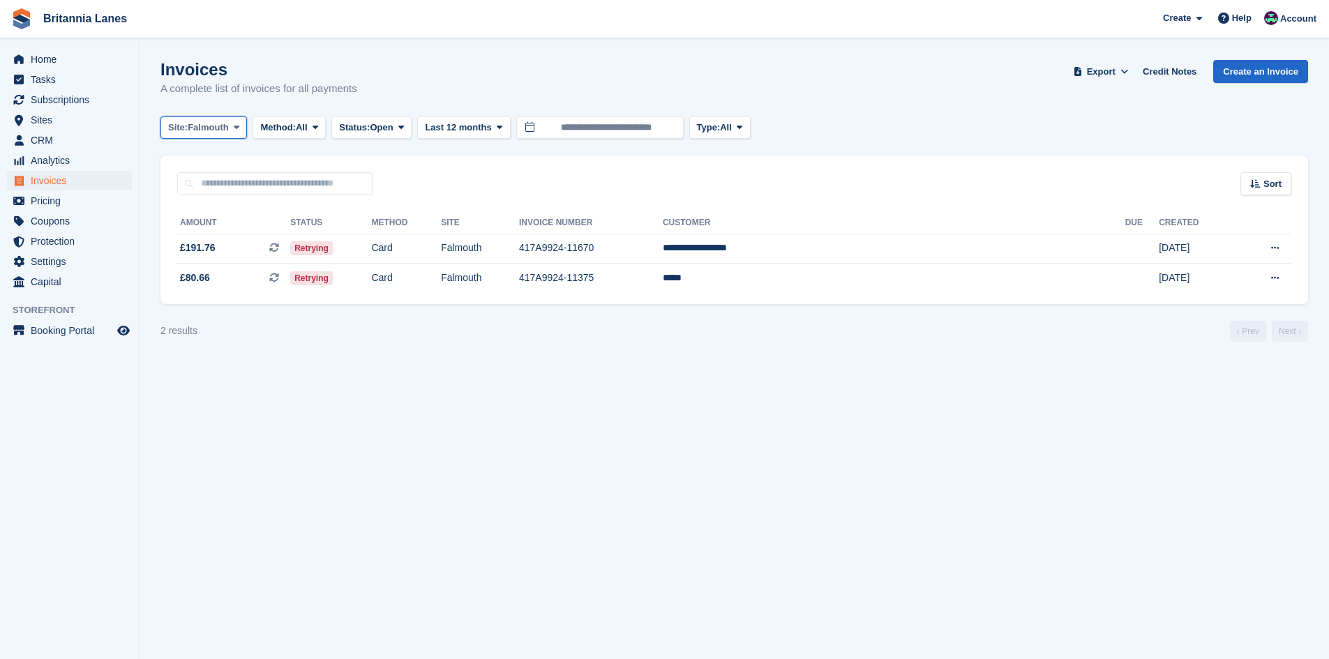
click at [202, 130] on span "Falmouth" at bounding box center [208, 128] width 41 height 14
click at [217, 253] on link "Hayle" at bounding box center [230, 260] width 126 height 25
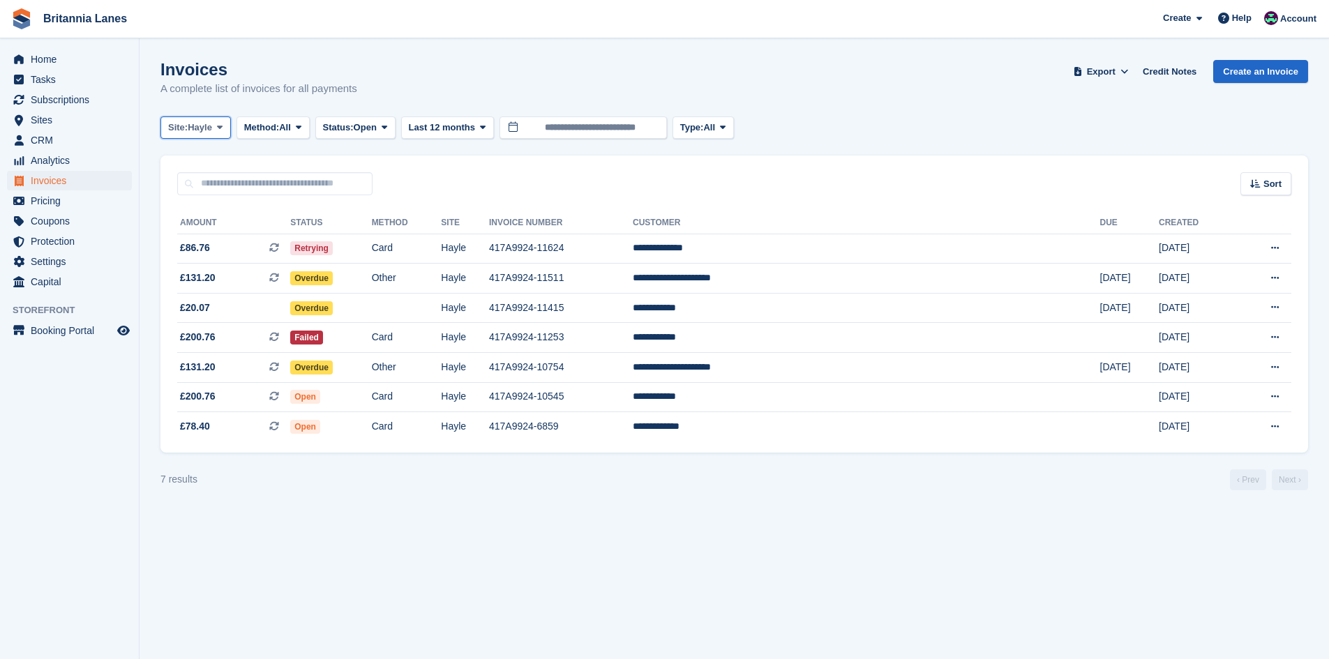
click at [207, 135] on button "Site: Hayle" at bounding box center [195, 128] width 70 height 23
click at [188, 178] on link "Truro" at bounding box center [230, 185] width 126 height 25
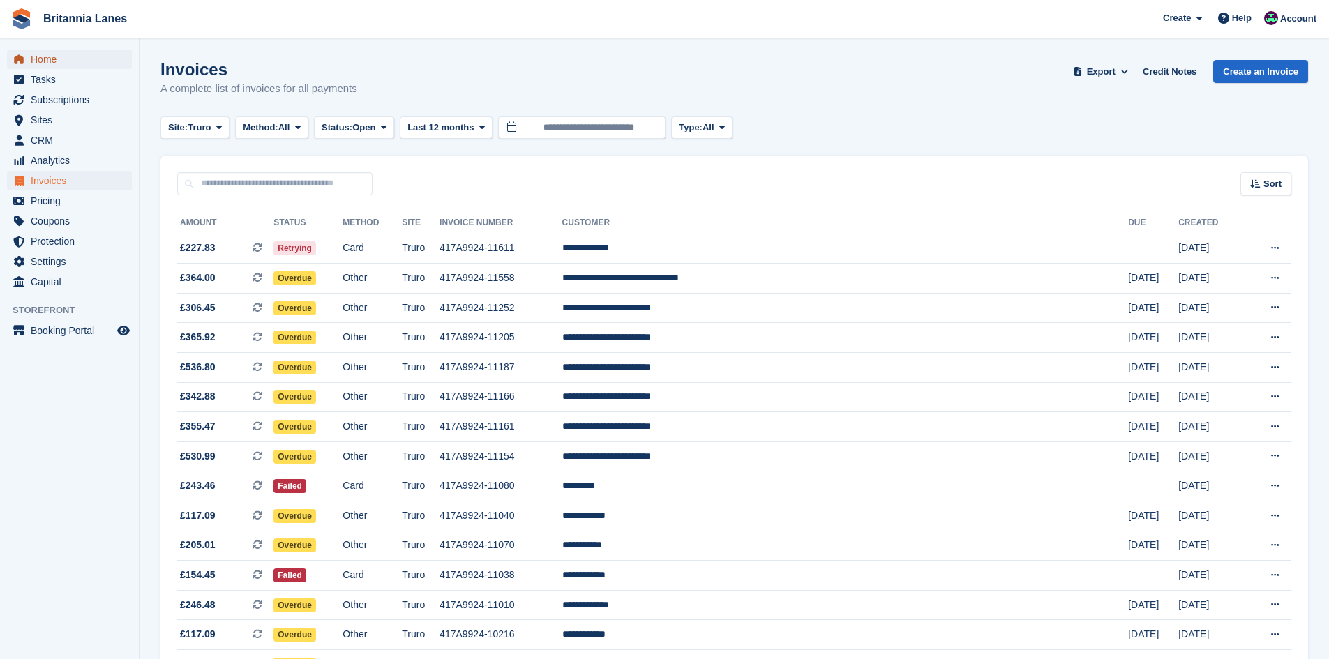
click at [36, 57] on span "Home" at bounding box center [73, 60] width 84 height 20
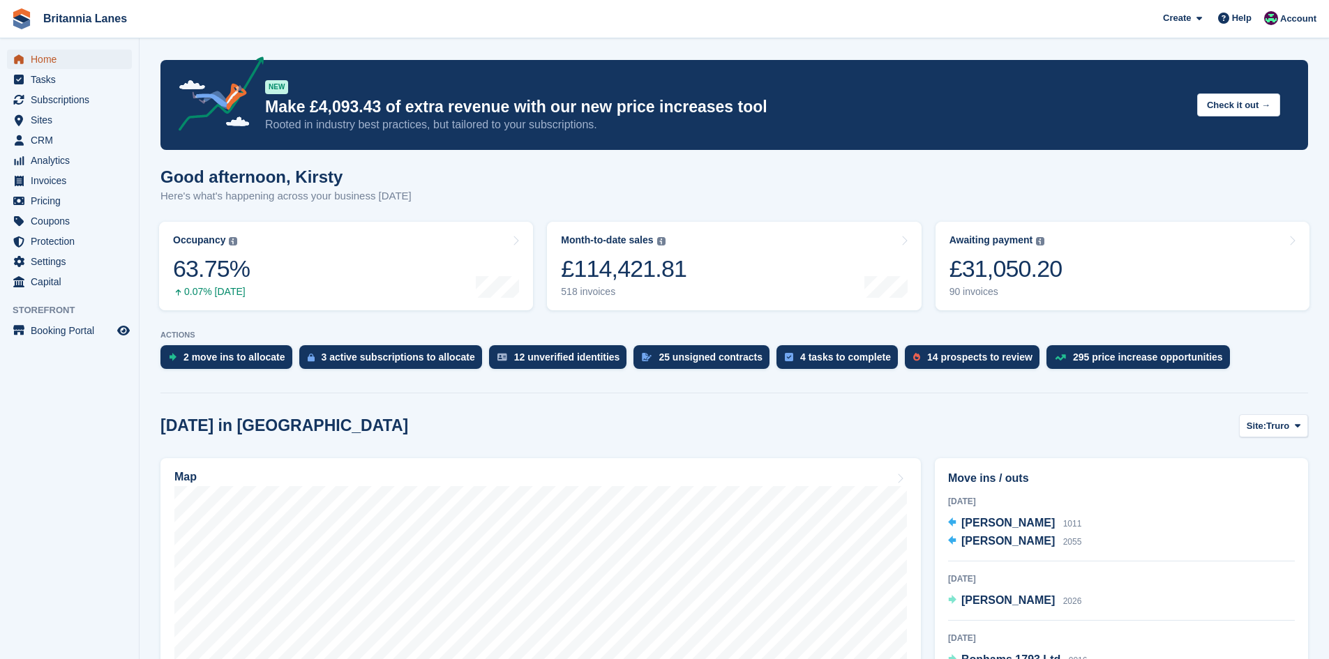
drag, startPoint x: 65, startPoint y: 63, endPoint x: 93, endPoint y: 59, distance: 28.2
click at [65, 63] on span "Home" at bounding box center [73, 60] width 84 height 20
click at [64, 53] on span "Home" at bounding box center [73, 60] width 84 height 20
click at [98, 56] on span "Home" at bounding box center [73, 60] width 84 height 20
click at [673, 361] on div "25 unsigned contracts" at bounding box center [711, 357] width 104 height 11
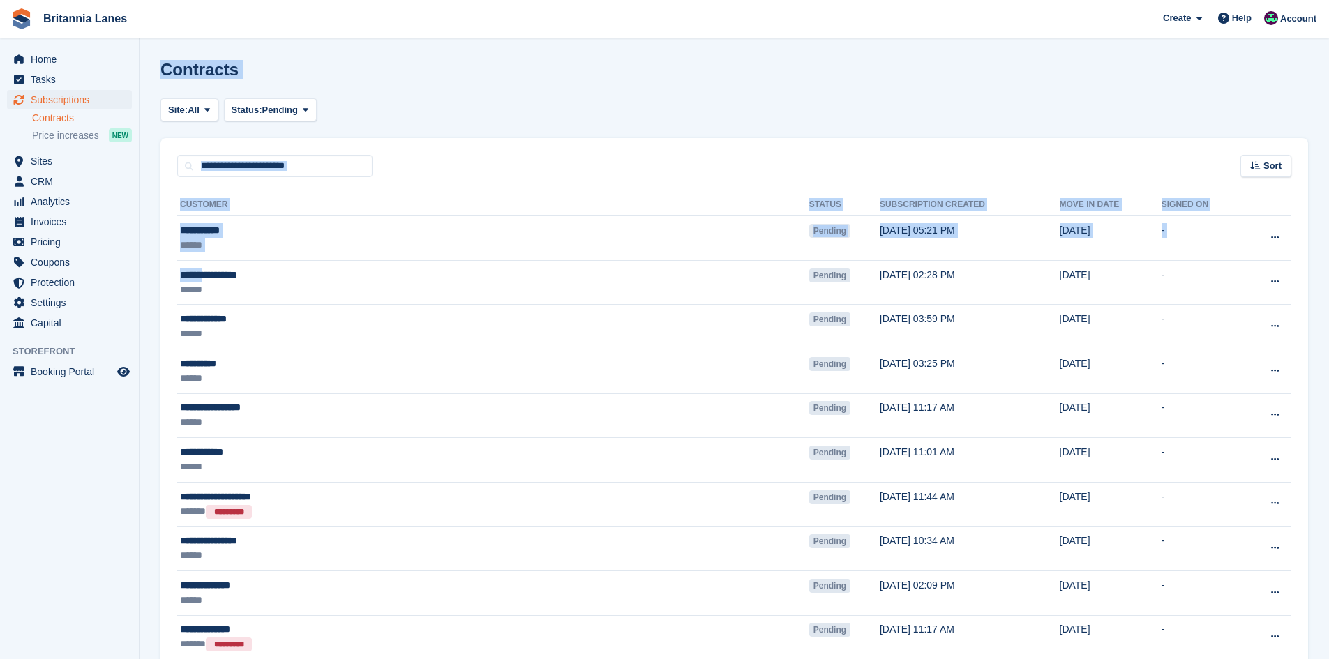
drag, startPoint x: 215, startPoint y: 267, endPoint x: 117, endPoint y: 477, distance: 231.9
click at [115, 481] on aside "Home Tasks Subscriptions Subscriptions Subscriptions Contracts Price increases …" at bounding box center [69, 333] width 139 height 590
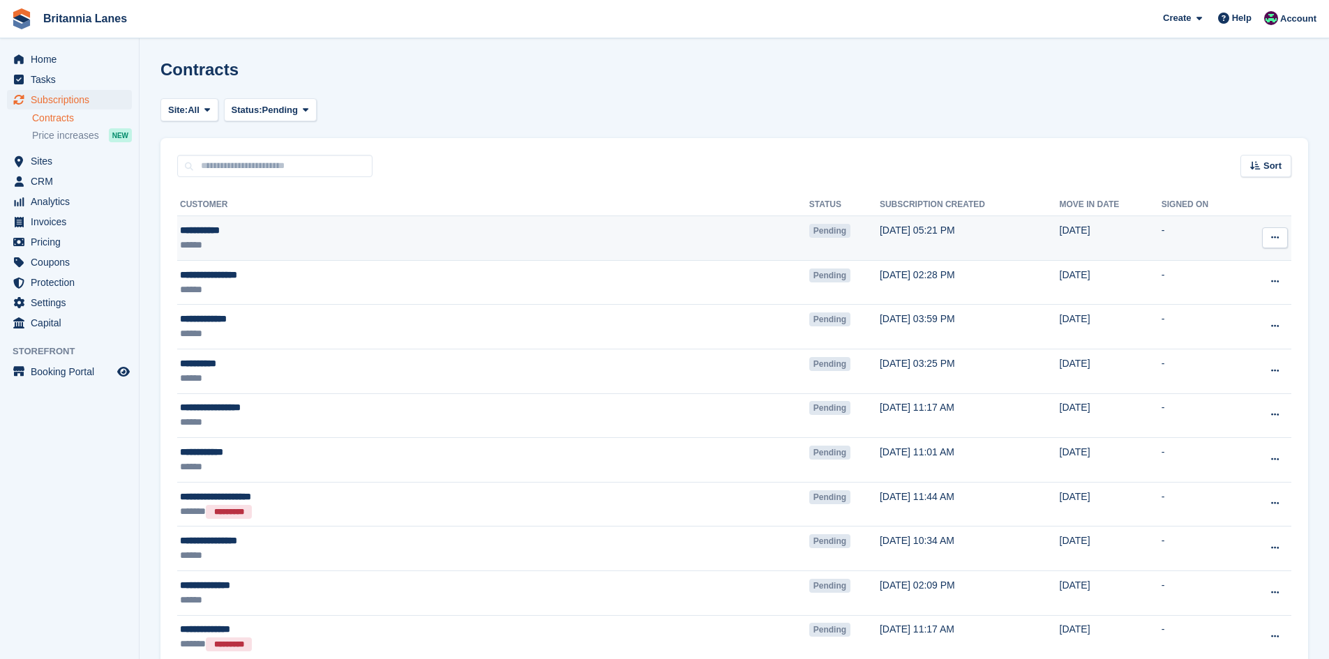
click at [206, 234] on div "**********" at bounding box center [364, 230] width 368 height 15
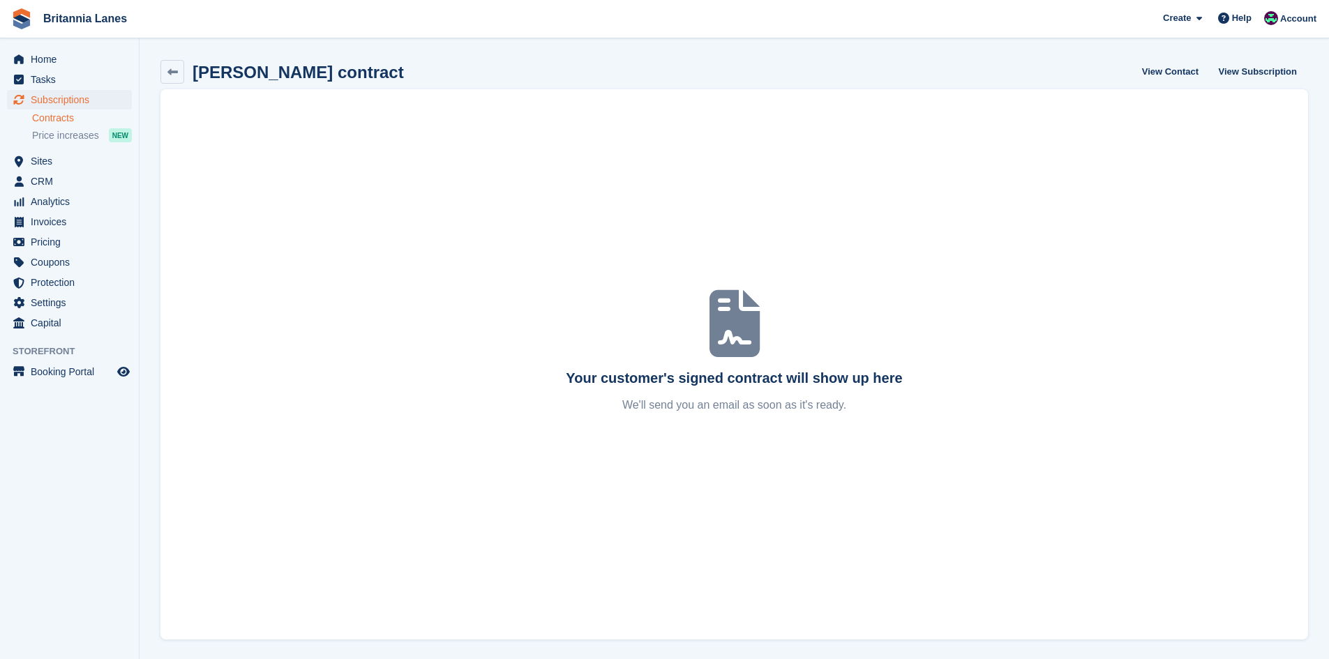
click at [185, 73] on div "Elaine Owen contract" at bounding box center [282, 72] width 244 height 24
click at [181, 73] on link at bounding box center [172, 72] width 24 height 24
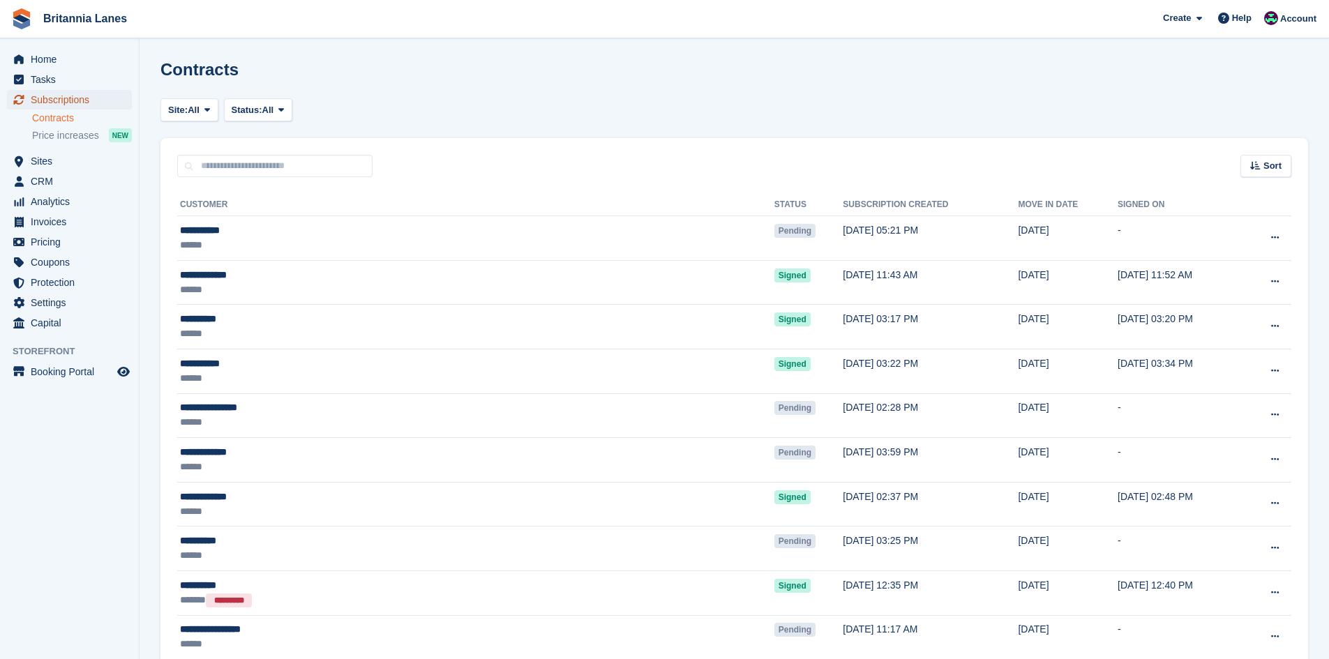
click at [77, 105] on span "Subscriptions" at bounding box center [73, 100] width 84 height 20
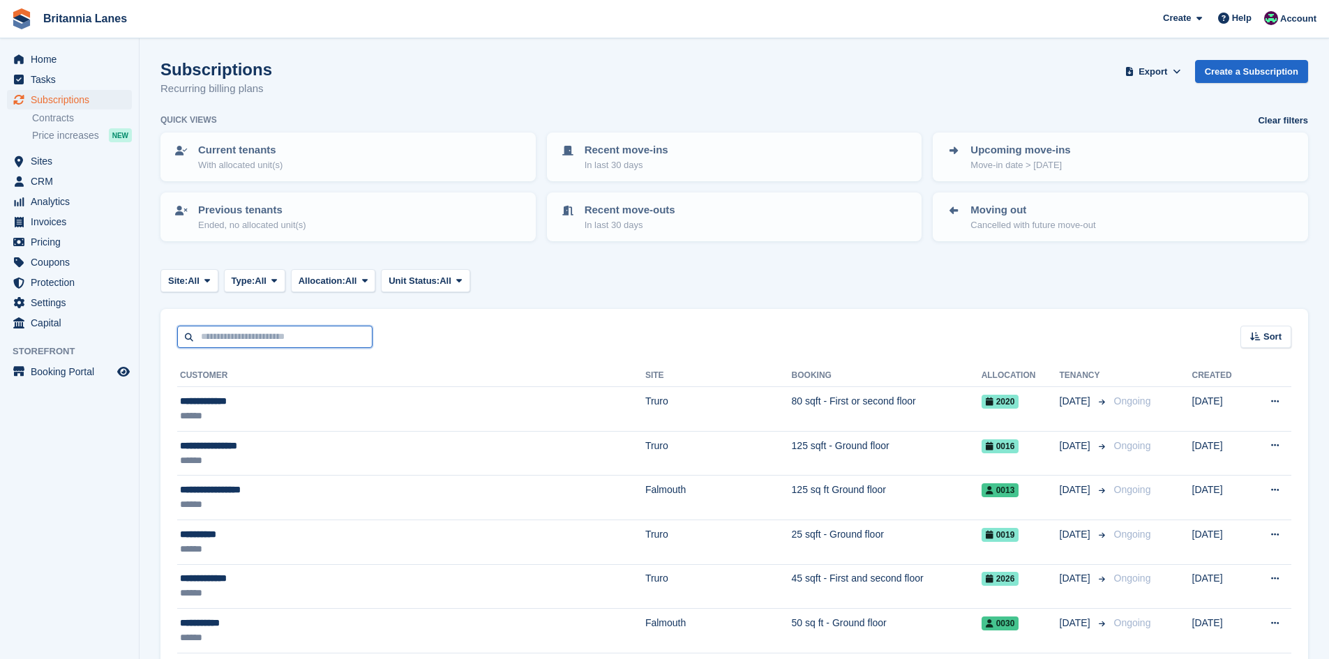
click at [231, 346] on input "text" at bounding box center [274, 337] width 195 height 23
type input "****"
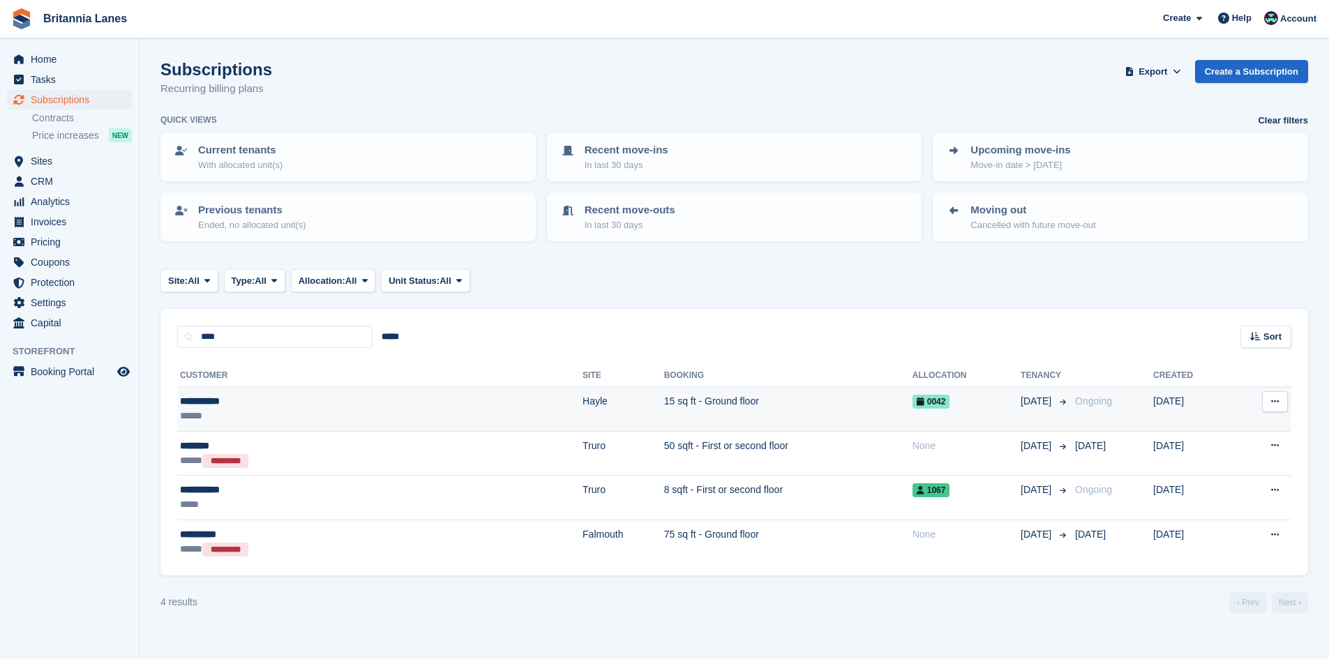
click at [664, 403] on td "15 sq ft - Ground floor" at bounding box center [788, 409] width 248 height 45
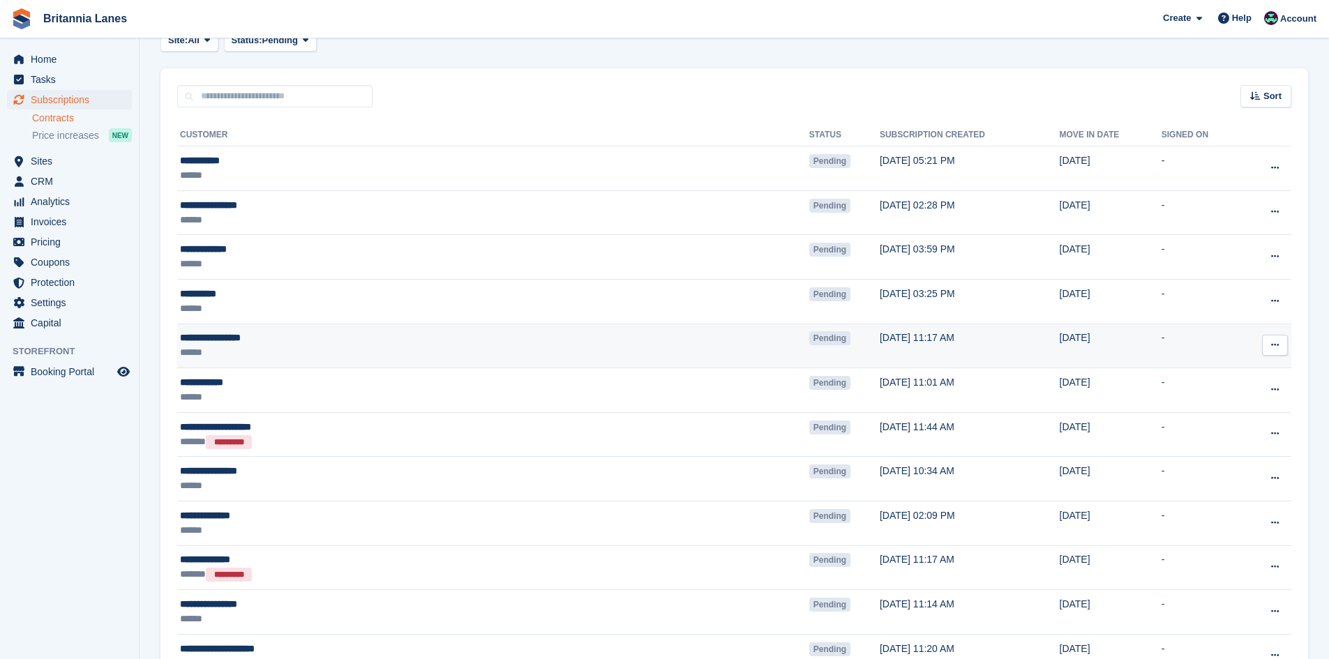
scroll to position [140, 0]
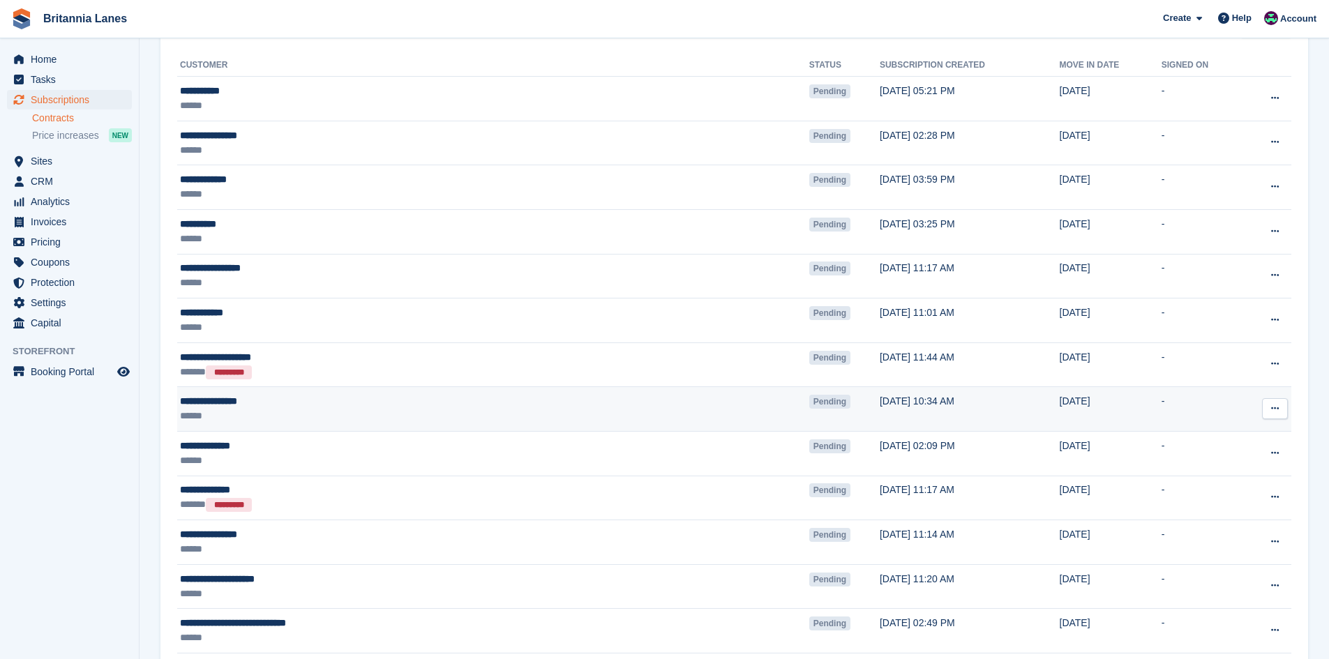
click at [880, 395] on td "[DATE] 10:34 AM" at bounding box center [970, 409] width 180 height 45
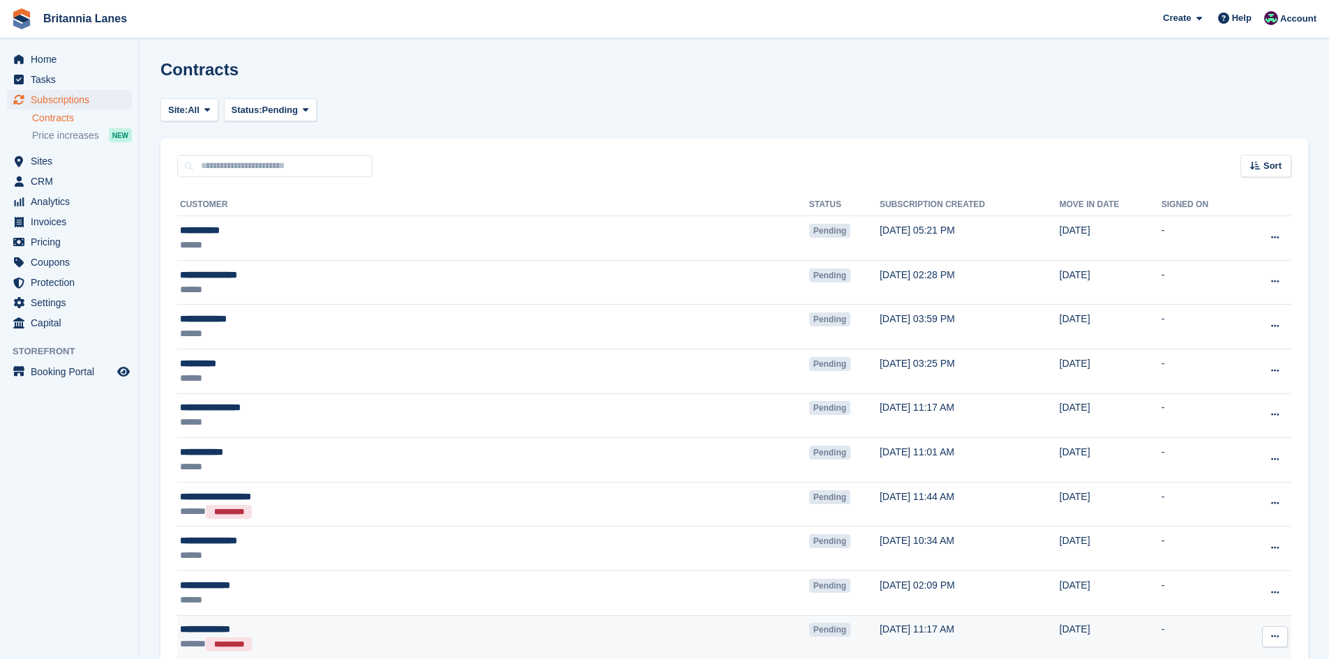
scroll to position [140, 0]
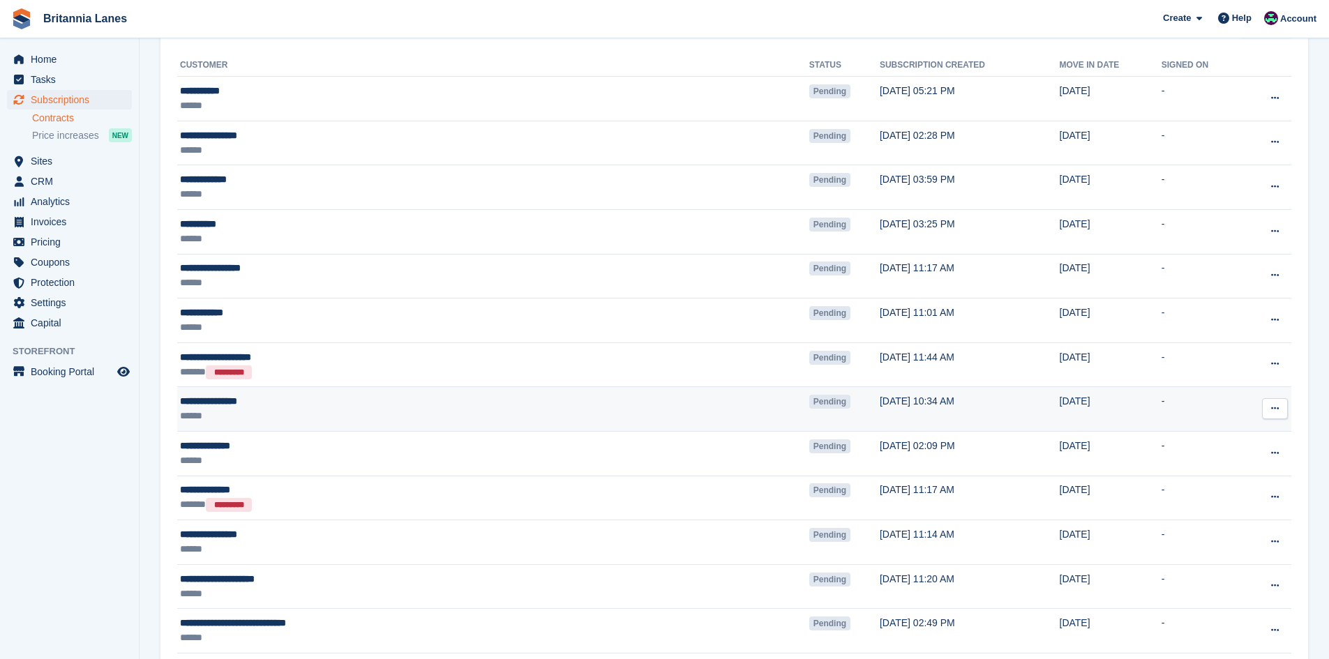
click at [207, 405] on div "**********" at bounding box center [364, 401] width 368 height 15
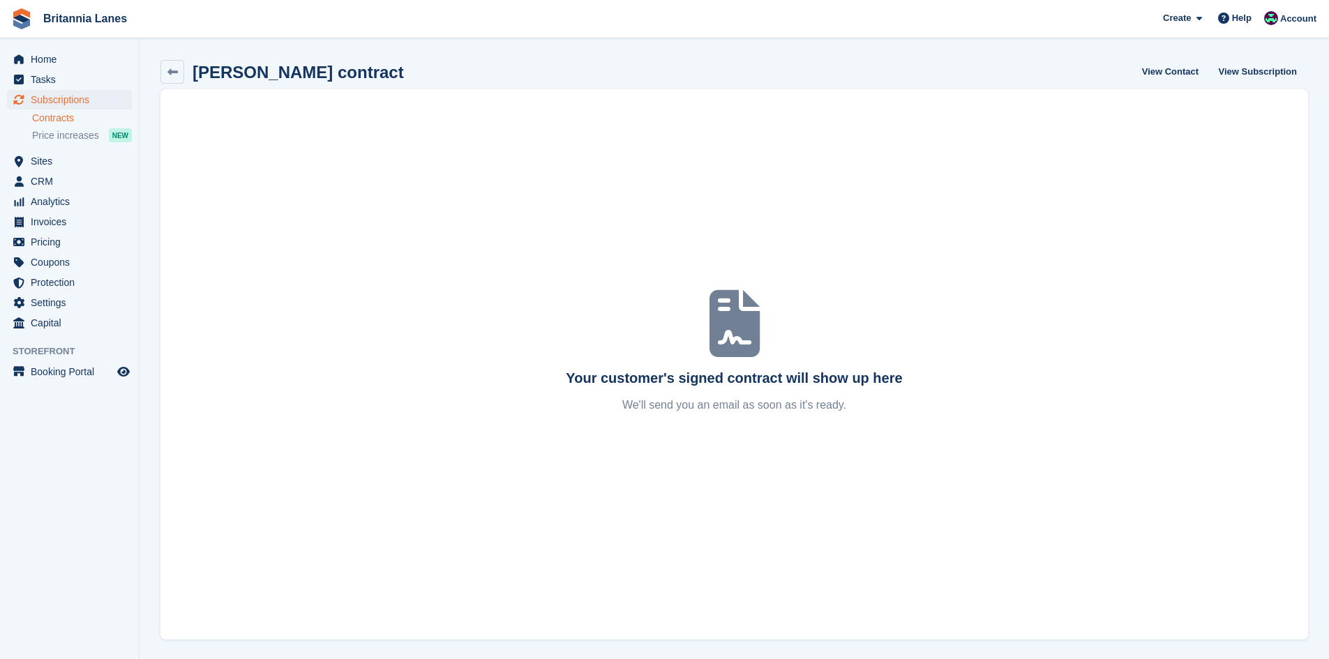
click at [225, 73] on h2 "Matthew Leworthy contract" at bounding box center [298, 72] width 211 height 19
click at [172, 73] on icon at bounding box center [172, 72] width 10 height 10
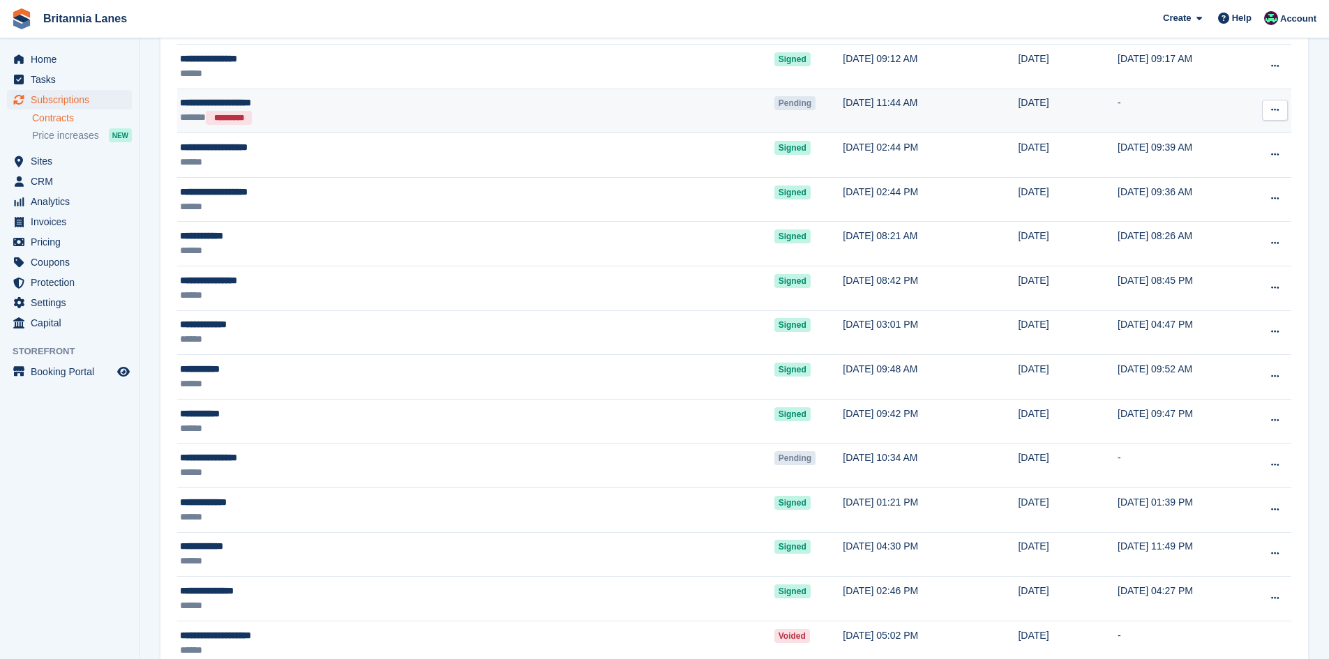
scroll to position [907, 0]
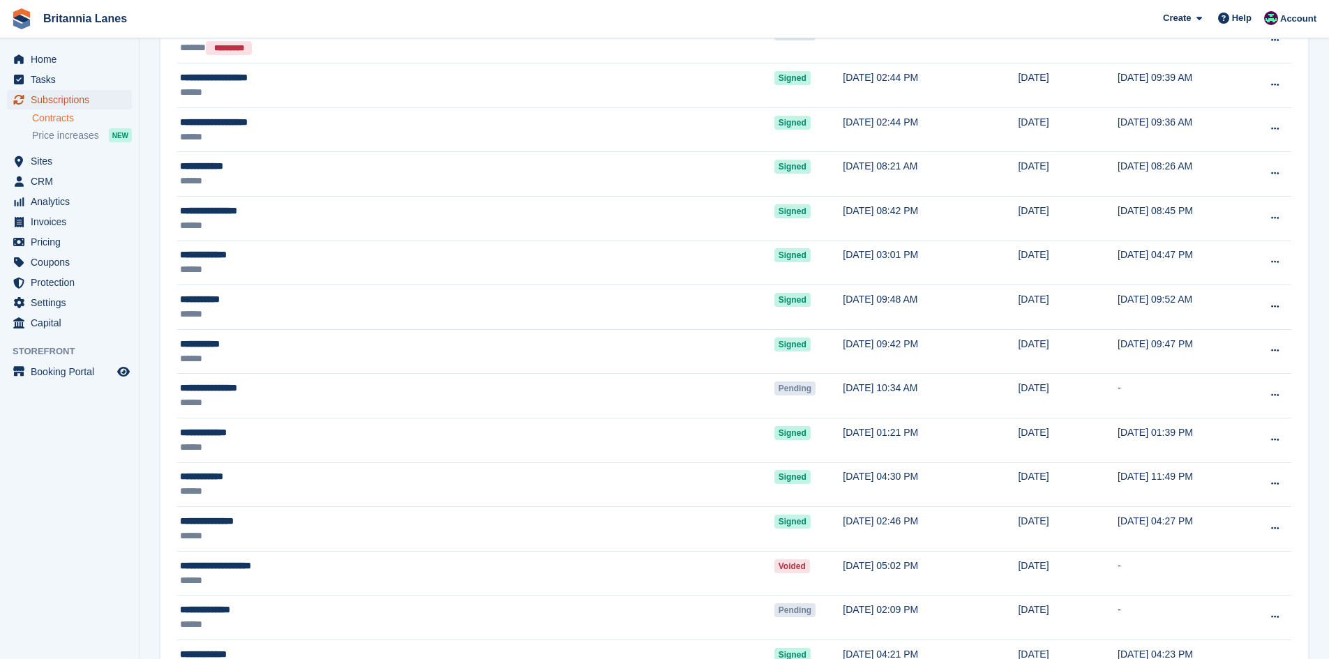
click at [73, 91] on span "Subscriptions" at bounding box center [73, 100] width 84 height 20
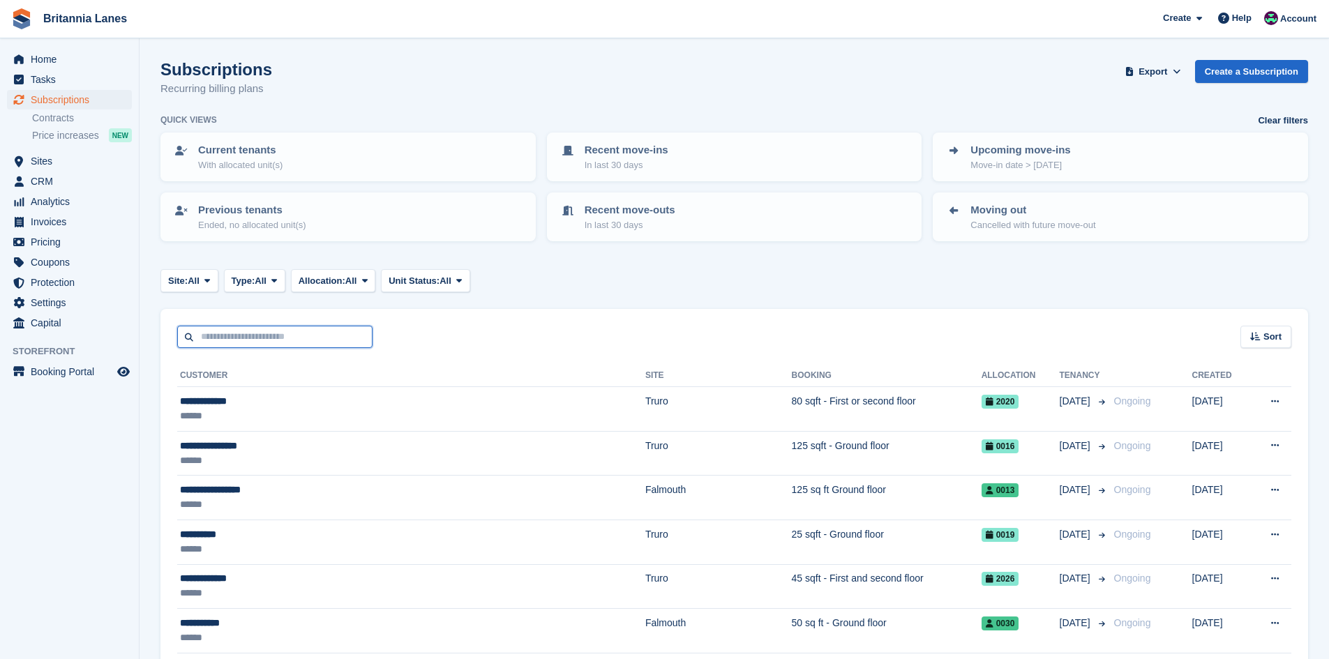
click at [350, 336] on input "text" at bounding box center [274, 337] width 195 height 23
type input "********"
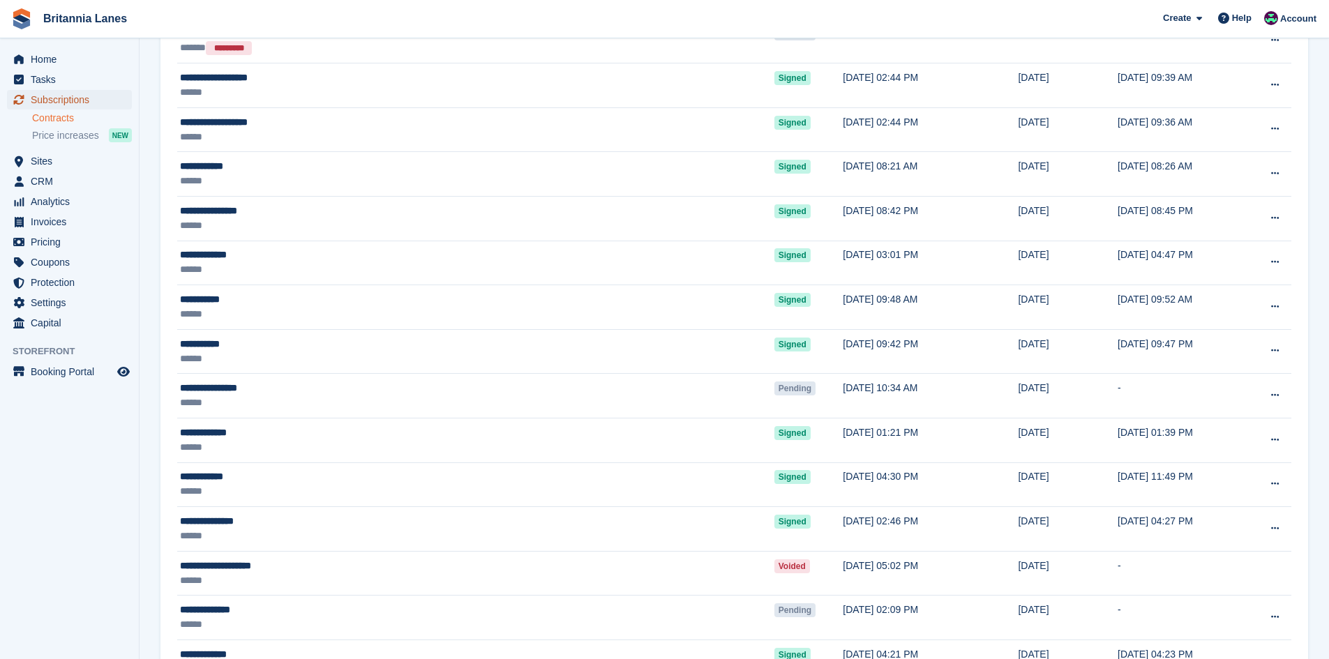
click at [42, 93] on span "Subscriptions" at bounding box center [73, 100] width 84 height 20
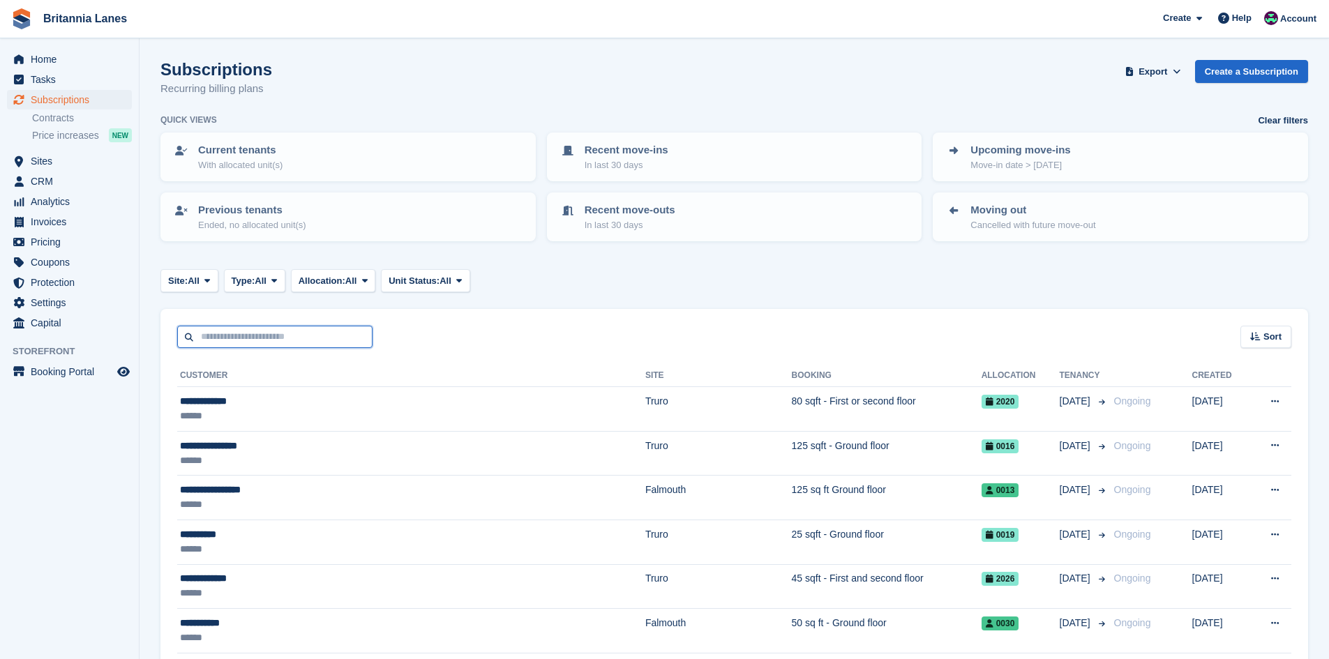
click at [263, 342] on input "text" at bounding box center [274, 337] width 195 height 23
type input "*******"
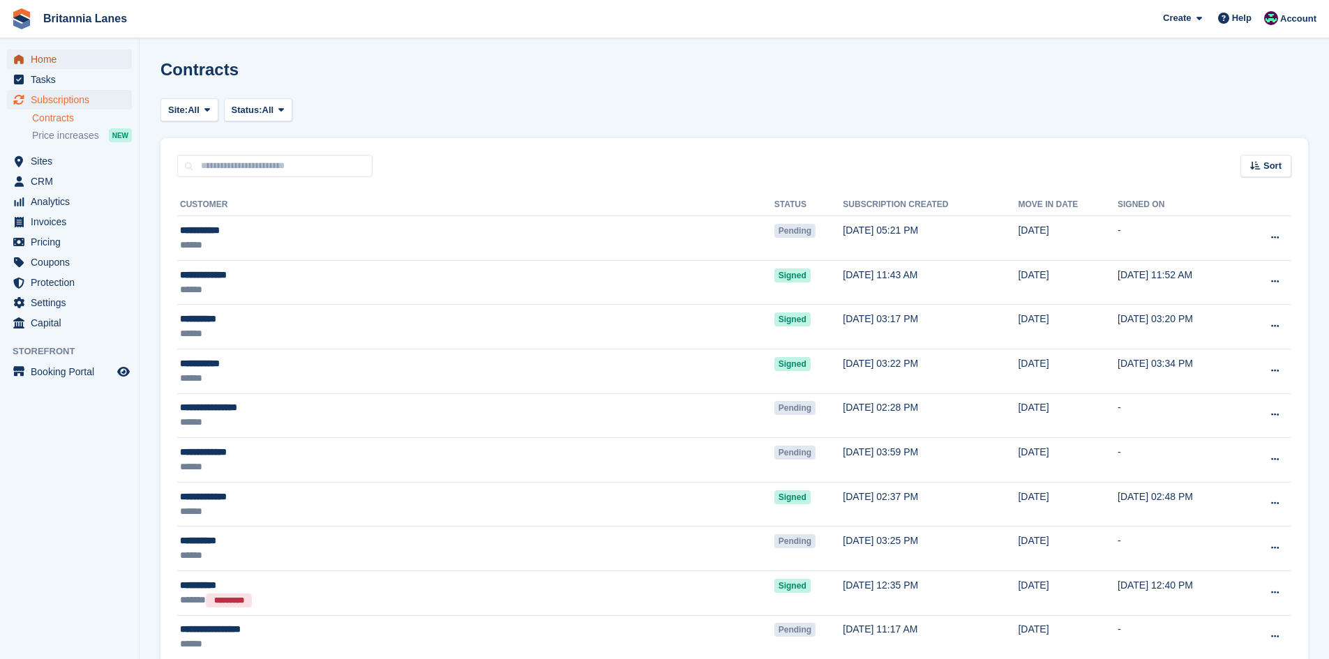
click at [38, 61] on span "Home" at bounding box center [73, 60] width 84 height 20
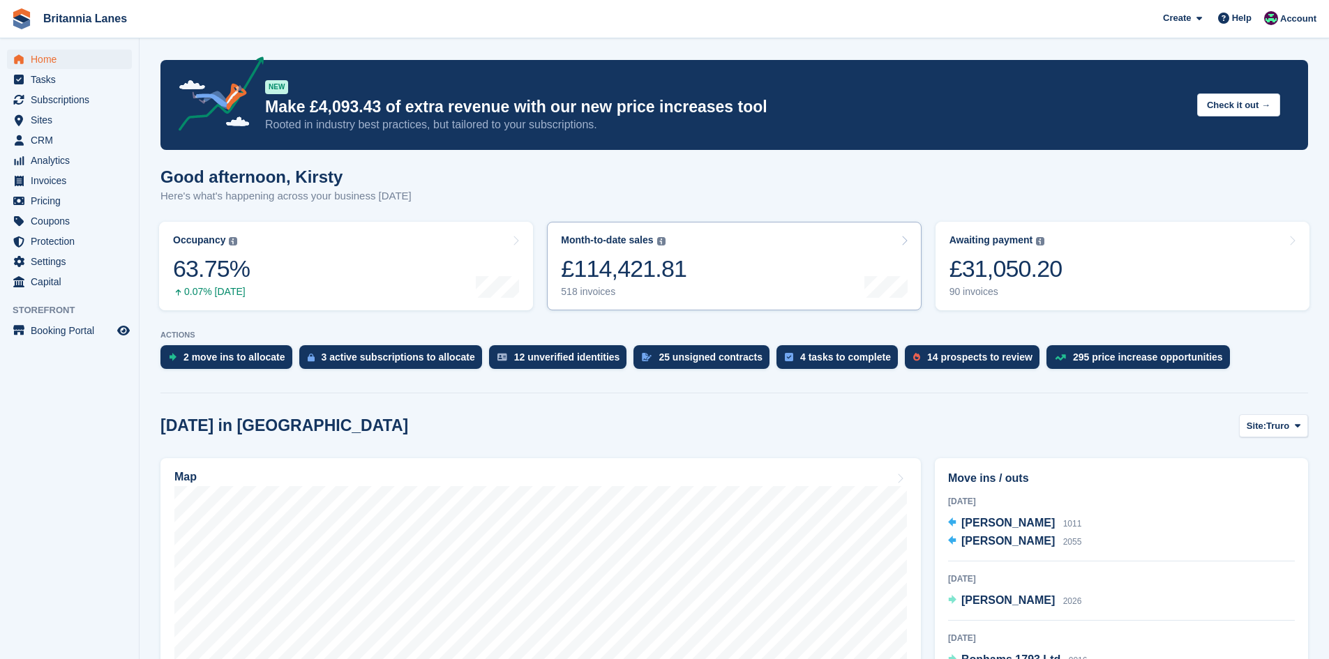
drag, startPoint x: 1006, startPoint y: 260, endPoint x: 628, endPoint y: 252, distance: 378.3
click at [1004, 260] on div "£31,050.20" at bounding box center [1006, 269] width 113 height 29
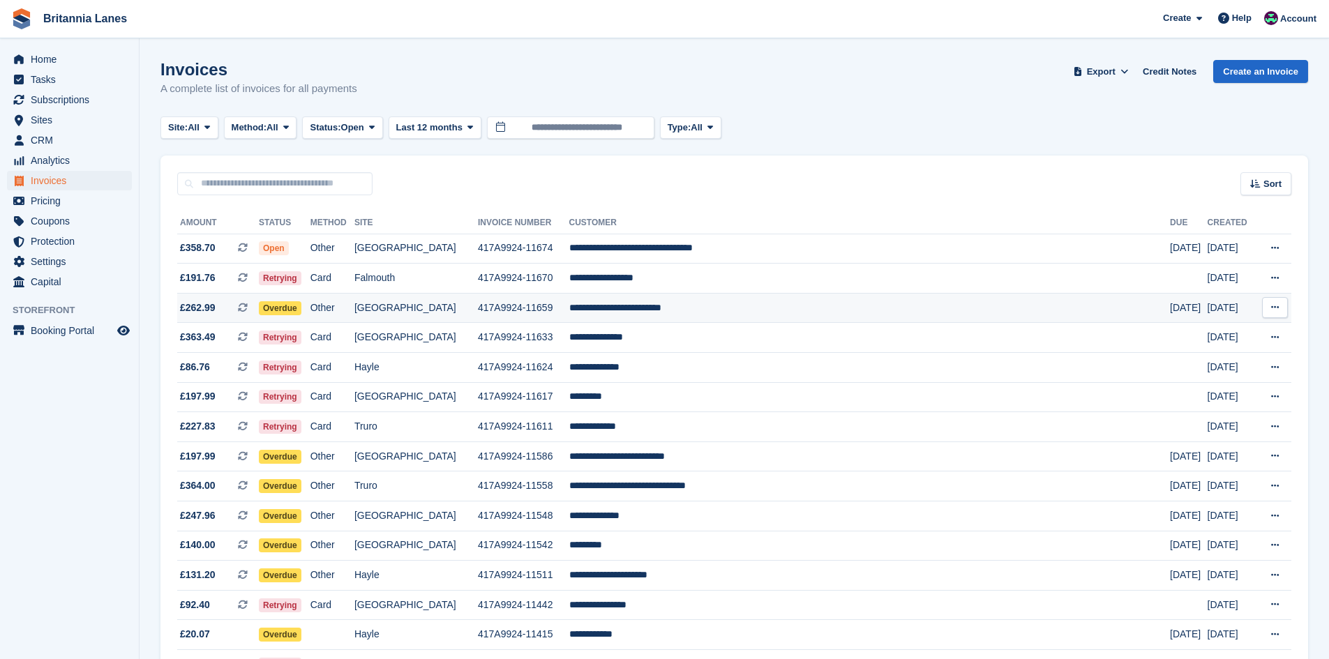
click at [640, 322] on td "**********" at bounding box center [869, 308] width 601 height 30
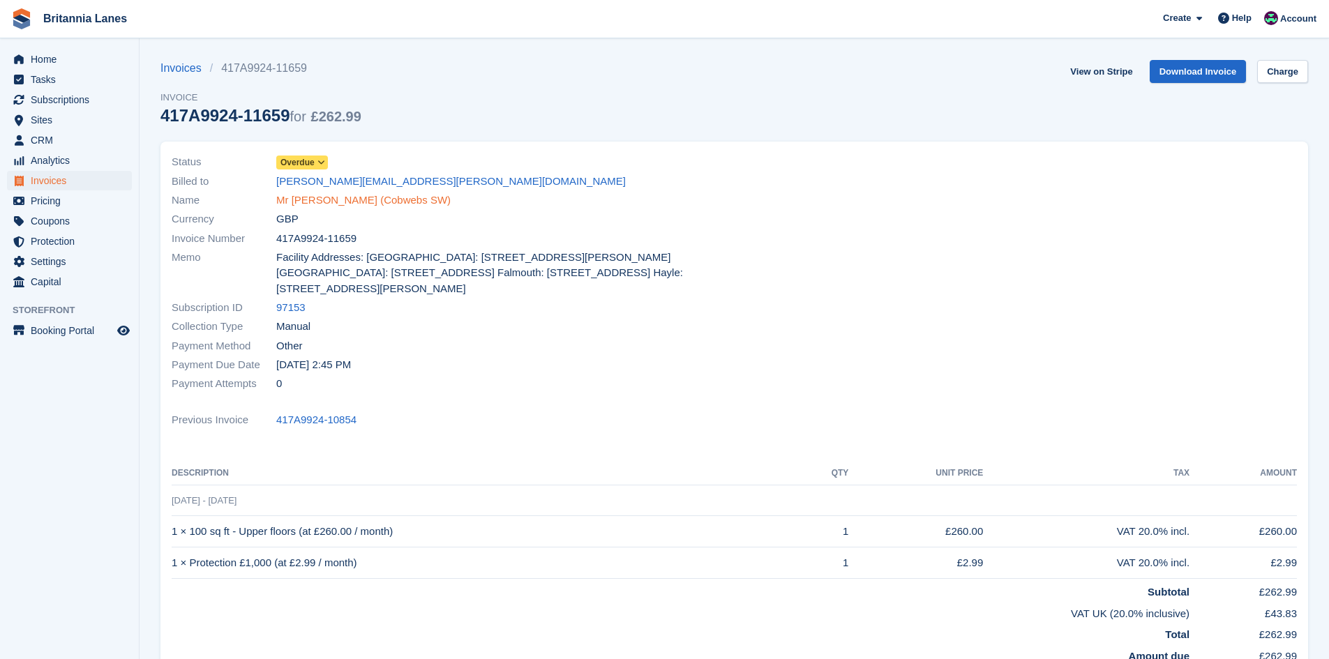
click at [369, 200] on link "Mr [PERSON_NAME] (Cobwebs SW)" at bounding box center [363, 201] width 174 height 16
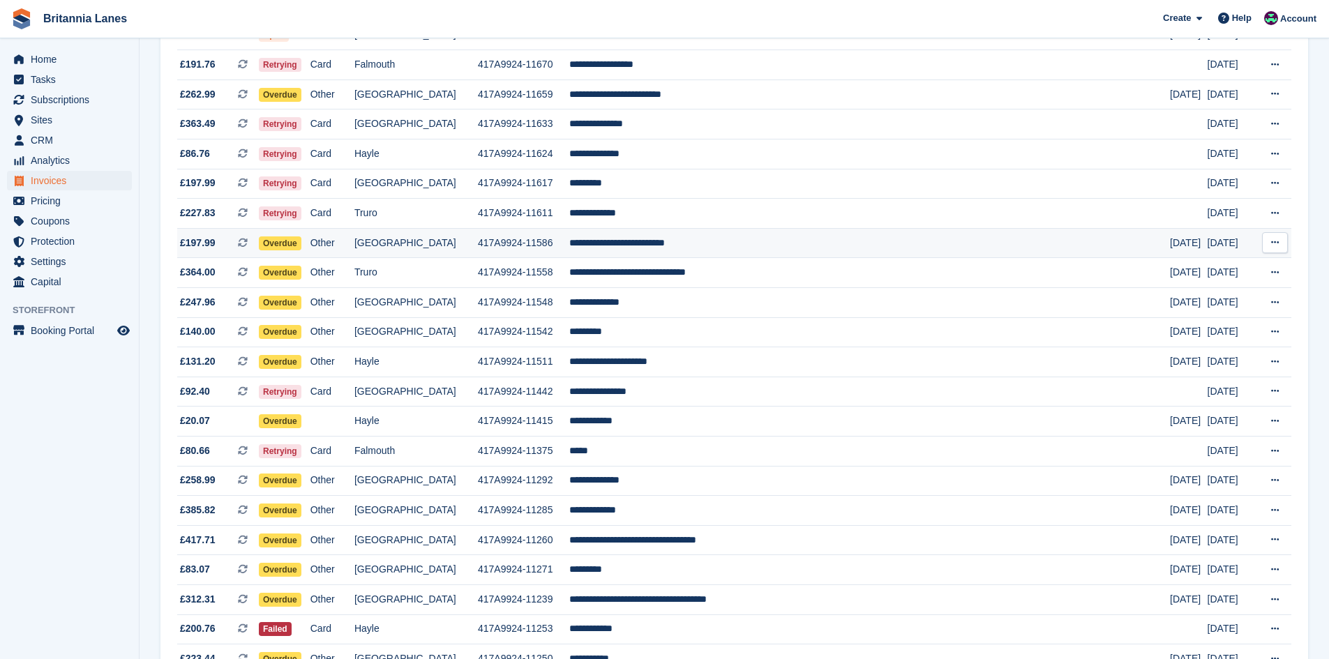
scroll to position [349, 0]
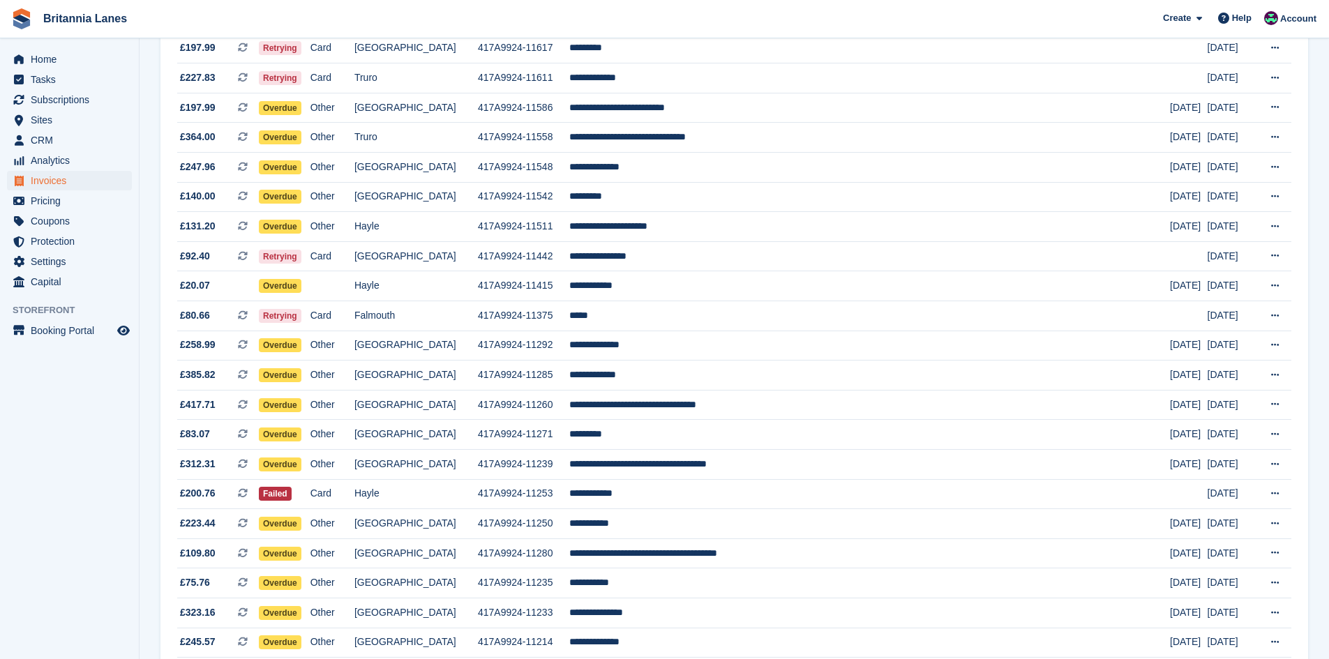
click at [57, 49] on div "Home Tasks Subscriptions Subscriptions Subscriptions Contracts Price increases …" at bounding box center [69, 168] width 139 height 248
click at [54, 57] on span "Home" at bounding box center [73, 60] width 84 height 20
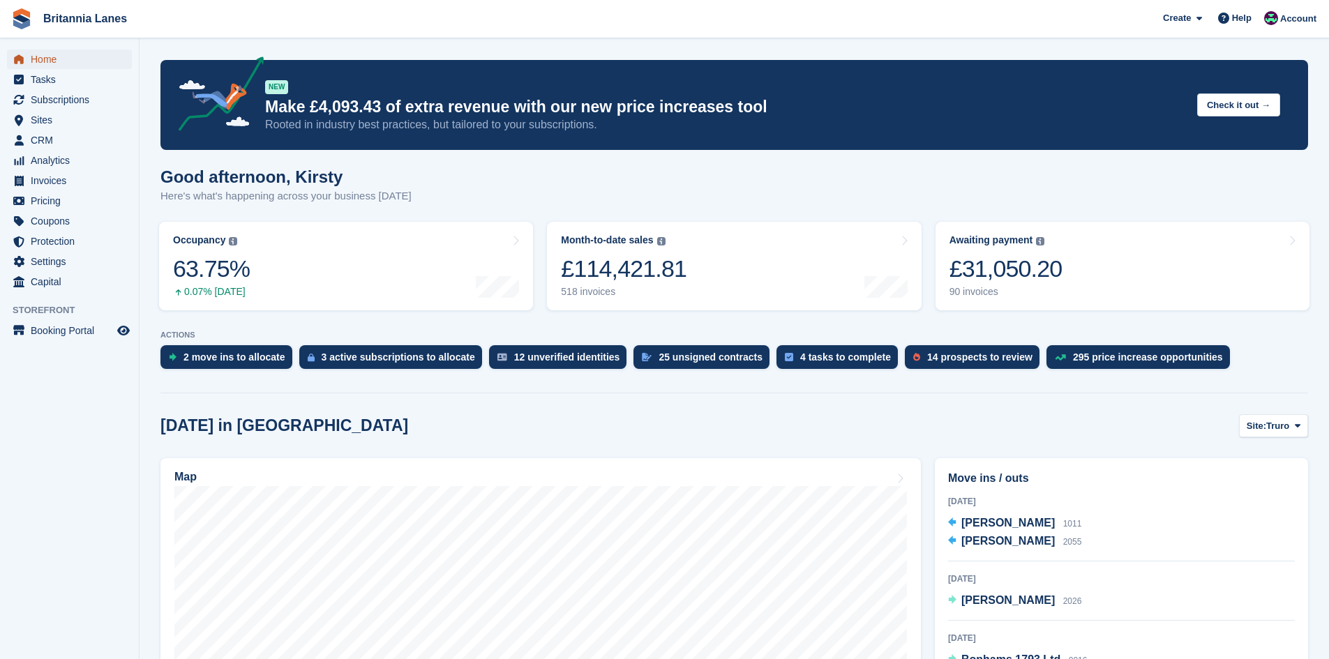
click at [53, 62] on span "Home" at bounding box center [73, 60] width 84 height 20
click at [25, 52] on span "menu" at bounding box center [18, 59] width 17 height 17
click at [54, 61] on span "Home" at bounding box center [73, 60] width 84 height 20
click at [47, 54] on span "Home" at bounding box center [73, 60] width 84 height 20
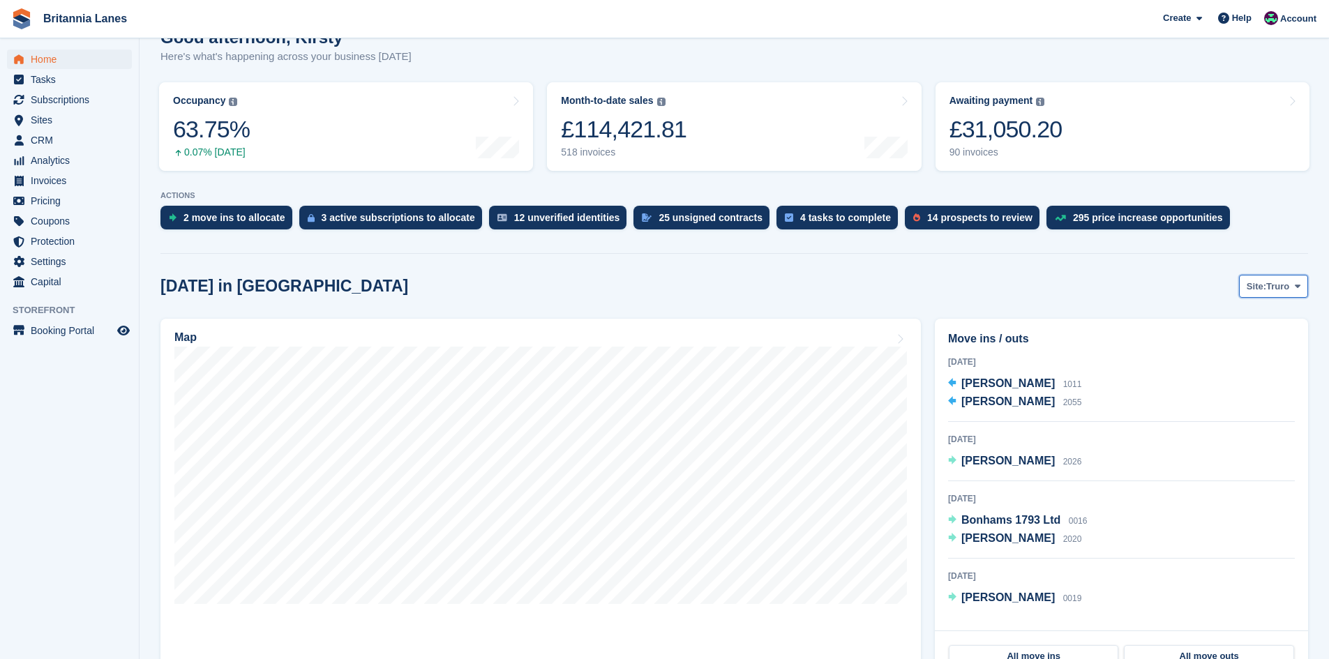
click at [1276, 296] on button "Site: Truro" at bounding box center [1273, 286] width 69 height 23
click at [1246, 343] on link "Falmouth" at bounding box center [1239, 344] width 126 height 25
click at [1013, 107] on div "Awaiting payment" at bounding box center [992, 101] width 84 height 12
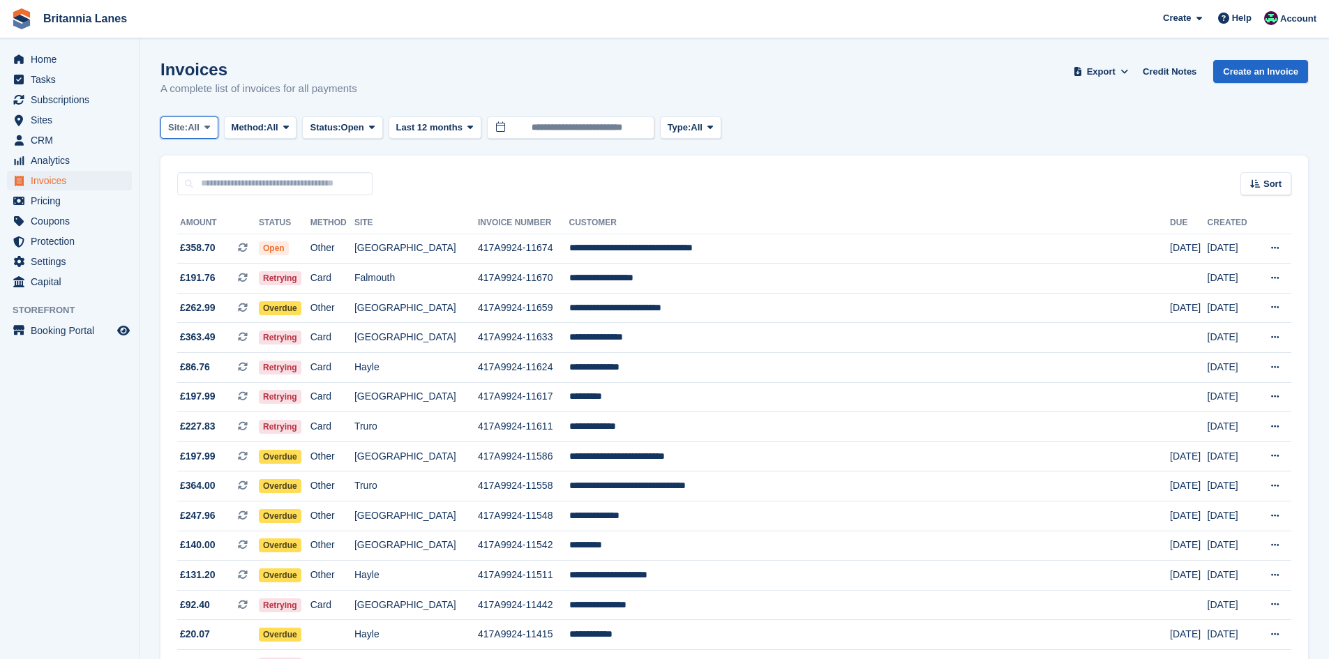
click at [210, 123] on icon at bounding box center [207, 127] width 6 height 9
click at [216, 212] on link "Falmouth" at bounding box center [230, 210] width 126 height 25
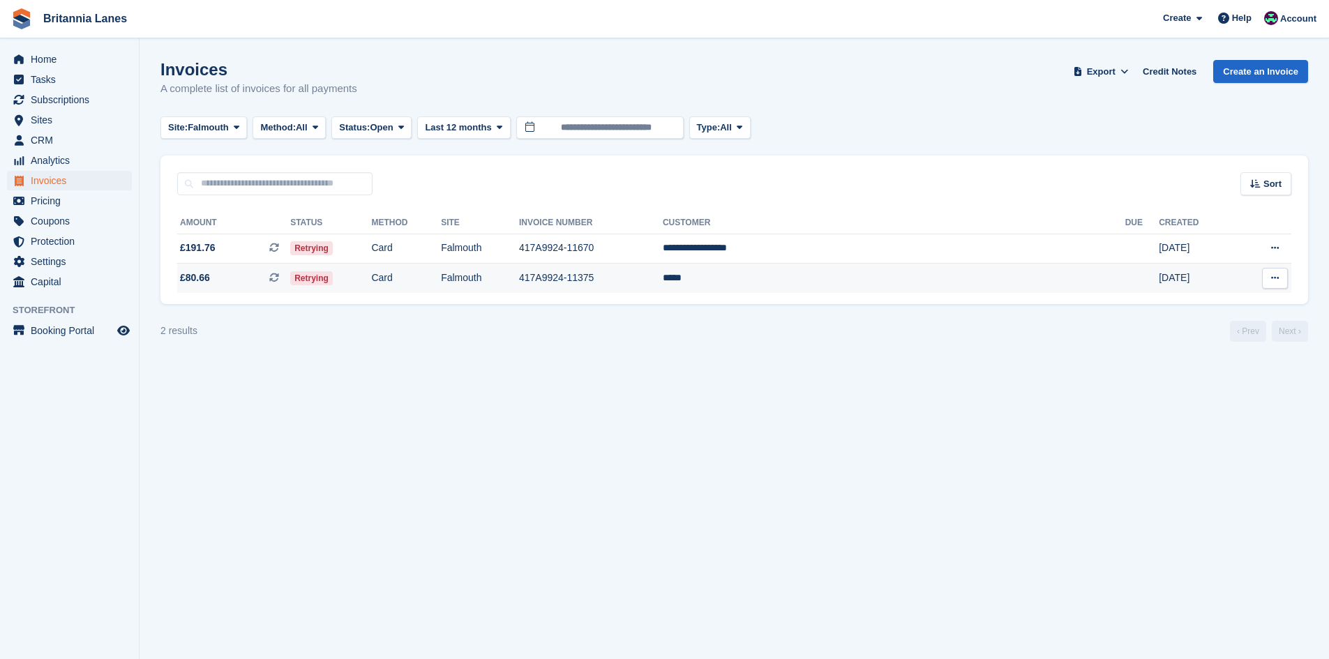
click at [843, 272] on td "*****" at bounding box center [894, 278] width 463 height 29
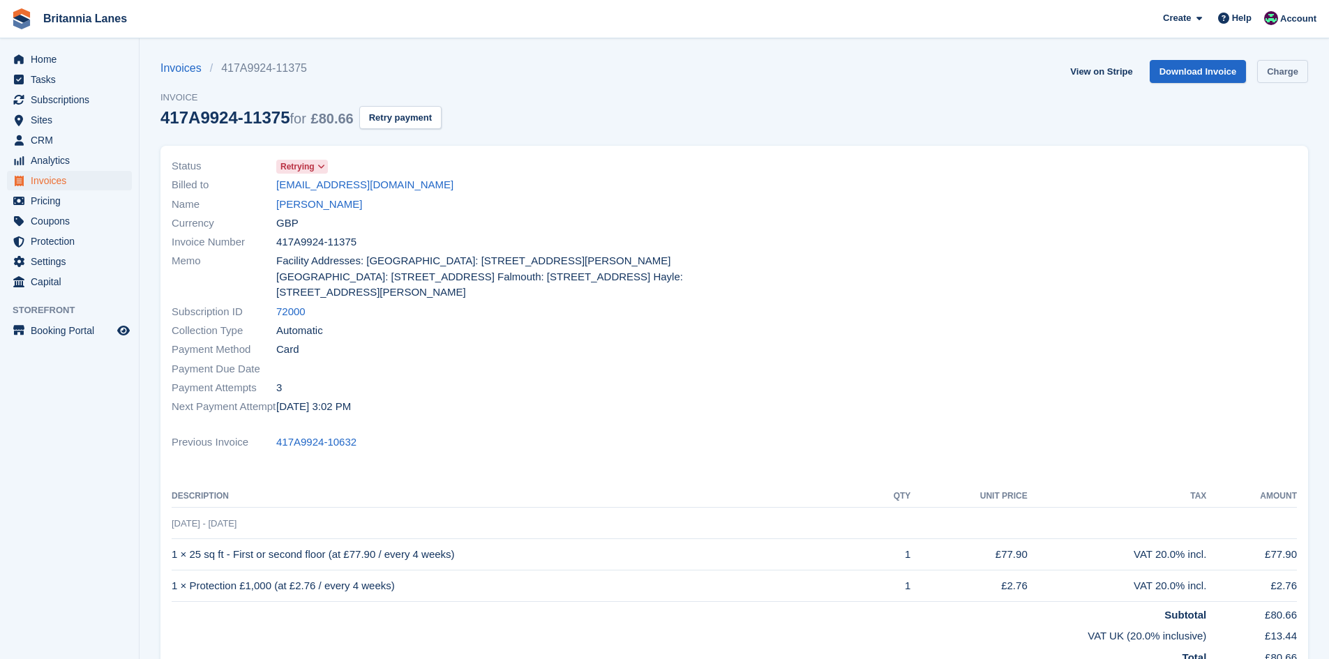
click at [1283, 64] on link "Charge" at bounding box center [1282, 71] width 51 height 23
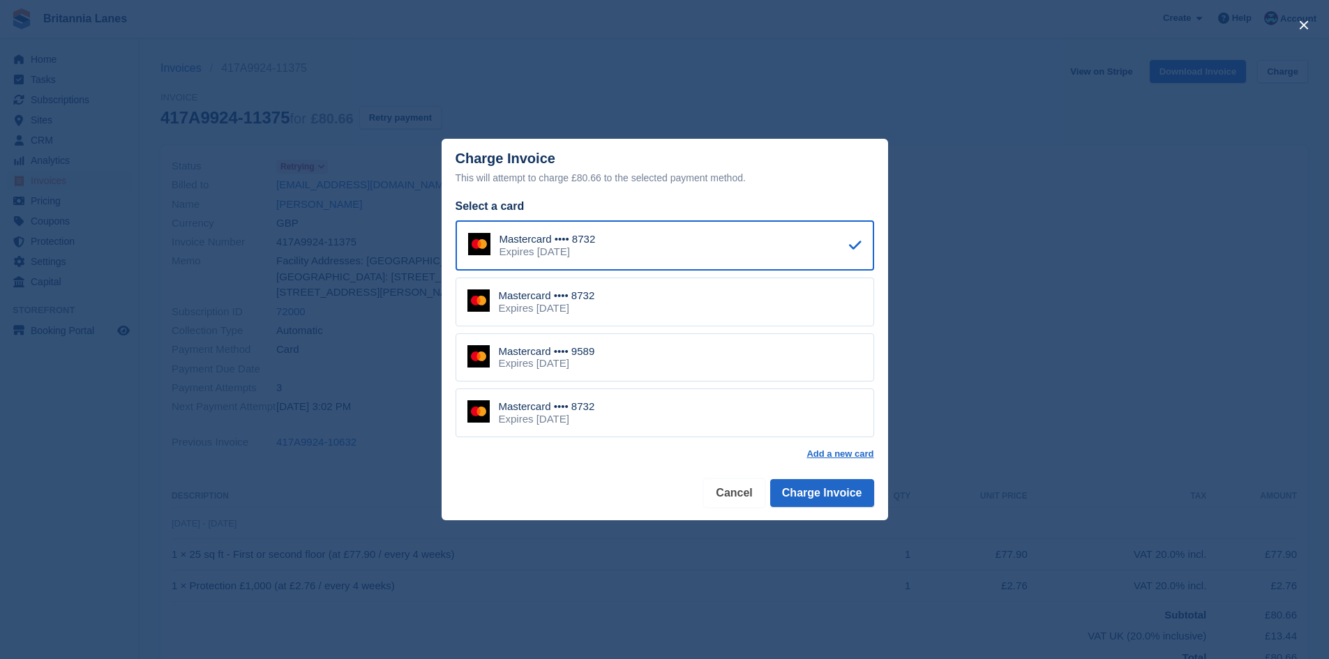
click at [731, 488] on button "Cancel" at bounding box center [734, 493] width 60 height 28
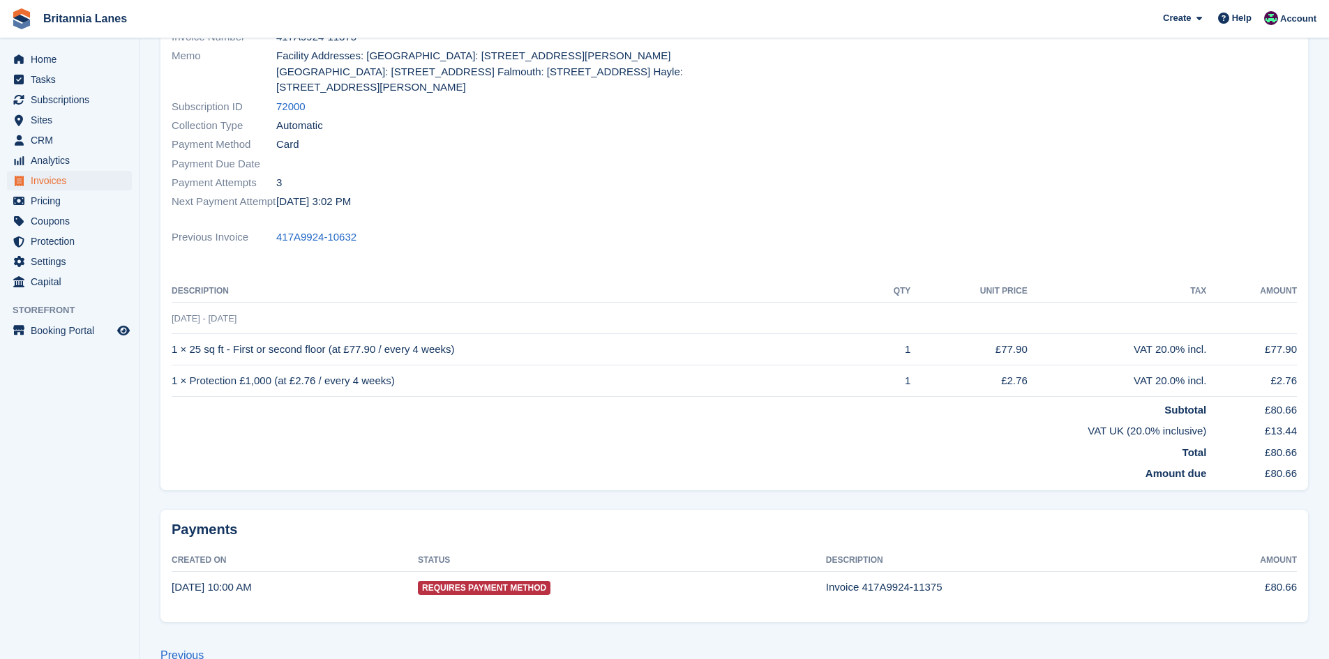
scroll to position [209, 0]
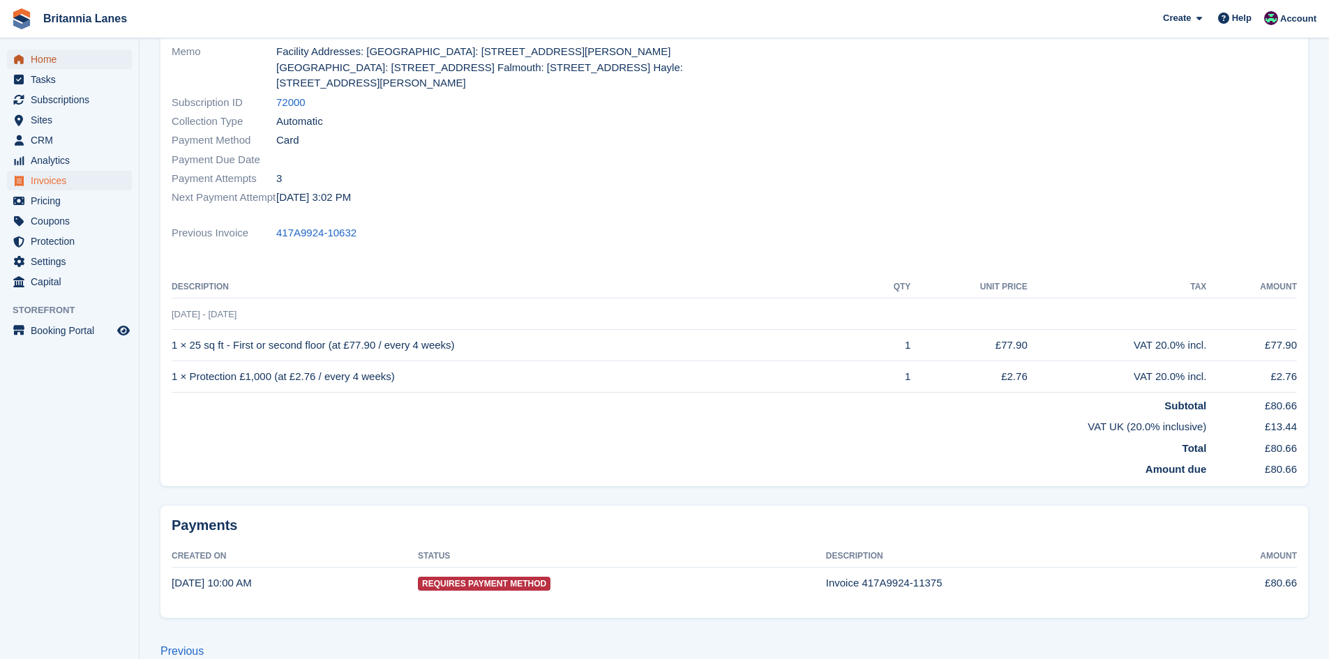
click at [48, 55] on span "Home" at bounding box center [73, 60] width 84 height 20
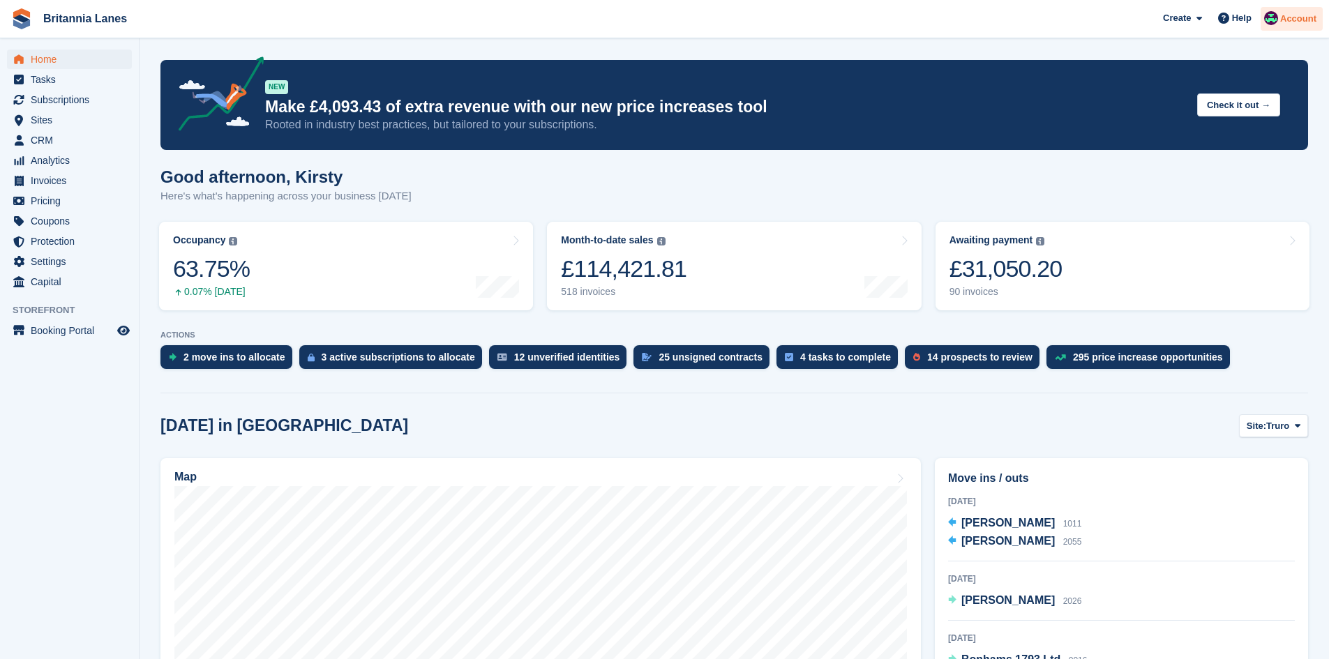
click at [1287, 27] on div "Account" at bounding box center [1292, 19] width 62 height 24
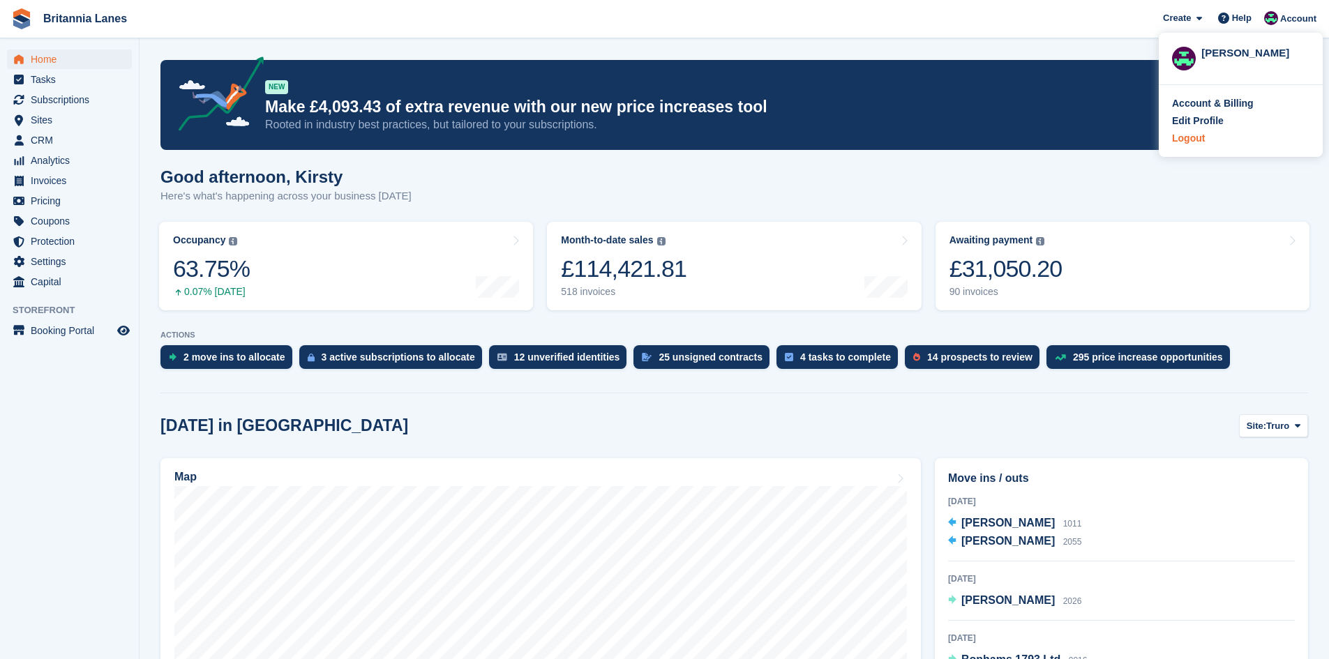
click at [1210, 137] on div "Logout" at bounding box center [1240, 138] width 137 height 15
